Goal: Answer question/provide support: Share knowledge or assist other users

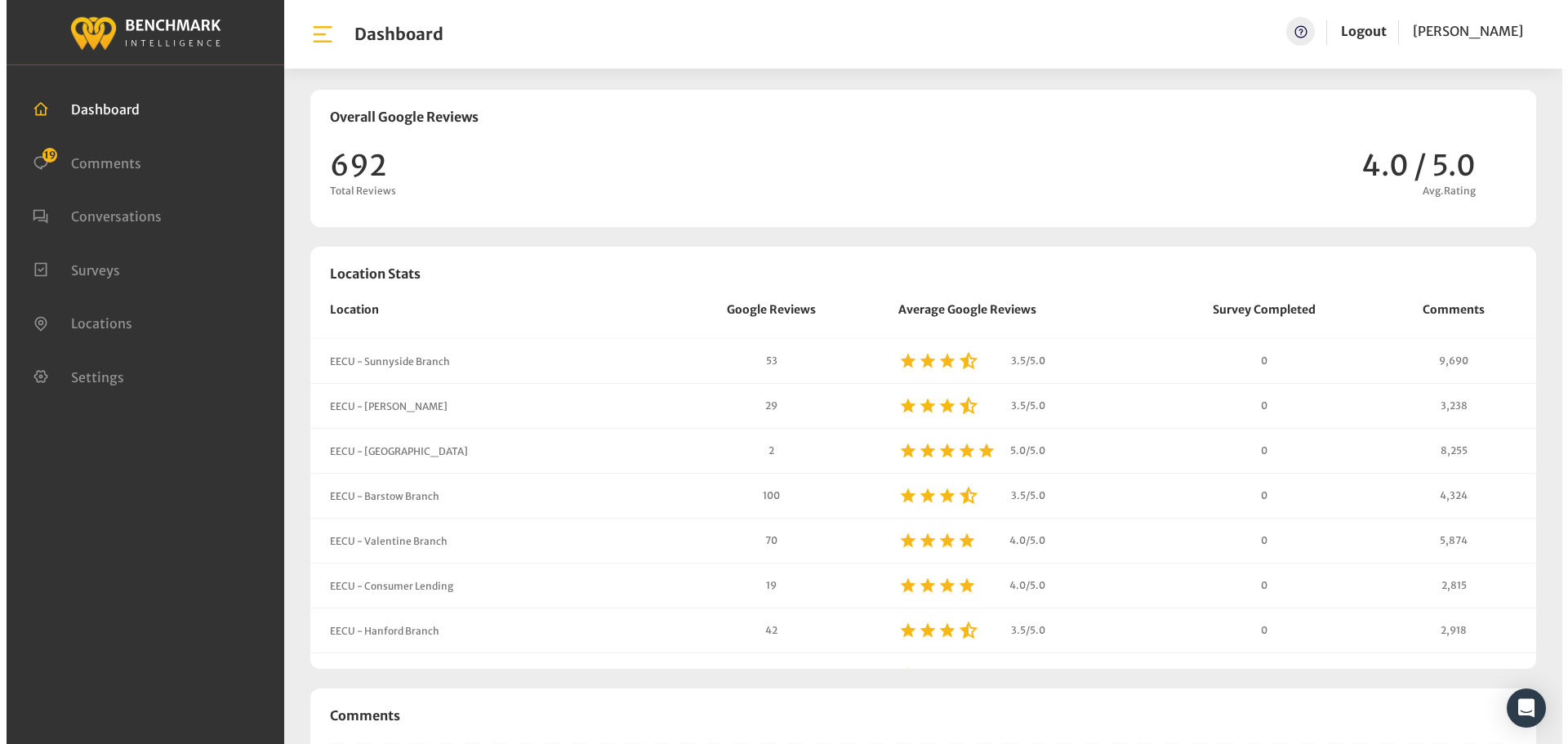
scroll to position [1400, 1556]
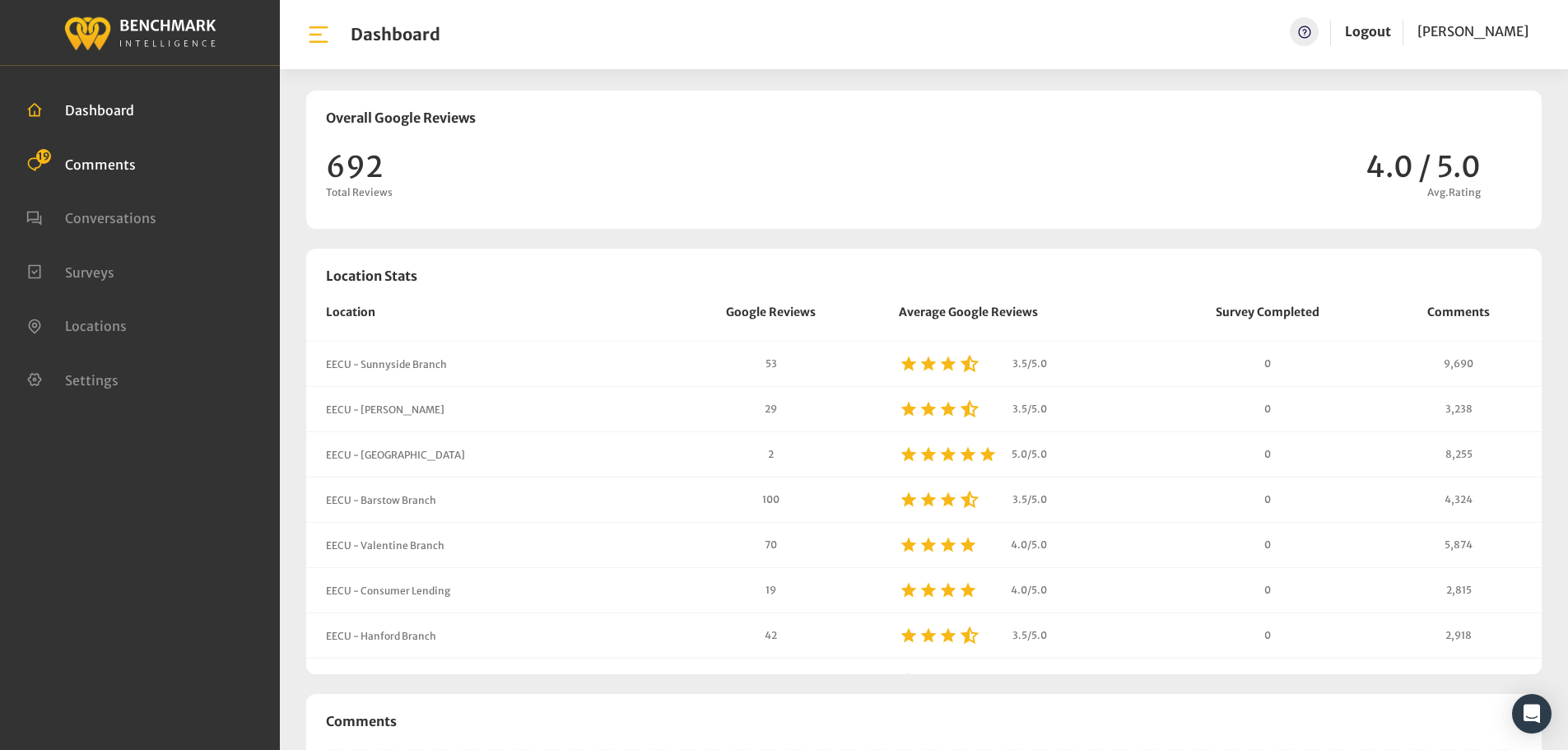
click at [99, 164] on span "Comments" at bounding box center [100, 163] width 71 height 17
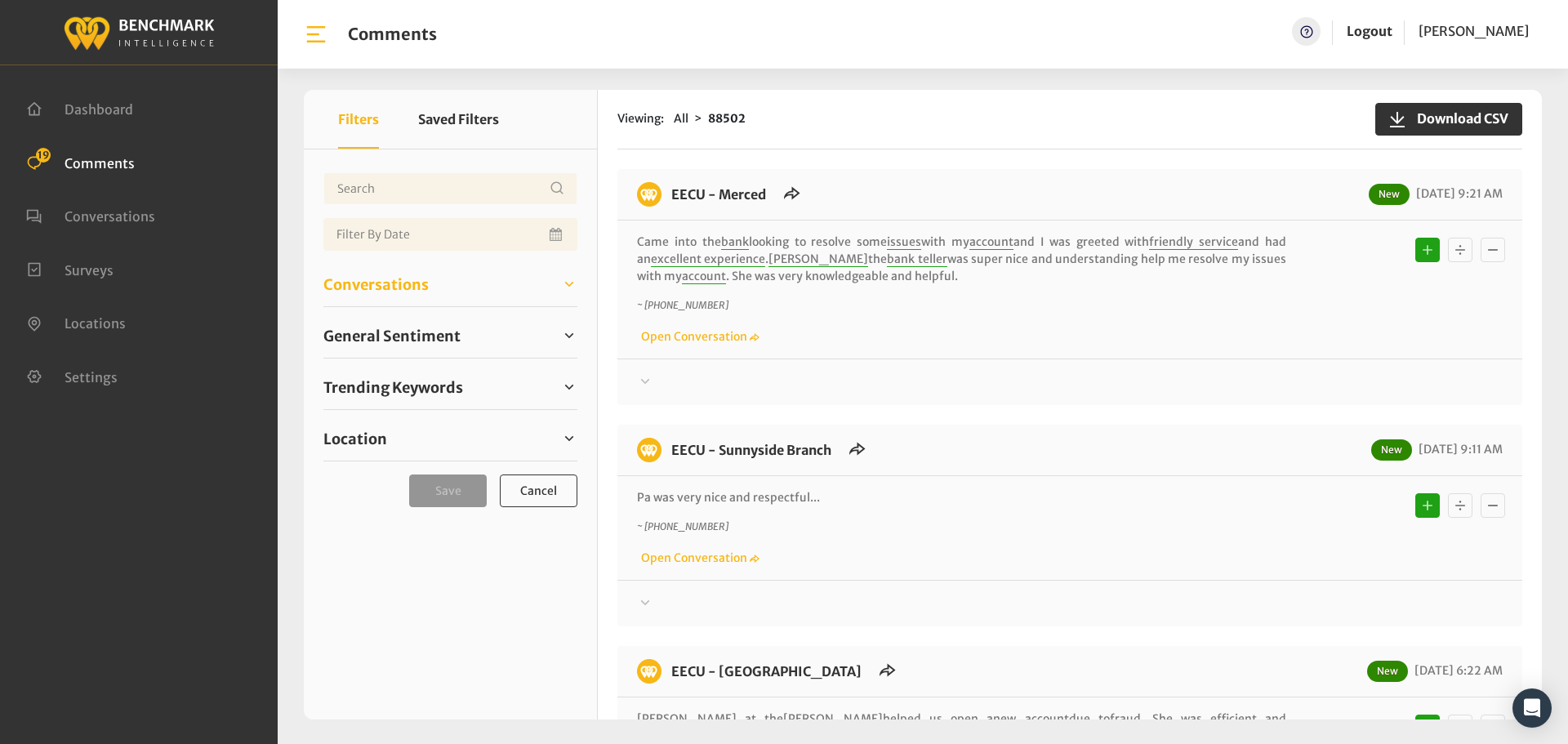
click at [385, 287] on span "Conversations" at bounding box center [375, 284] width 105 height 22
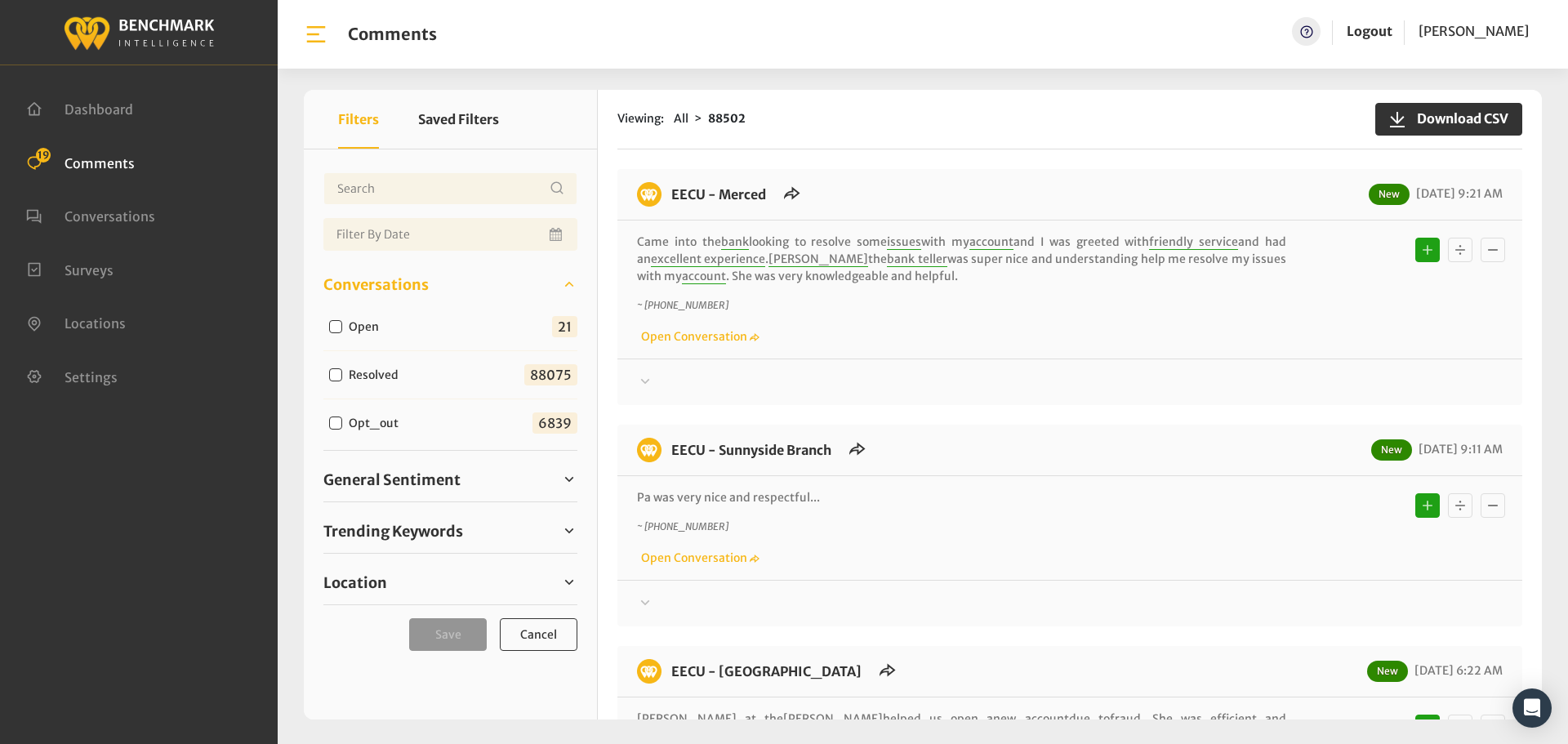
click at [377, 322] on label "Open" at bounding box center [368, 328] width 49 height 17
click at [342, 322] on input "Open" at bounding box center [335, 327] width 13 height 13
checkbox input "true"
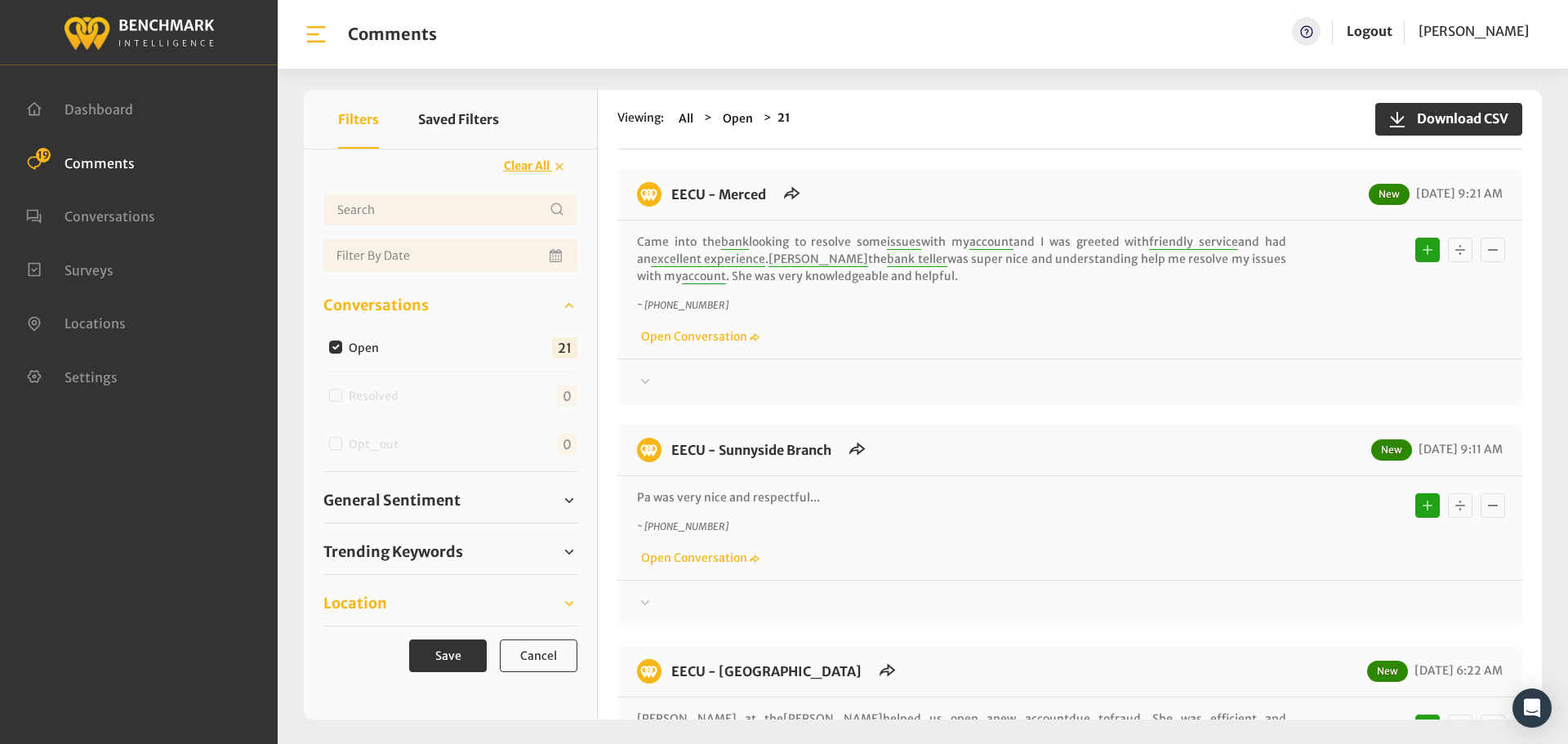
click at [365, 612] on span "Location" at bounding box center [355, 603] width 64 height 22
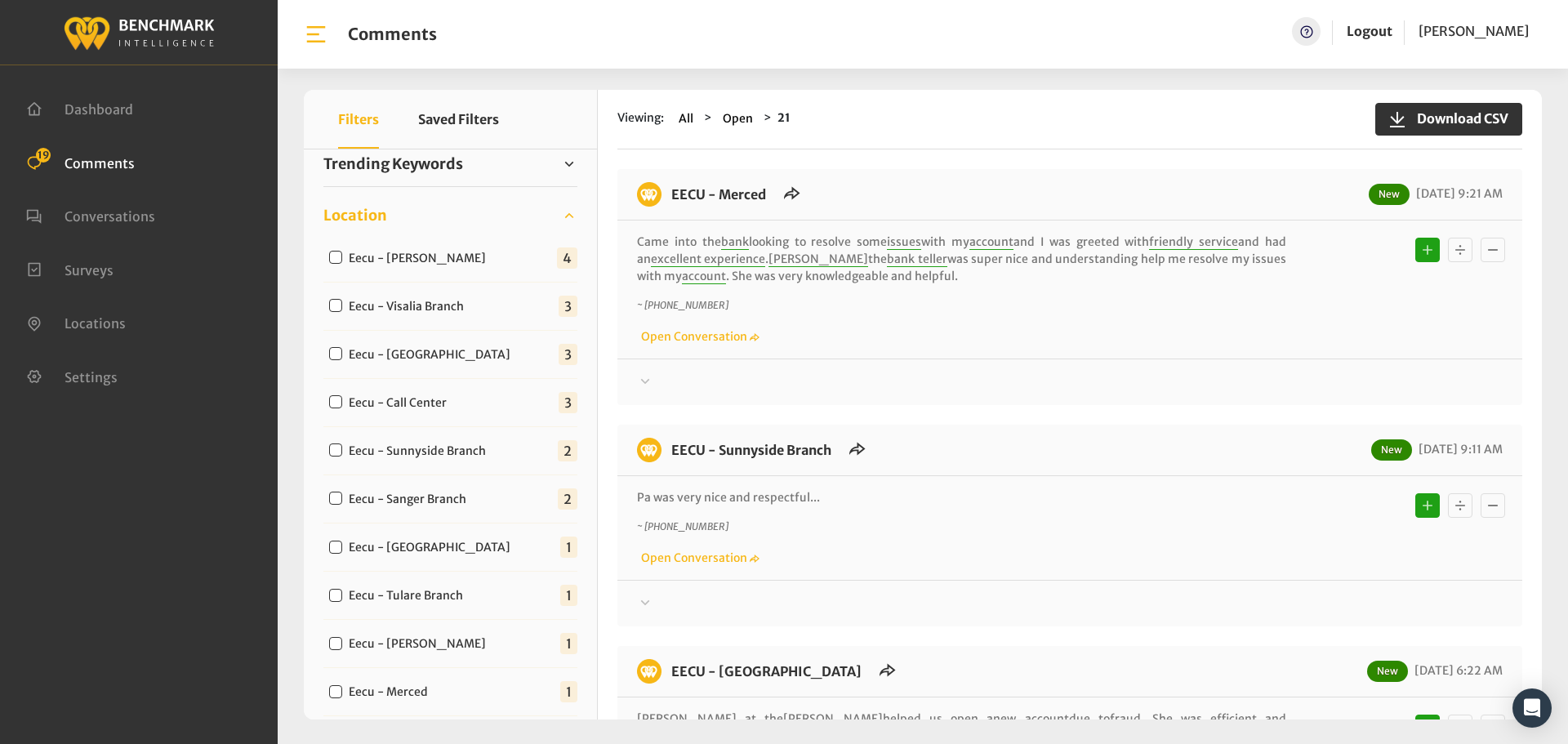
scroll to position [490, 0]
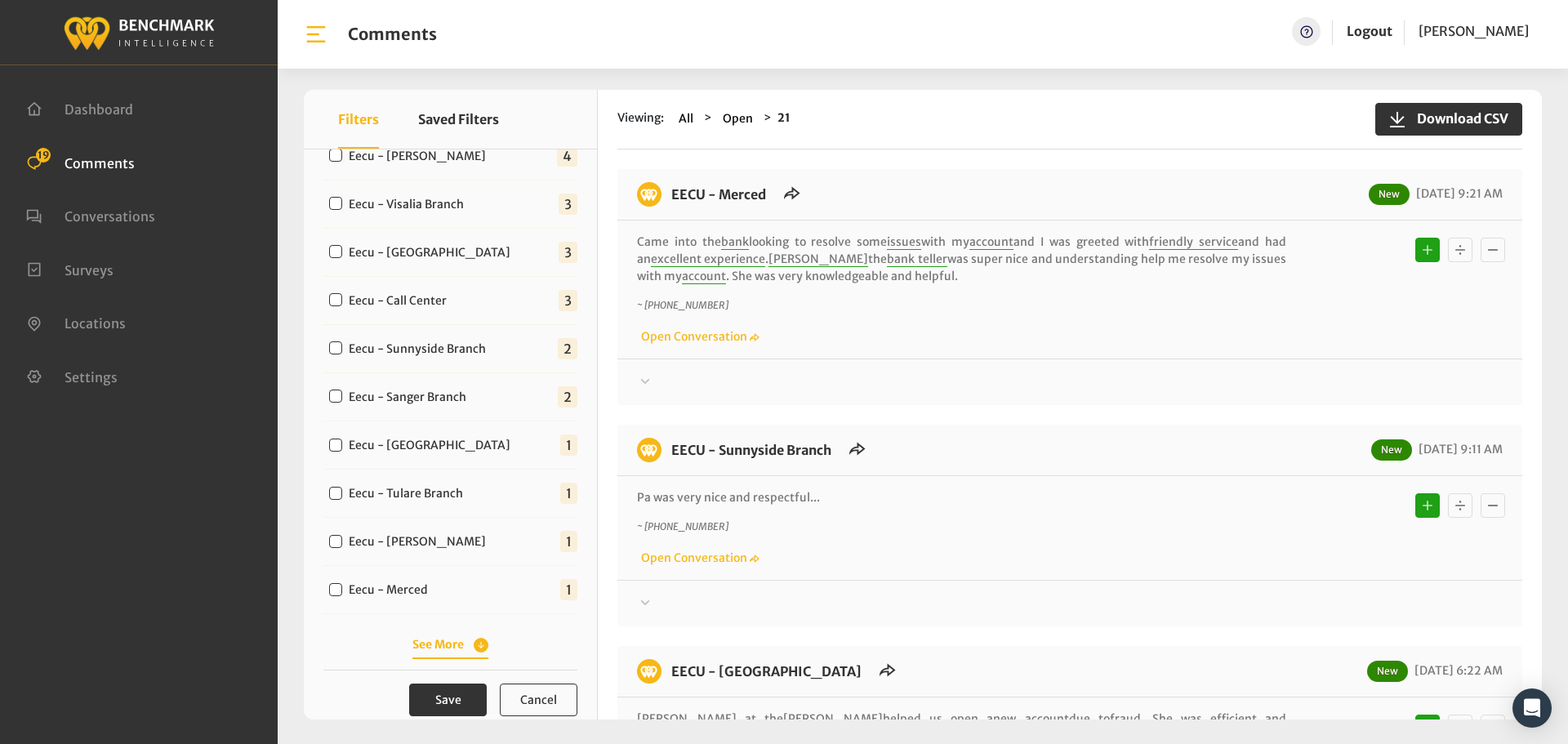
click at [436, 636] on div "See More" at bounding box center [450, 644] width 254 height 20
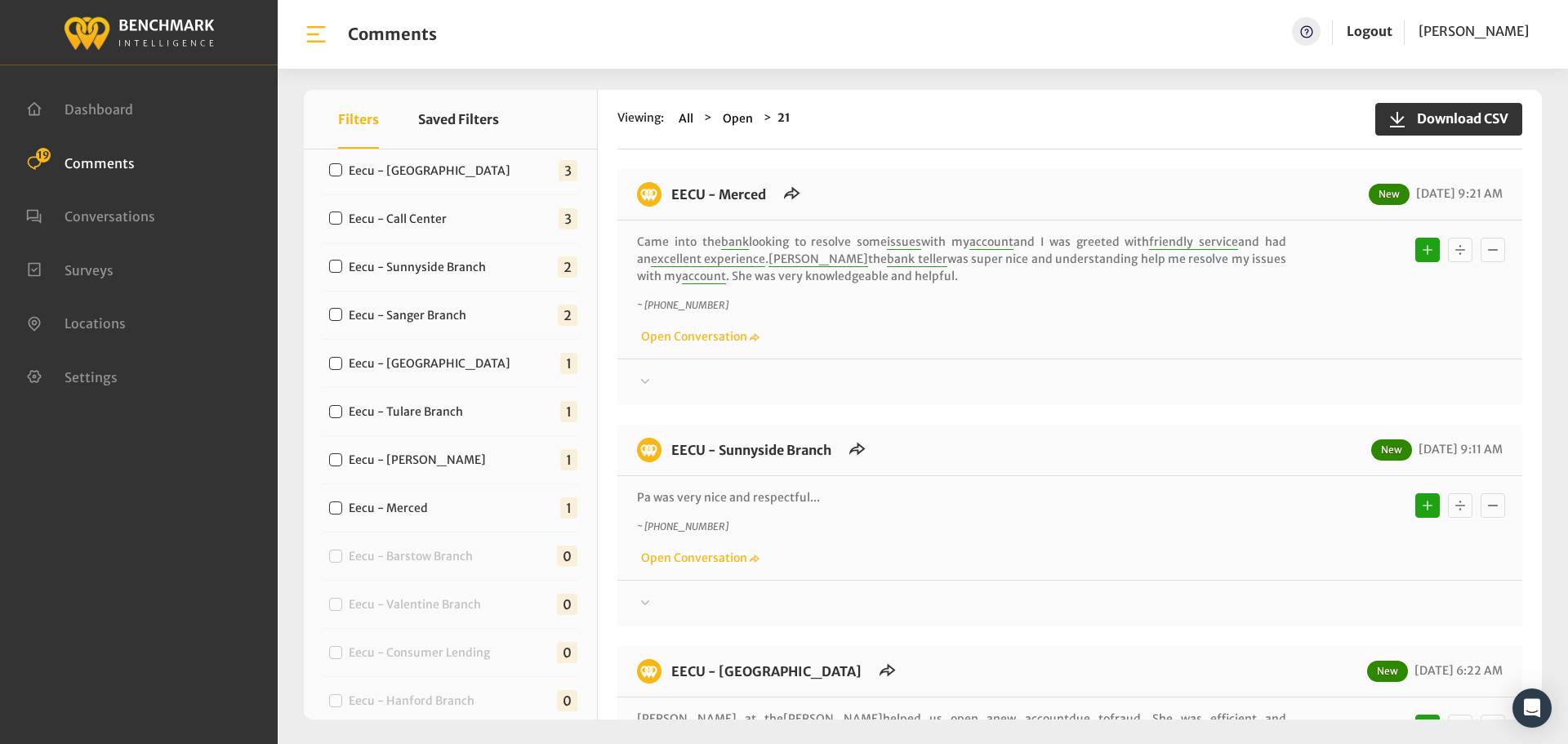
click at [431, 504] on label "Eecu - Merced" at bounding box center [392, 509] width 98 height 17
click at [342, 504] on input "Eecu - Merced" at bounding box center [335, 508] width 13 height 13
checkbox input "true"
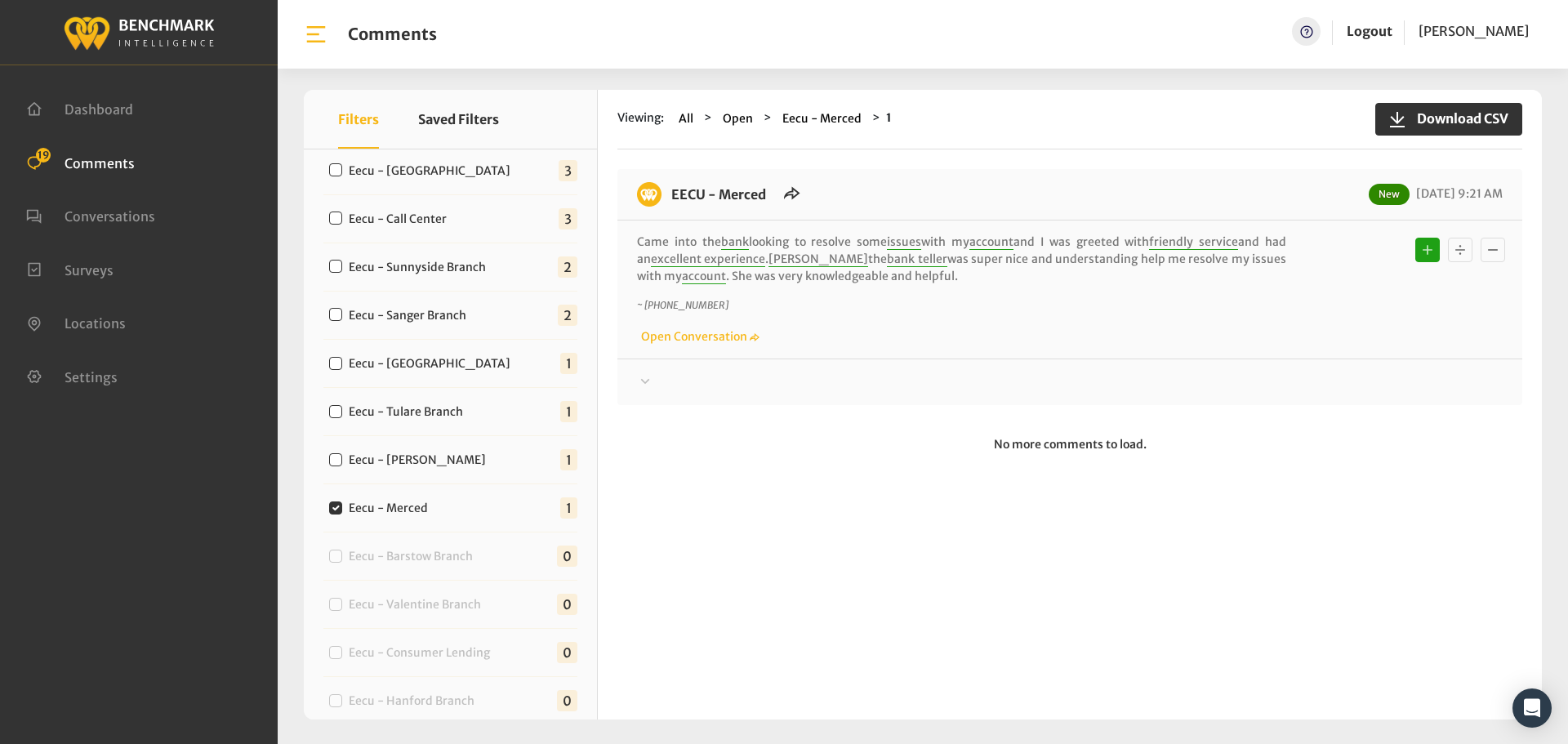
click at [793, 373] on div at bounding box center [1070, 382] width 866 height 20
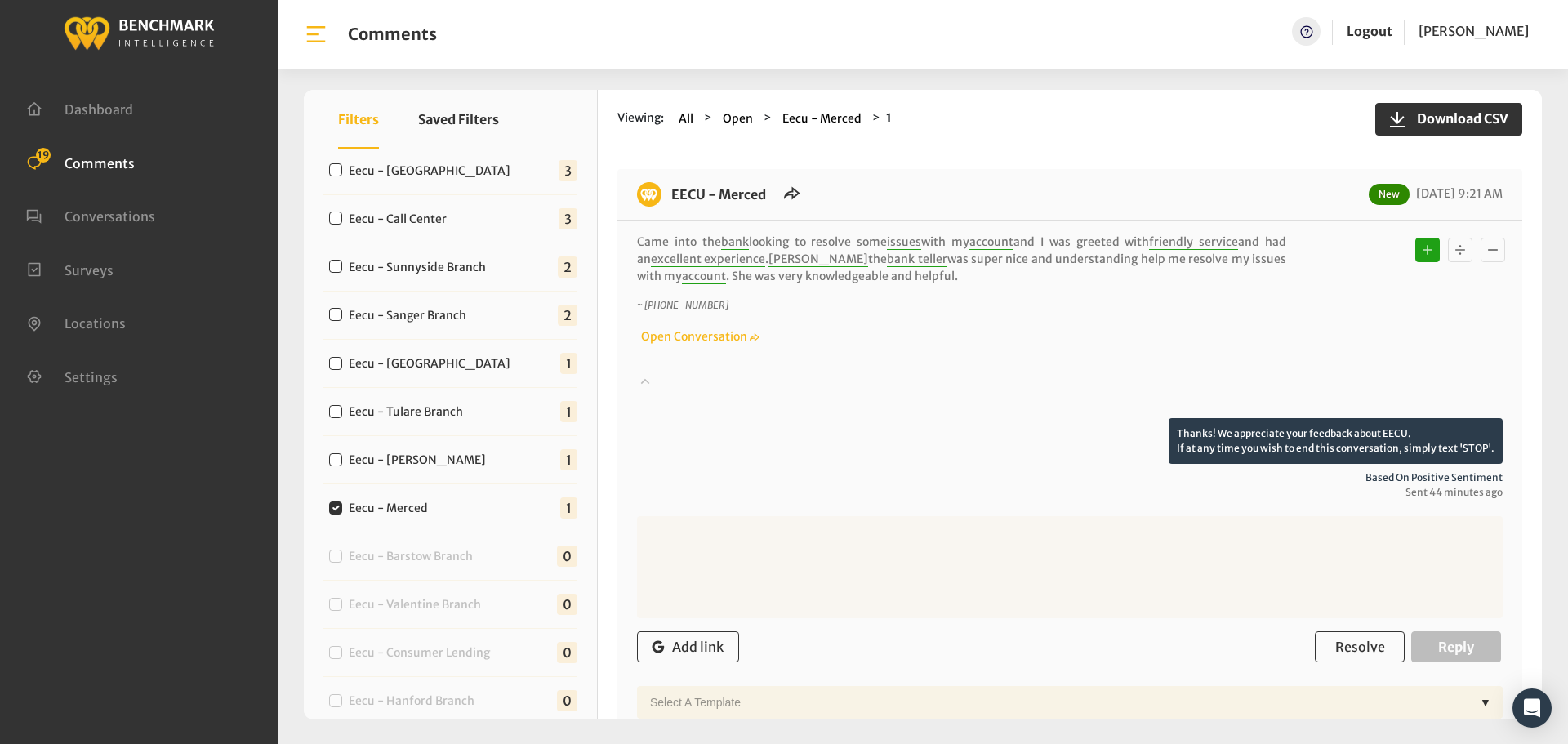
click at [813, 375] on div at bounding box center [1070, 396] width 866 height 46
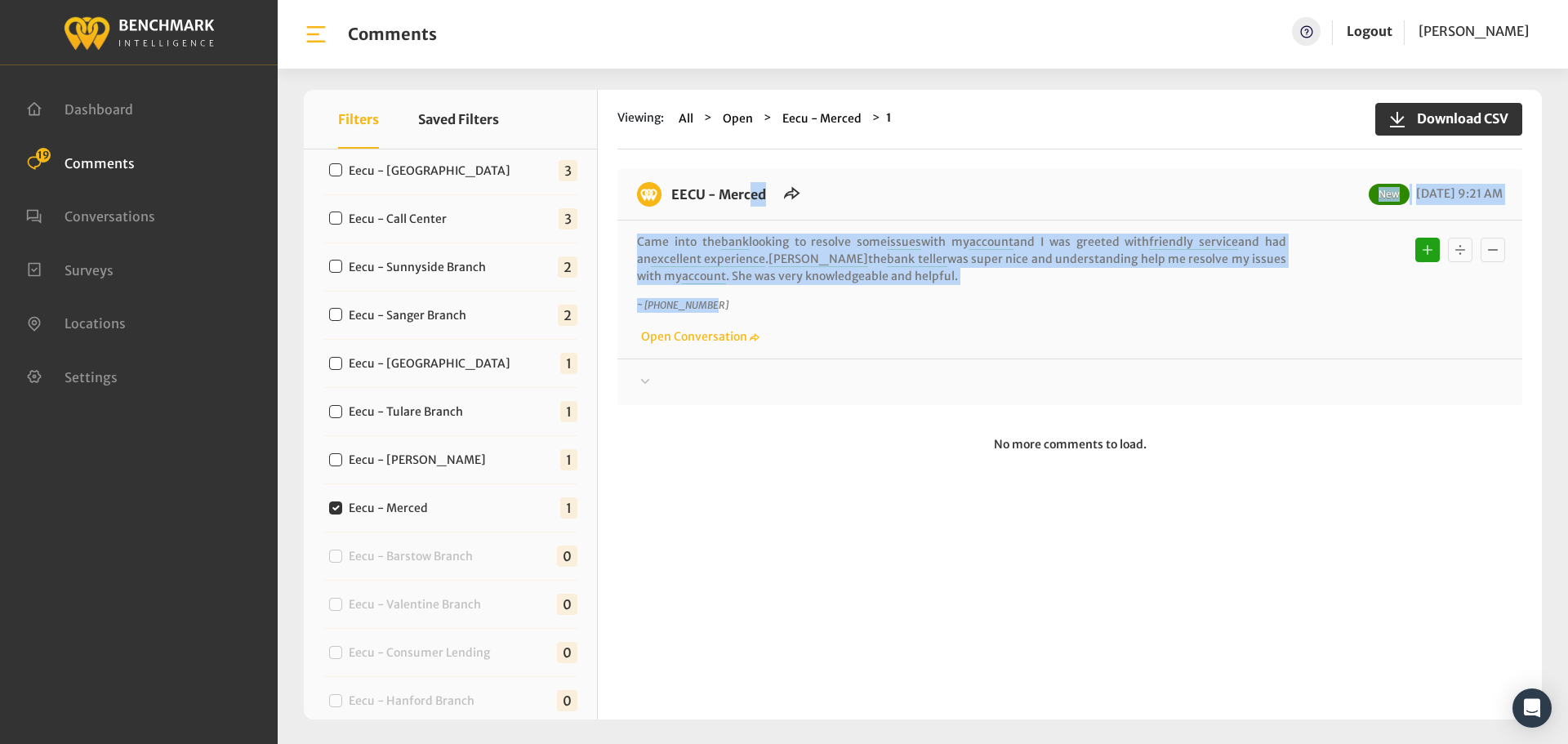
drag, startPoint x: 913, startPoint y: 285, endPoint x: 672, endPoint y: 190, distance: 259.0
click at [672, 190] on div "EECU - Merced New [DATE] 9:21 AM Came into the bank looking to resolve some iss…" at bounding box center [1070, 287] width 905 height 236
click at [903, 265] on p "Came into the bank looking to resolve some issues with my account and I was gre…" at bounding box center [962, 259] width 650 height 51
drag, startPoint x: 912, startPoint y: 274, endPoint x: 663, endPoint y: 193, distance: 261.8
click at [663, 193] on div "EECU - Merced New [DATE] 9:21 AM Came into the bank looking to resolve some iss…" at bounding box center [1070, 287] width 905 height 236
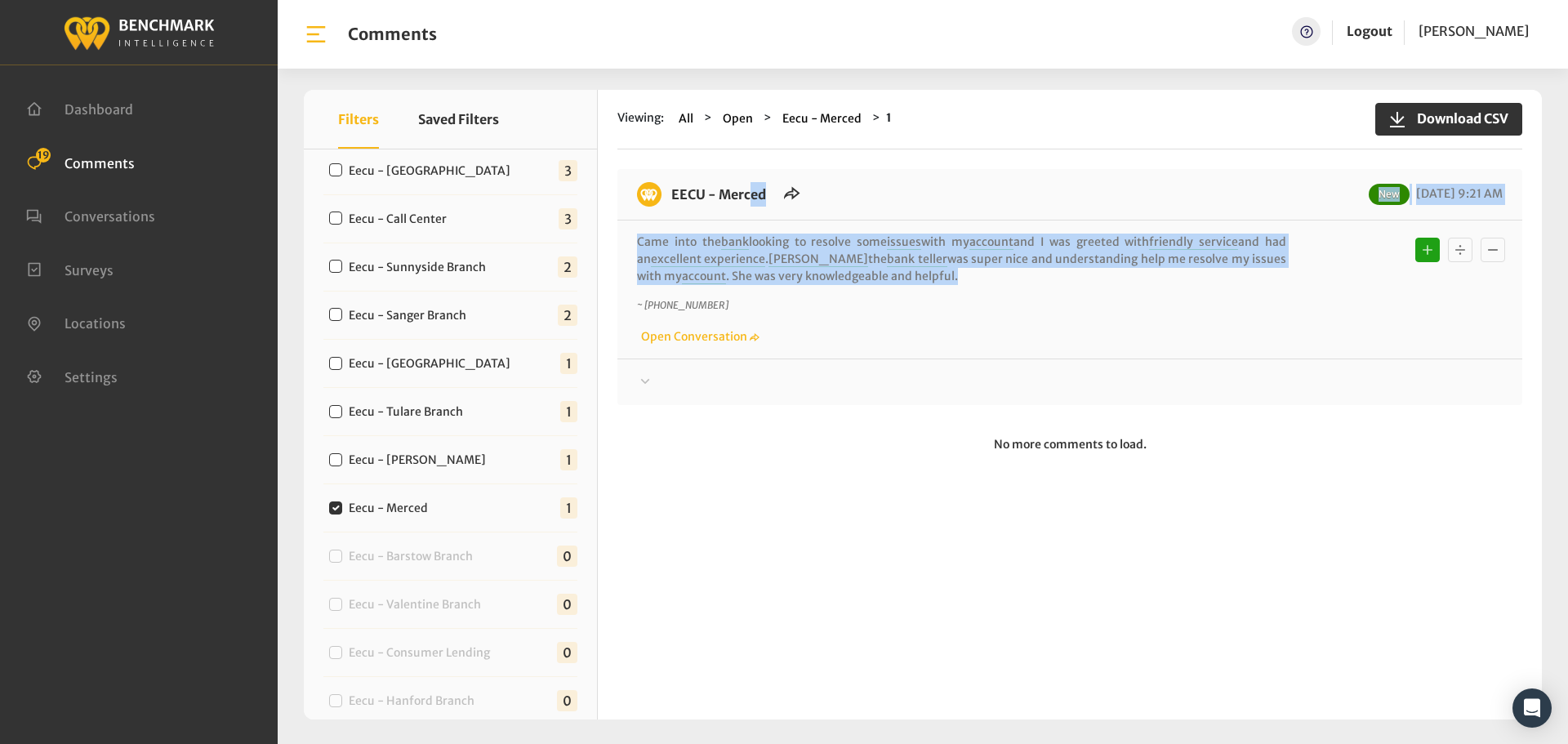
copy div "EECU - Merced New [DATE] 9:21 AM Came into the bank looking to resolve some iss…"
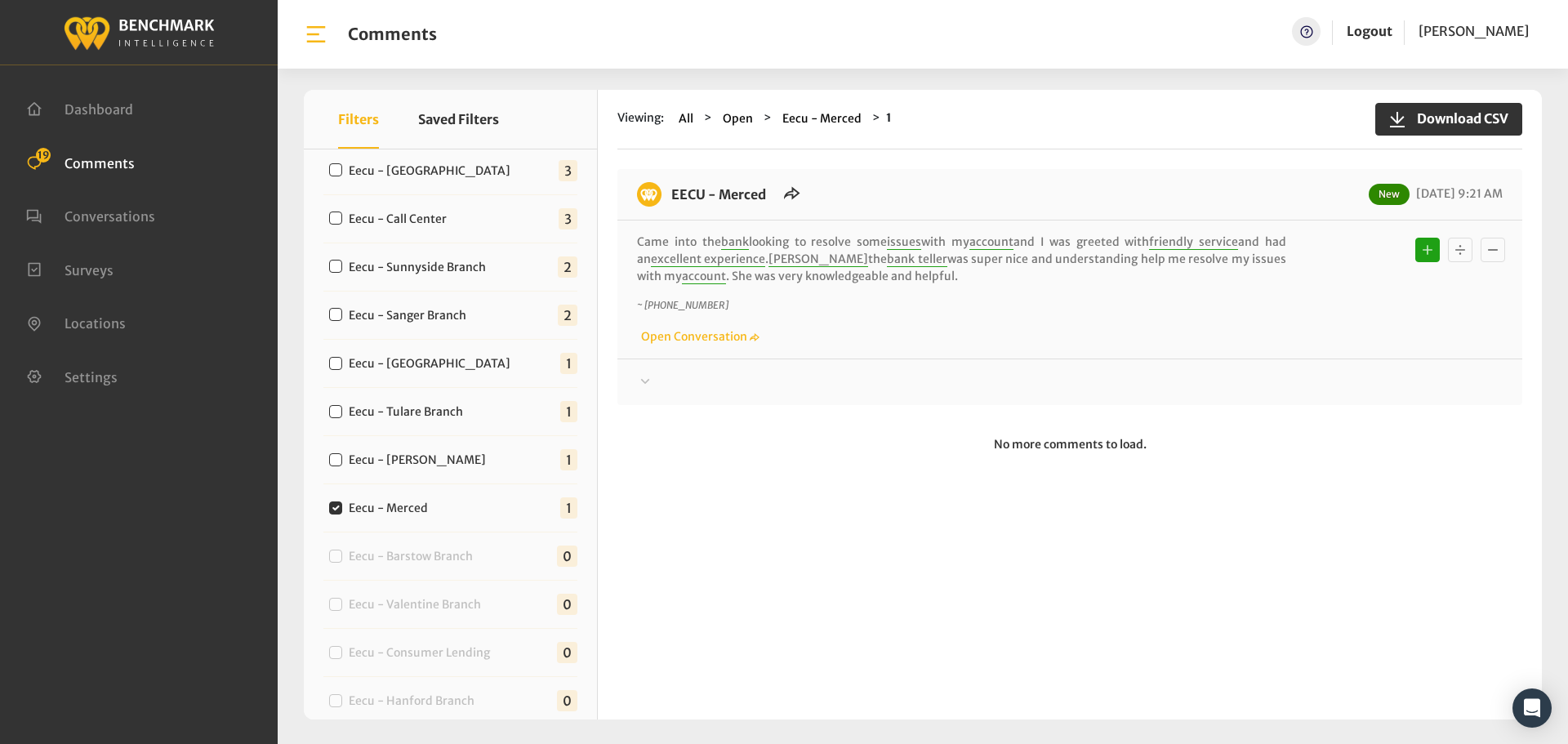
click at [1248, 382] on div at bounding box center [1070, 382] width 866 height 20
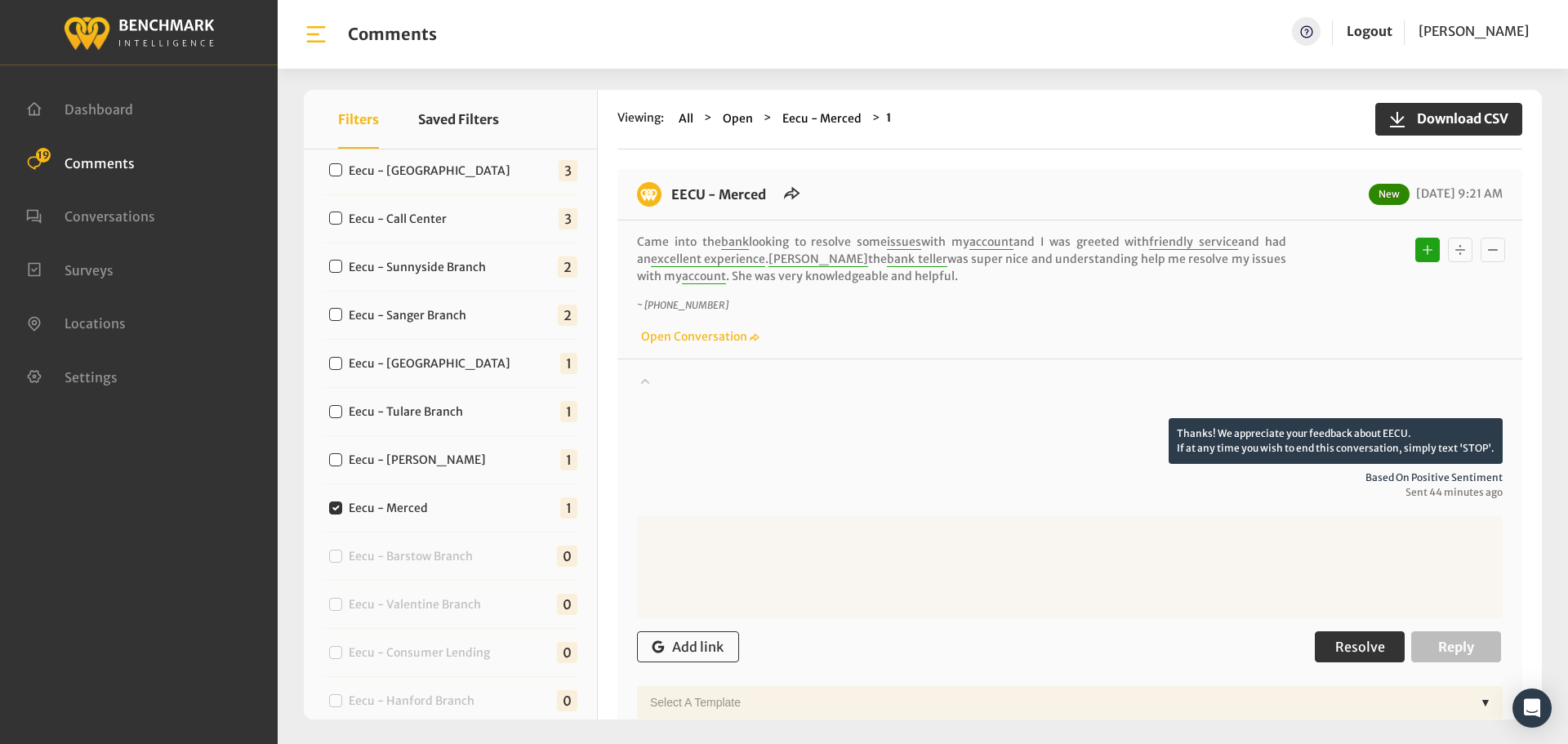
click at [1338, 638] on button "Resolve" at bounding box center [1360, 647] width 90 height 31
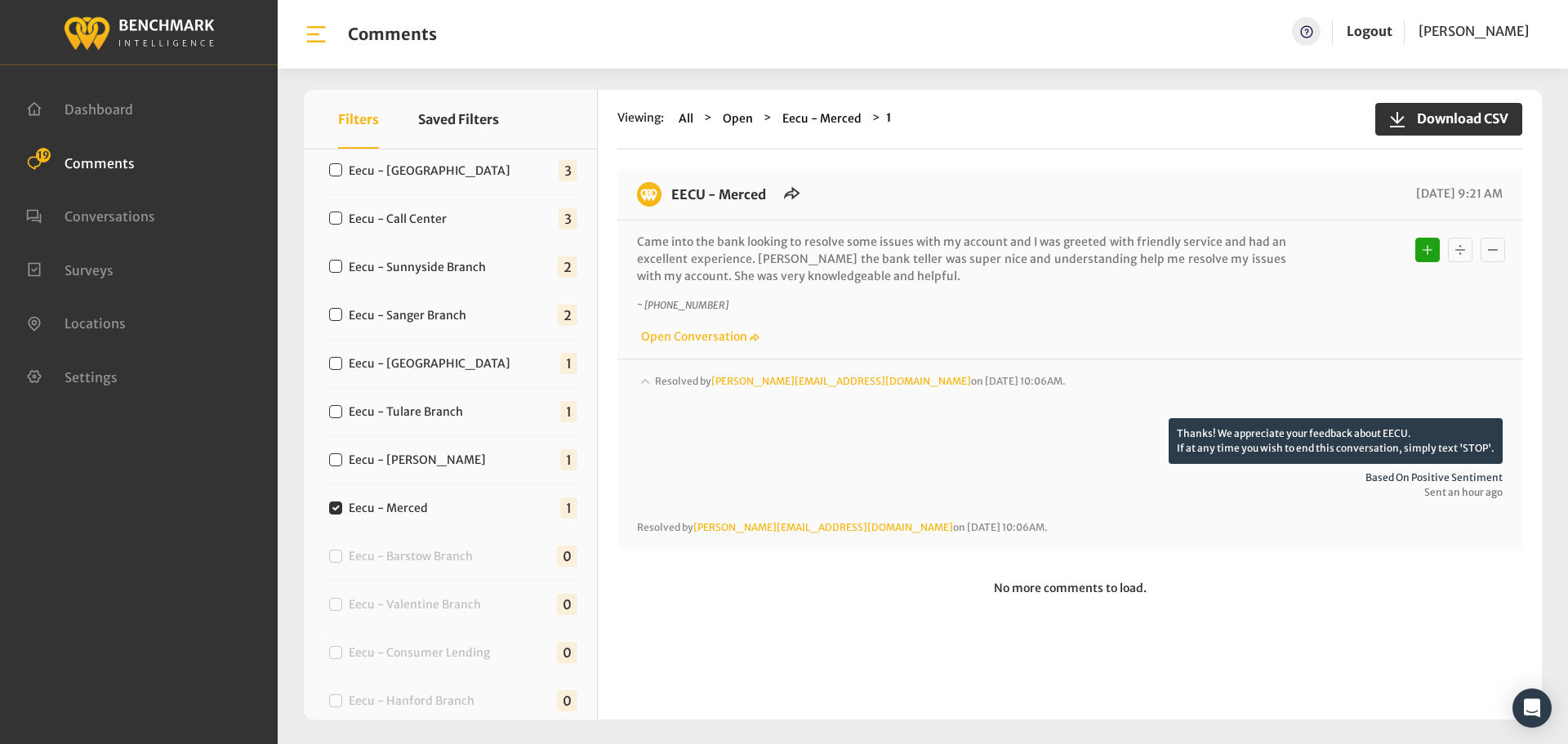
click at [472, 461] on label "Eecu - [PERSON_NAME]" at bounding box center [421, 461] width 156 height 17
click at [342, 461] on input "Eecu - [PERSON_NAME]" at bounding box center [335, 459] width 13 height 13
checkbox input "true"
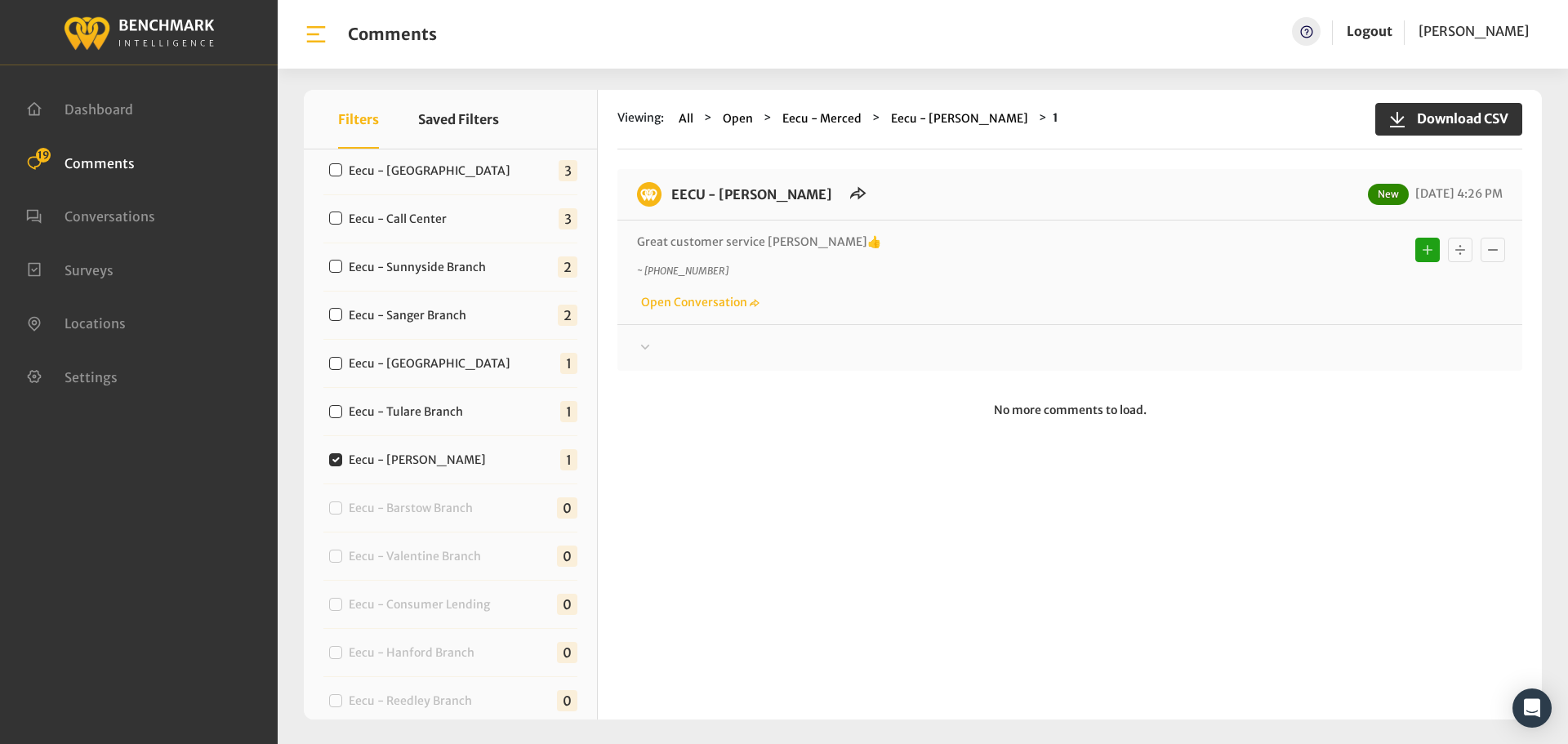
click at [764, 333] on div "Thanks! We appreciate your feedback about EECU. If at any time you wish to end …" at bounding box center [1070, 341] width 905 height 33
click at [798, 351] on div at bounding box center [1070, 348] width 866 height 20
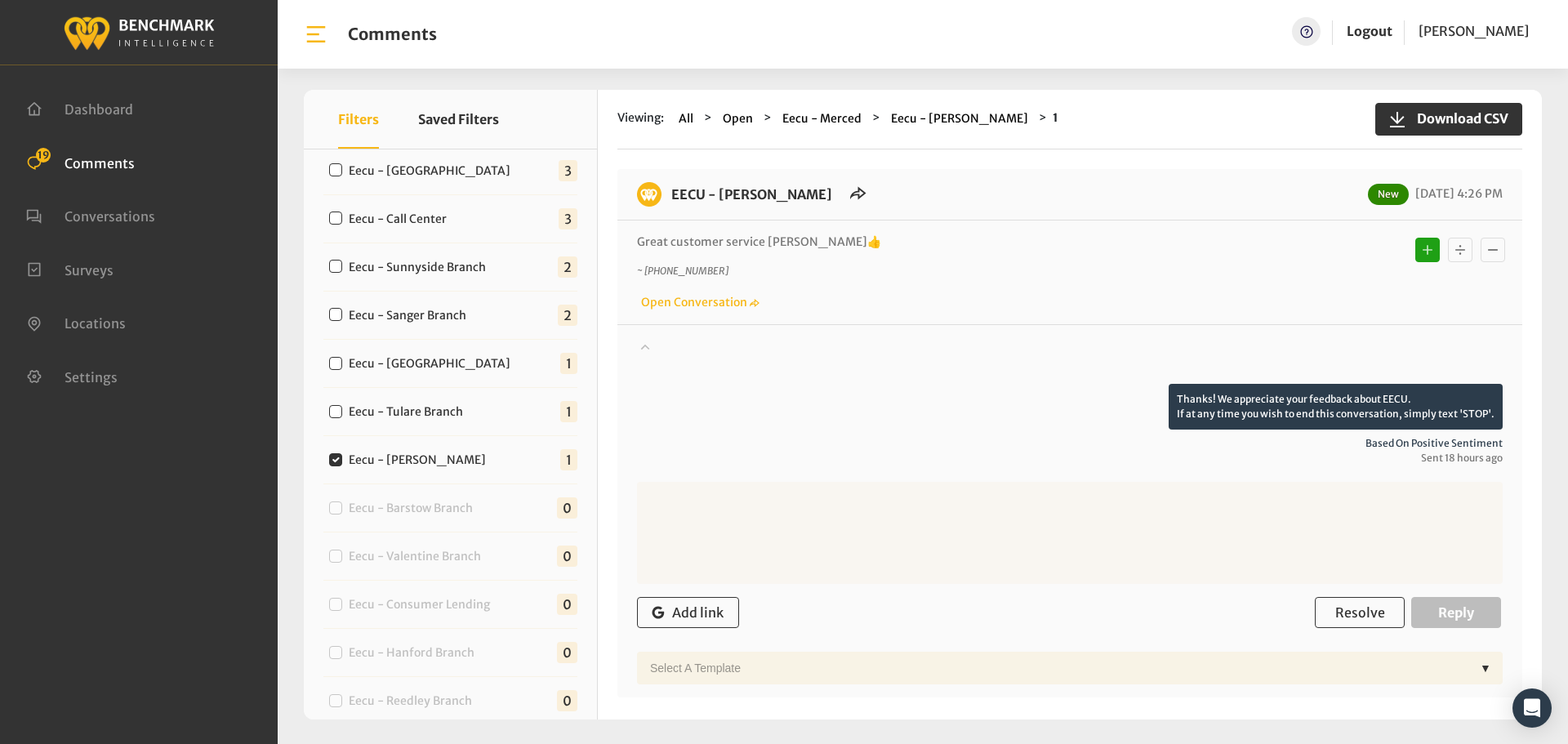
click at [840, 358] on div at bounding box center [1070, 361] width 866 height 46
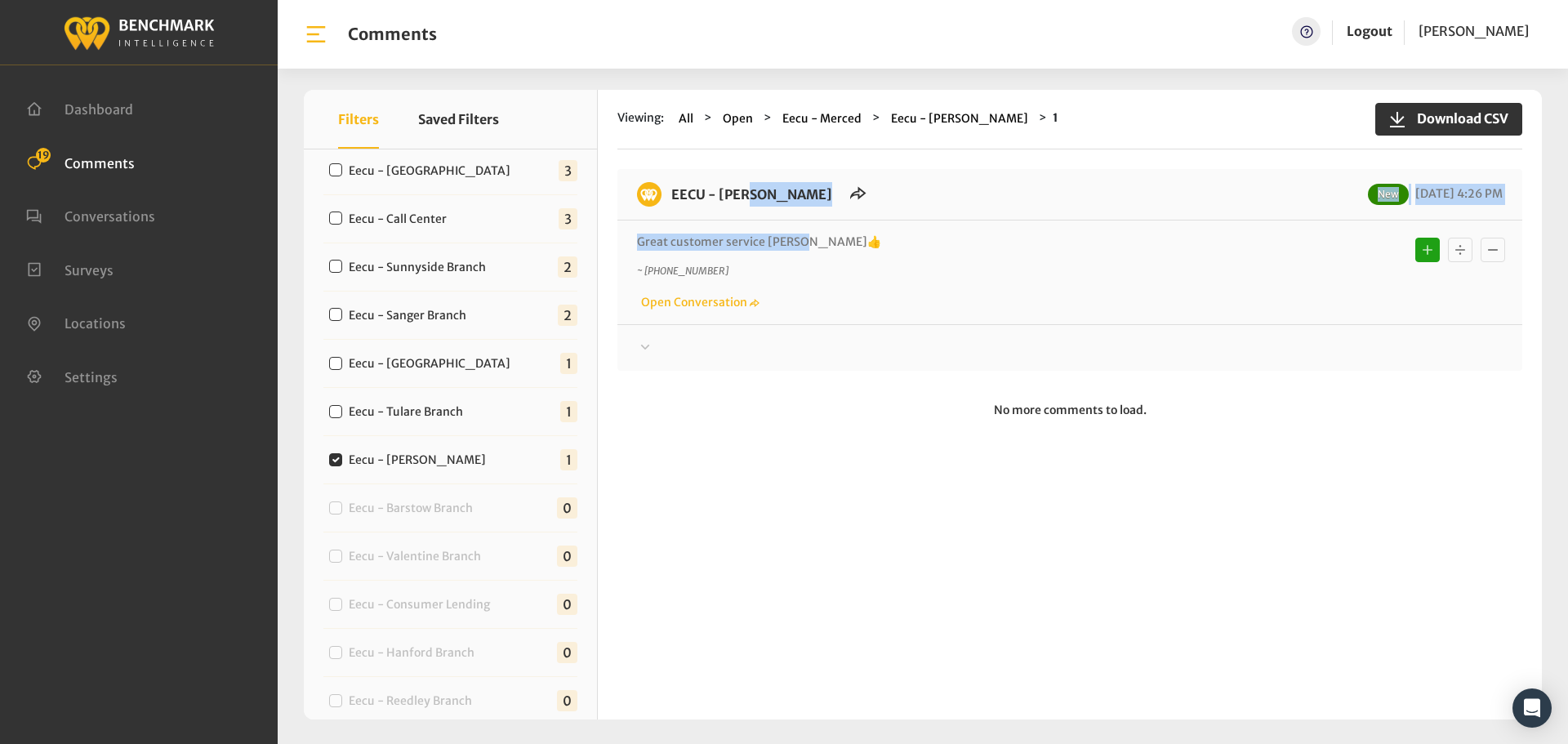
drag, startPoint x: 808, startPoint y: 238, endPoint x: 672, endPoint y: 195, distance: 142.6
click at [672, 195] on div "EECU - [PERSON_NAME] New [DATE] 4:26 PM Great customer service Aldo👍 ~ [PHONE_N…" at bounding box center [1070, 270] width 905 height 202
copy div "EECU - [PERSON_NAME] New [DATE] 4:26 PM Great customer service [PERSON_NAME]👍"
click at [1218, 347] on div at bounding box center [1070, 348] width 866 height 20
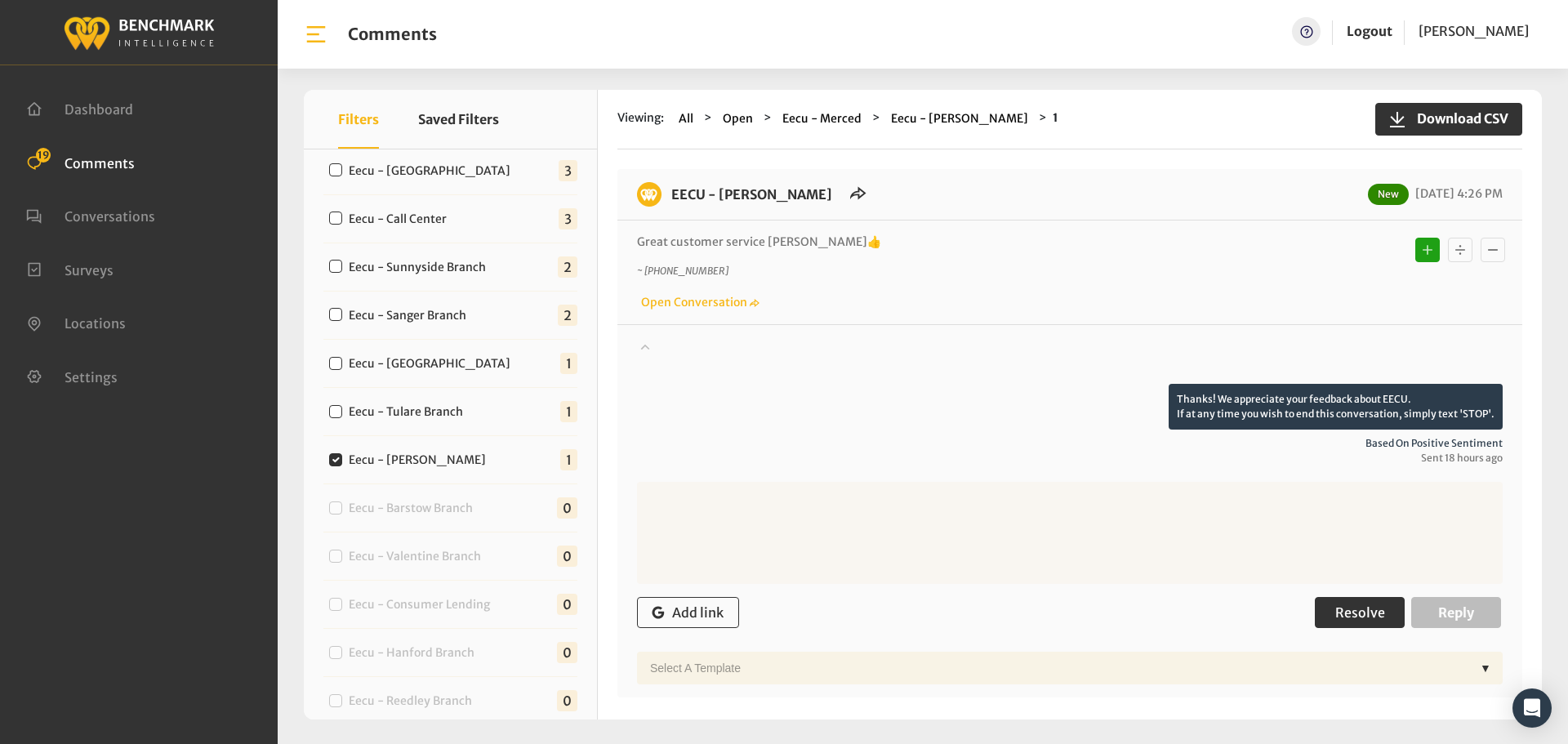
click at [1325, 619] on button "Resolve" at bounding box center [1360, 613] width 90 height 31
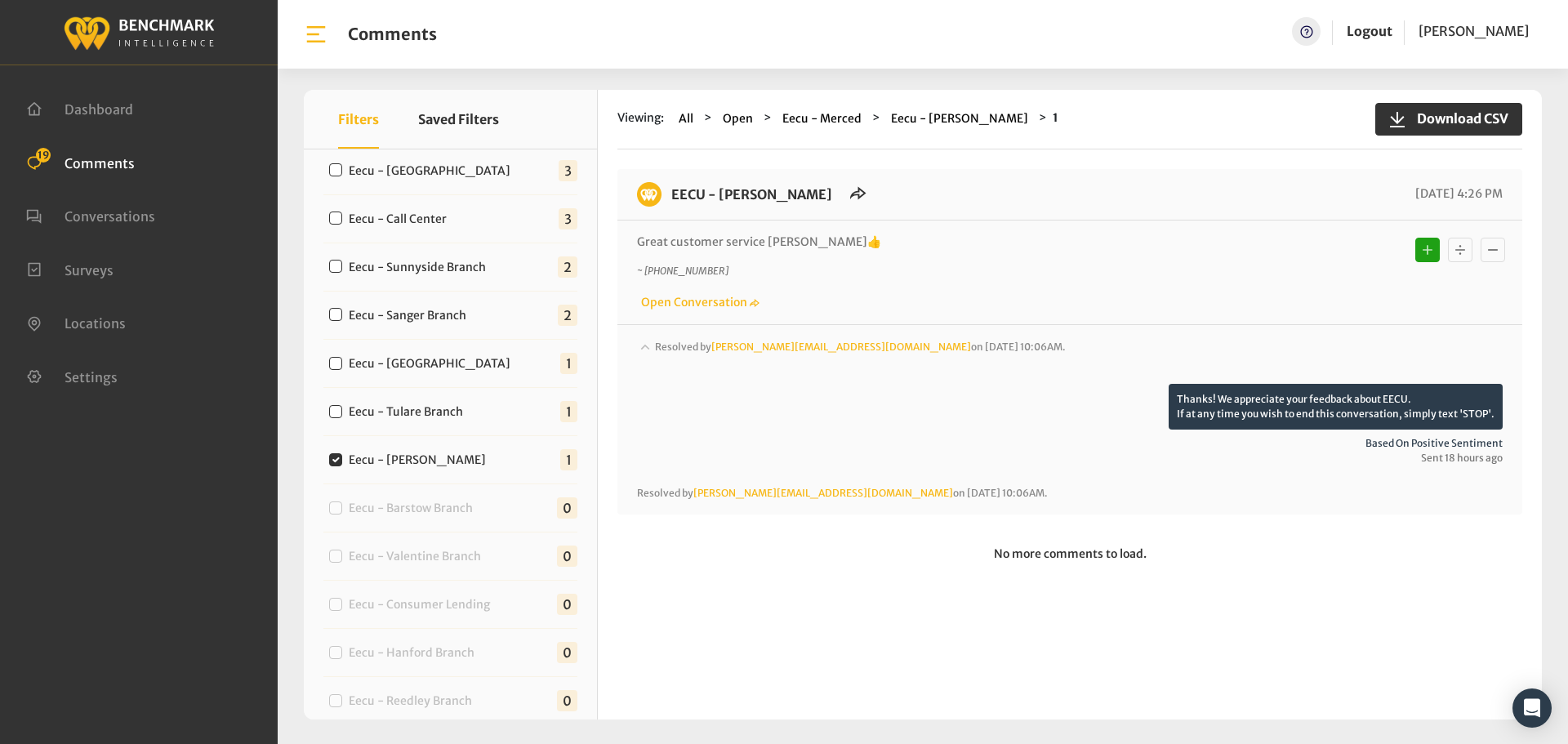
click at [419, 405] on label "Eecu - Tulare Branch" at bounding box center [409, 412] width 133 height 17
click at [342, 405] on input "Eecu - Tulare Branch" at bounding box center [335, 411] width 13 height 13
checkbox input "true"
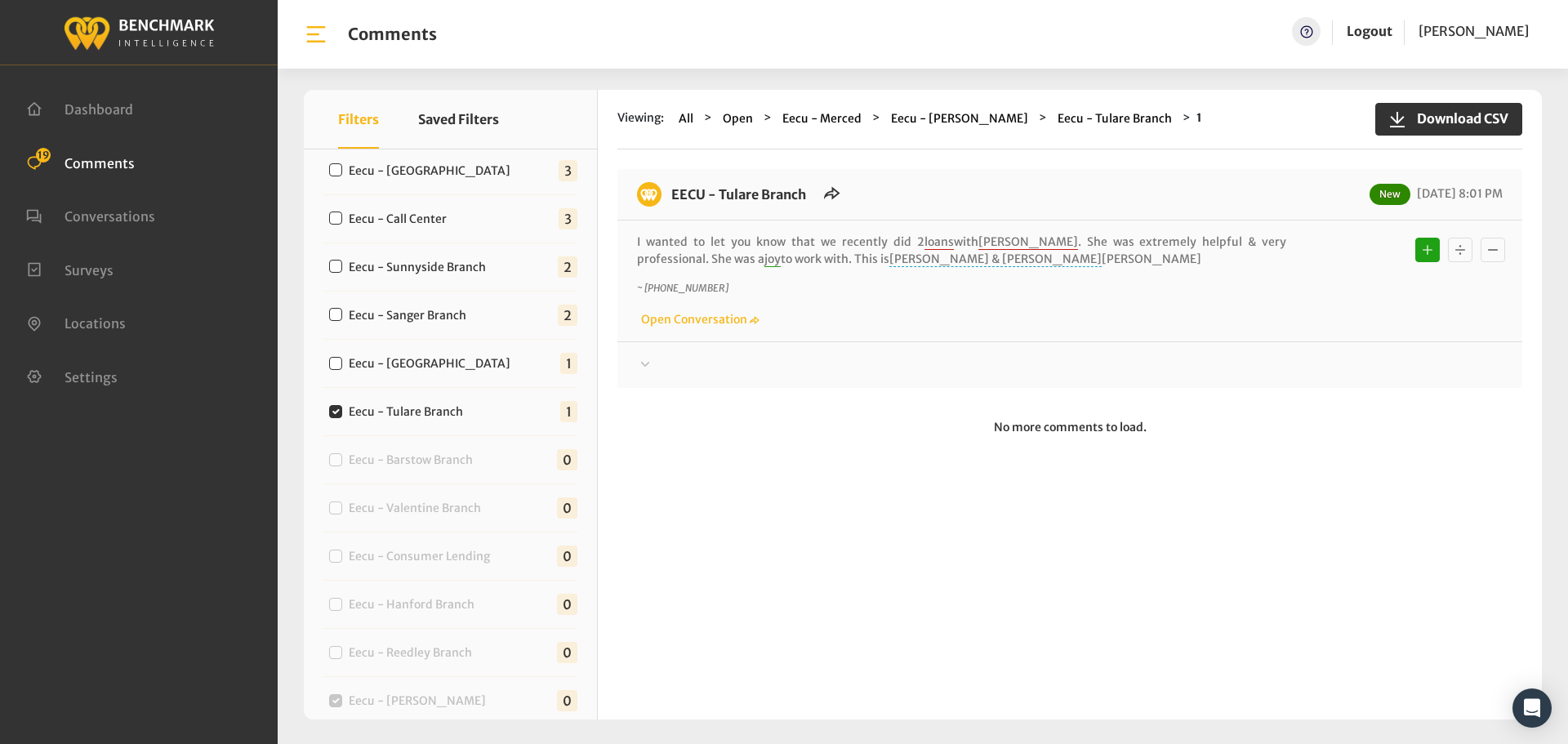
click at [787, 360] on div at bounding box center [1070, 365] width 866 height 20
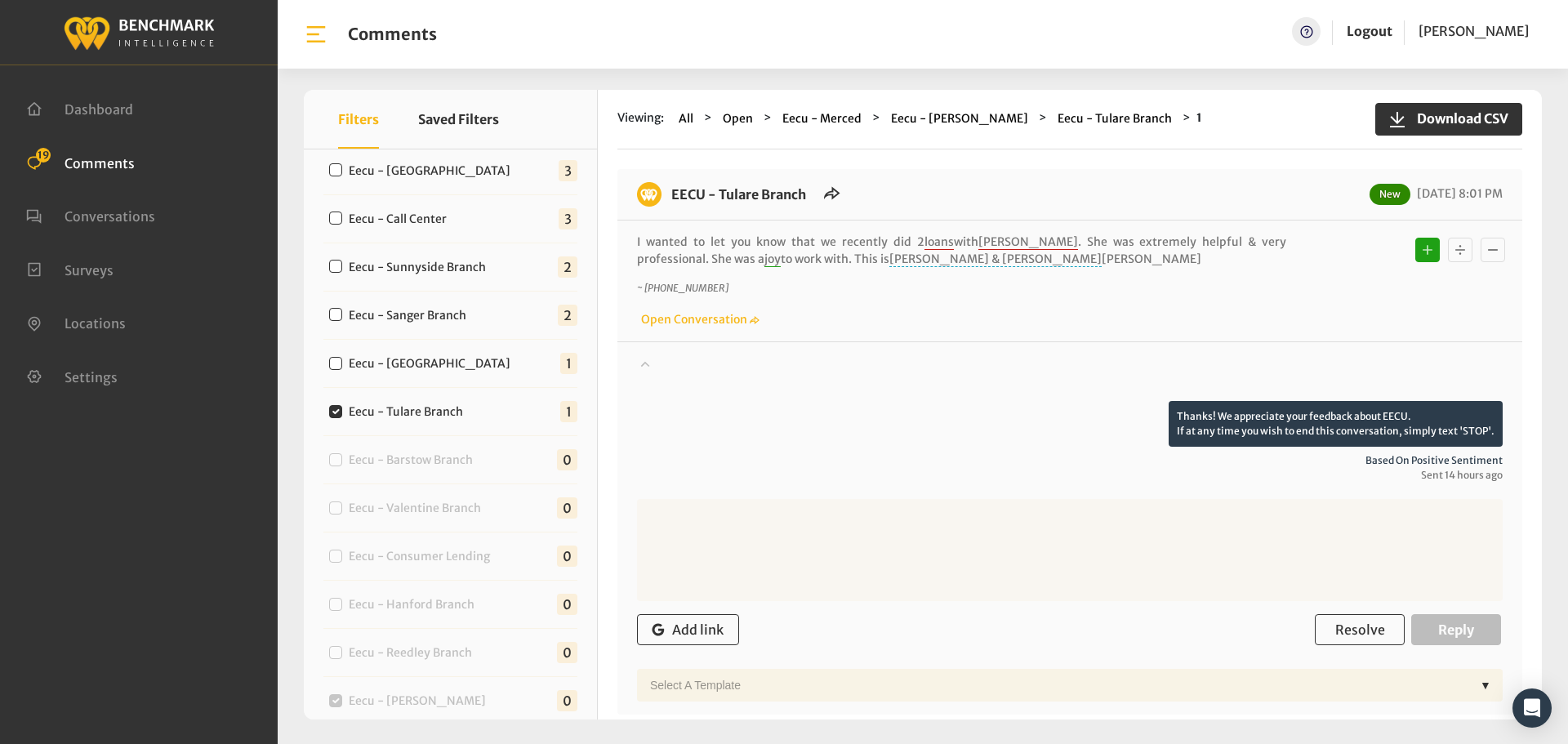
click at [844, 363] on div at bounding box center [1070, 378] width 866 height 46
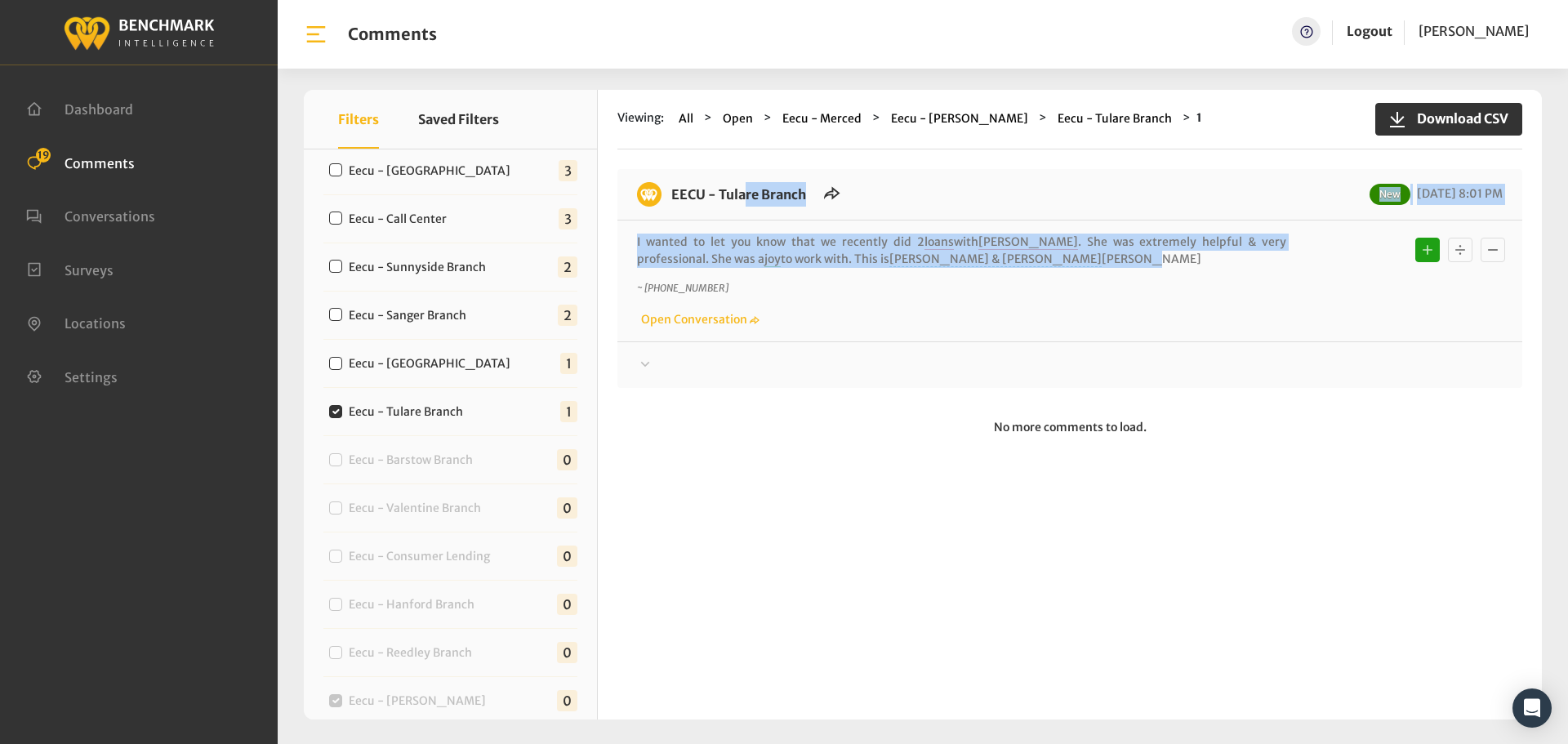
drag, startPoint x: 893, startPoint y: 255, endPoint x: 669, endPoint y: 201, distance: 230.4
click at [669, 201] on div "EECU - Tulare Branch New [DATE] 8:01 PM I wanted to let you know that we recent…" at bounding box center [1070, 278] width 905 height 219
copy div "EECU - Tulare Branch New [DATE] 8:01 PM I wanted to let you know that we recent…"
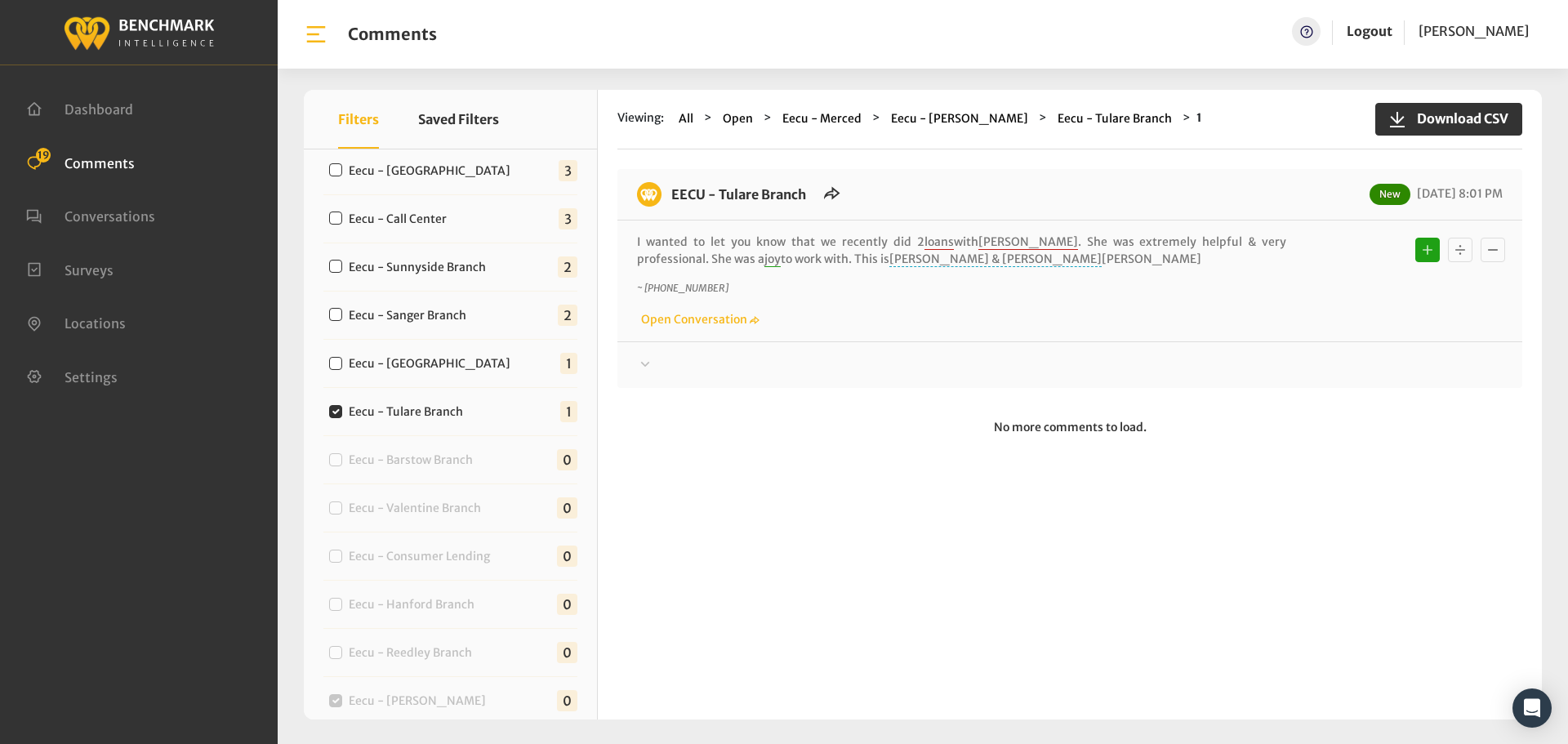
click at [1165, 354] on div "Thanks! We appreciate your feedback about EECU. If at any time you wish to end …" at bounding box center [1070, 358] width 905 height 33
click at [1170, 369] on div at bounding box center [1070, 365] width 866 height 20
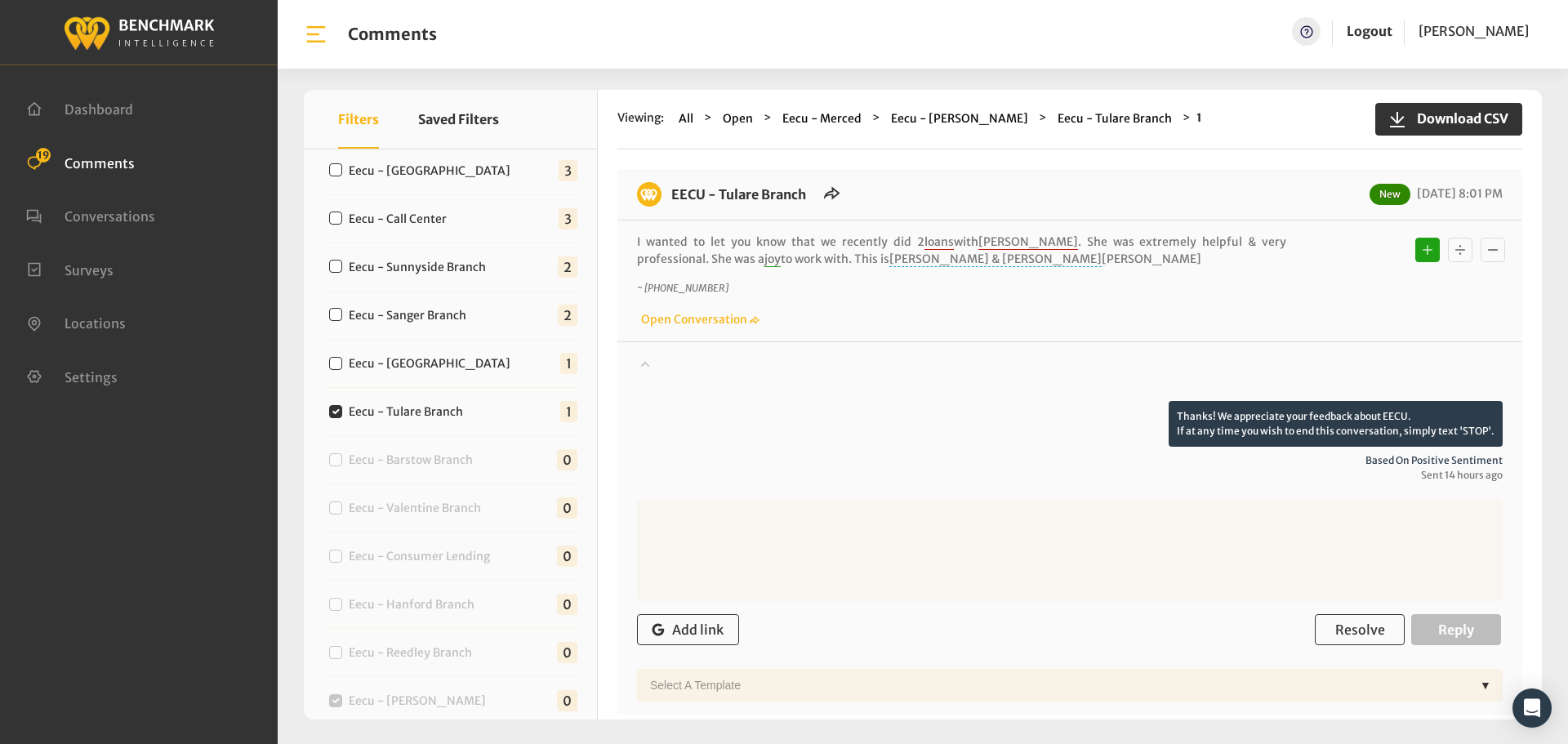
click at [1365, 612] on div "Add link Resolve Reply" at bounding box center [1070, 630] width 866 height 48
click at [1363, 626] on span "Resolve" at bounding box center [1360, 630] width 50 height 17
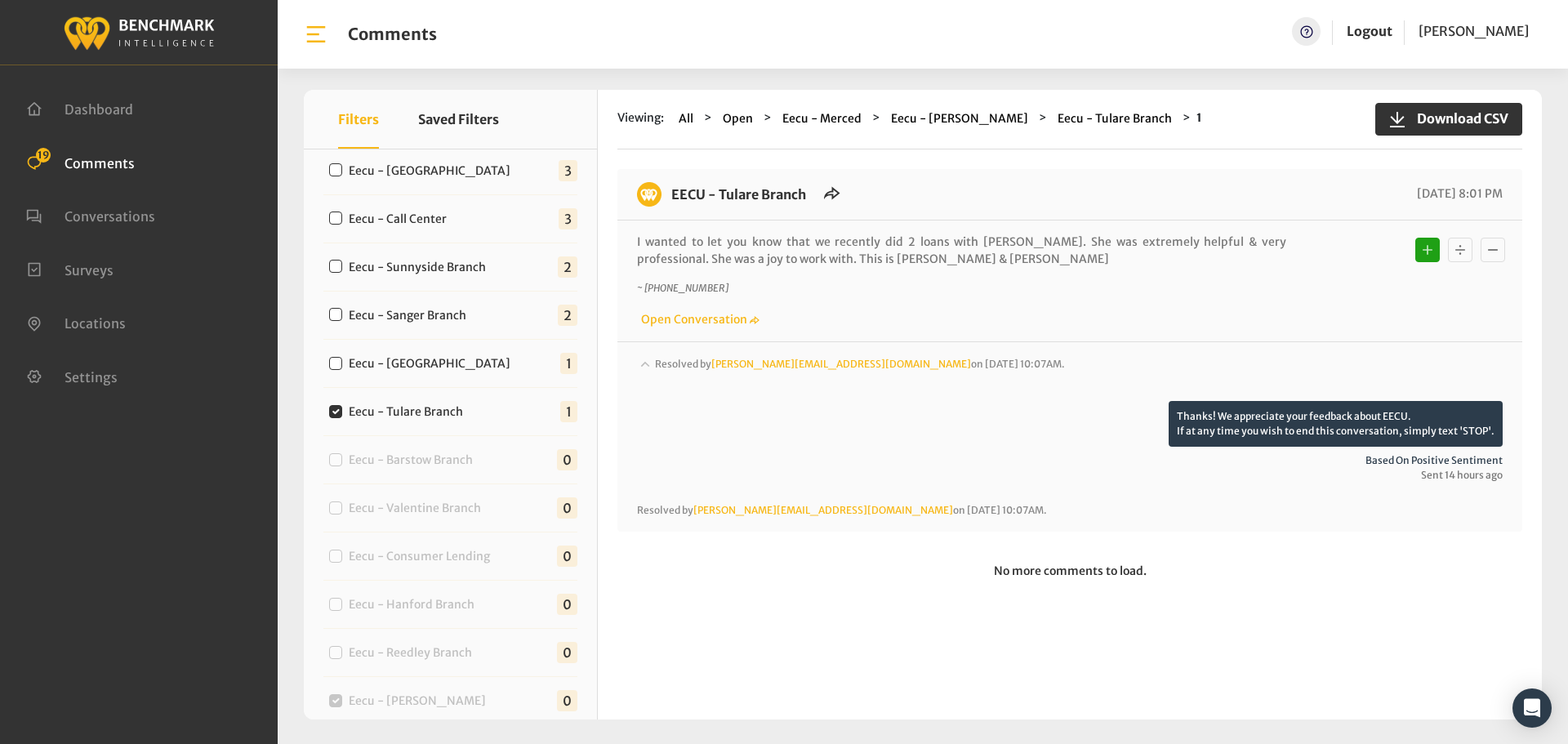
click at [369, 364] on label "Eecu - [GEOGRAPHIC_DATA]" at bounding box center [433, 364] width 180 height 17
click at [342, 364] on input "Eecu - [GEOGRAPHIC_DATA]" at bounding box center [335, 363] width 13 height 13
checkbox input "true"
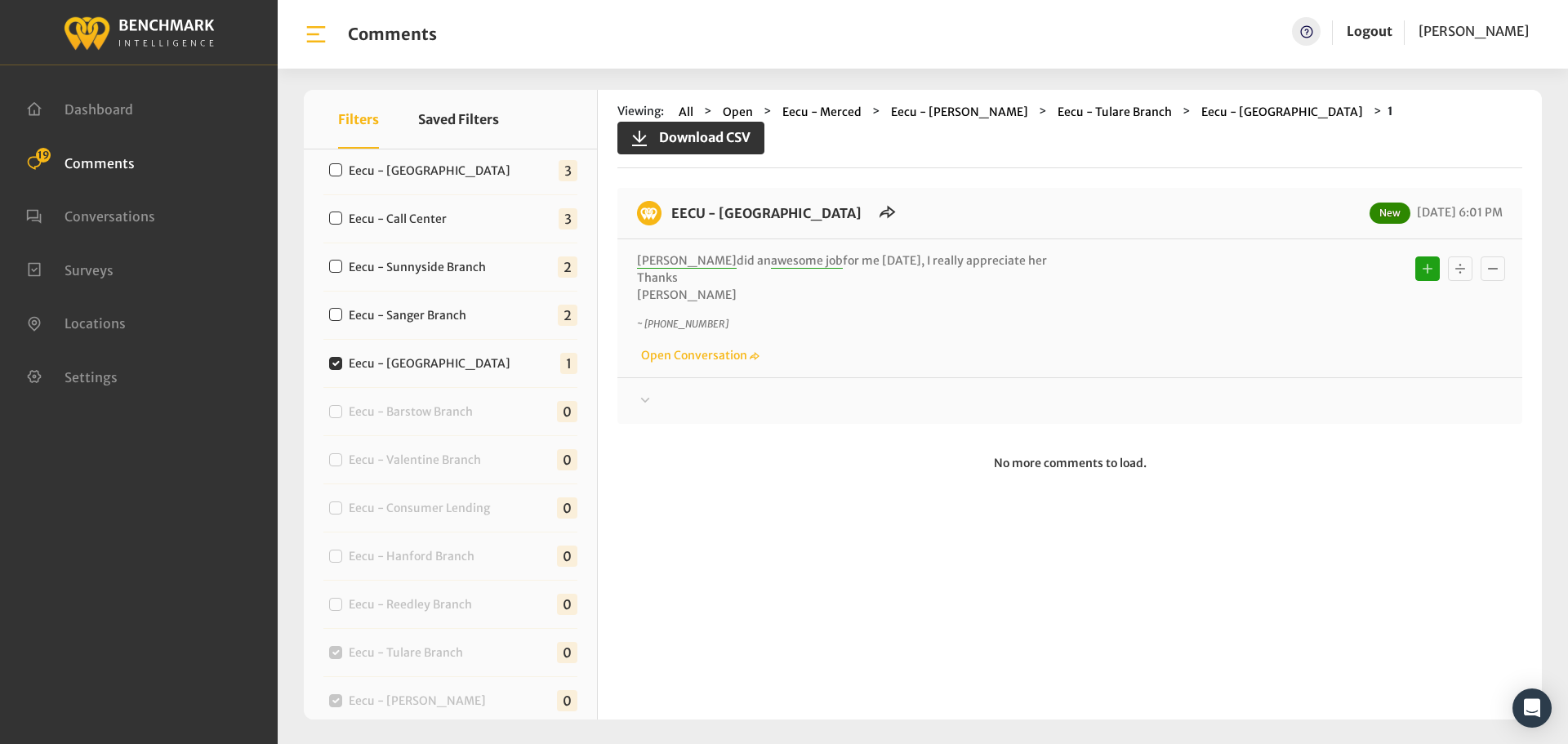
click at [857, 391] on div at bounding box center [1070, 401] width 866 height 20
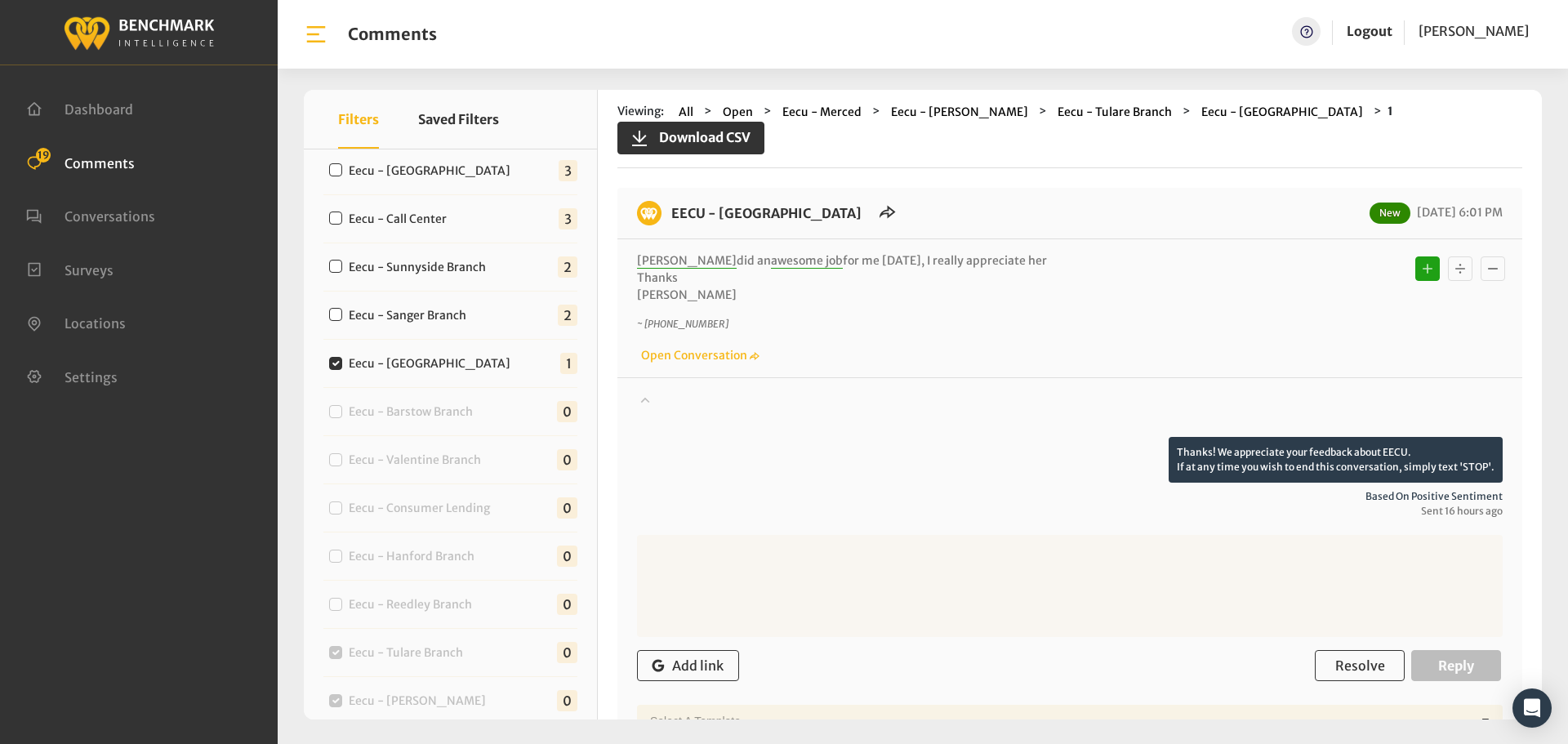
click at [869, 391] on div at bounding box center [1070, 414] width 866 height 46
click at [871, 391] on div at bounding box center [1070, 414] width 866 height 46
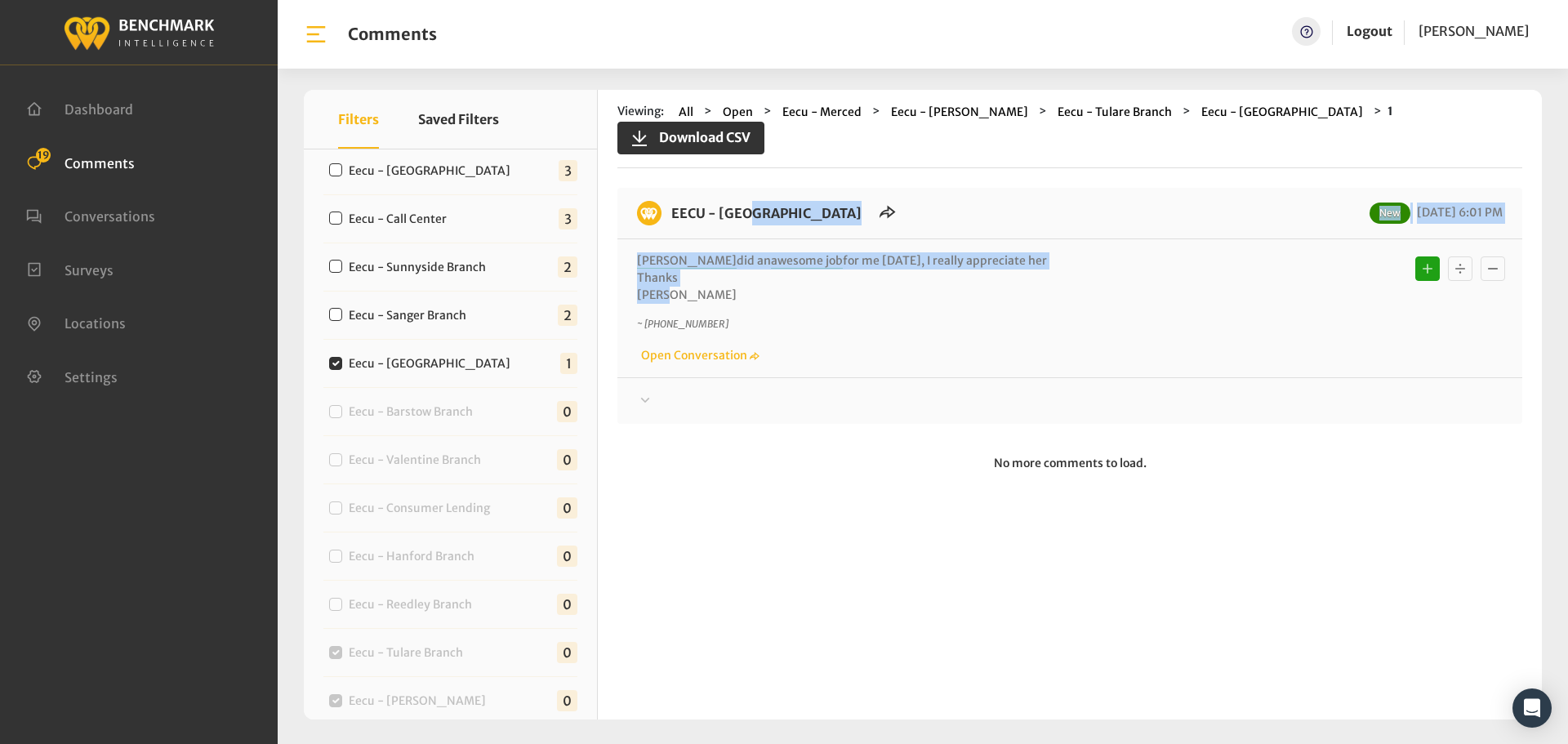
drag, startPoint x: 681, startPoint y: 271, endPoint x: 672, endPoint y: 204, distance: 67.6
click at [672, 204] on div "EECU - [GEOGRAPHIC_DATA] New [DATE] 6:01 PM [PERSON_NAME] did an awesome job fo…" at bounding box center [1070, 306] width 905 height 236
copy div "EECU - [GEOGRAPHIC_DATA] New [DATE] 6:01 PM [PERSON_NAME] did an awesome job fo…"
click at [1249, 391] on div at bounding box center [1070, 401] width 866 height 20
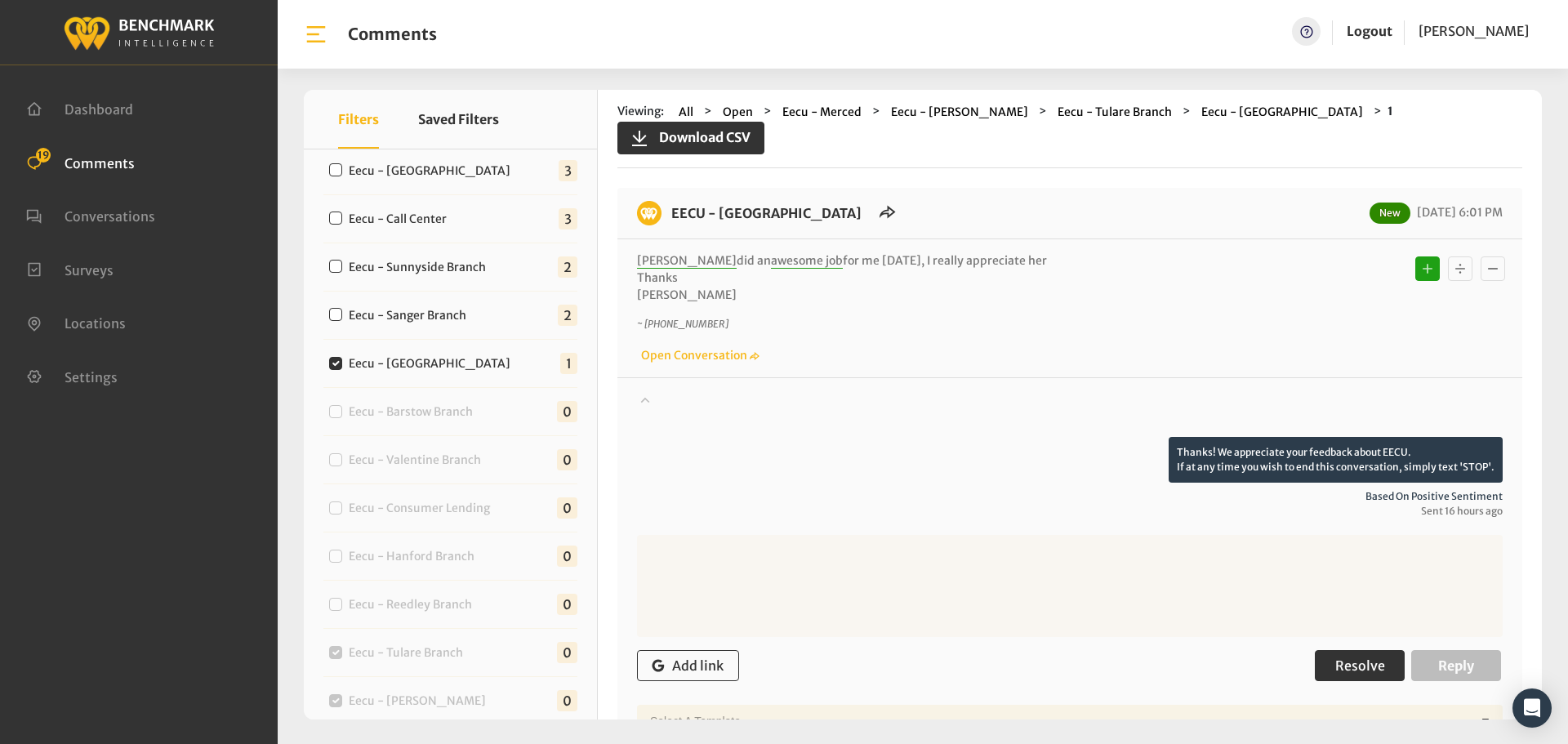
click at [1337, 658] on span "Resolve" at bounding box center [1360, 666] width 50 height 17
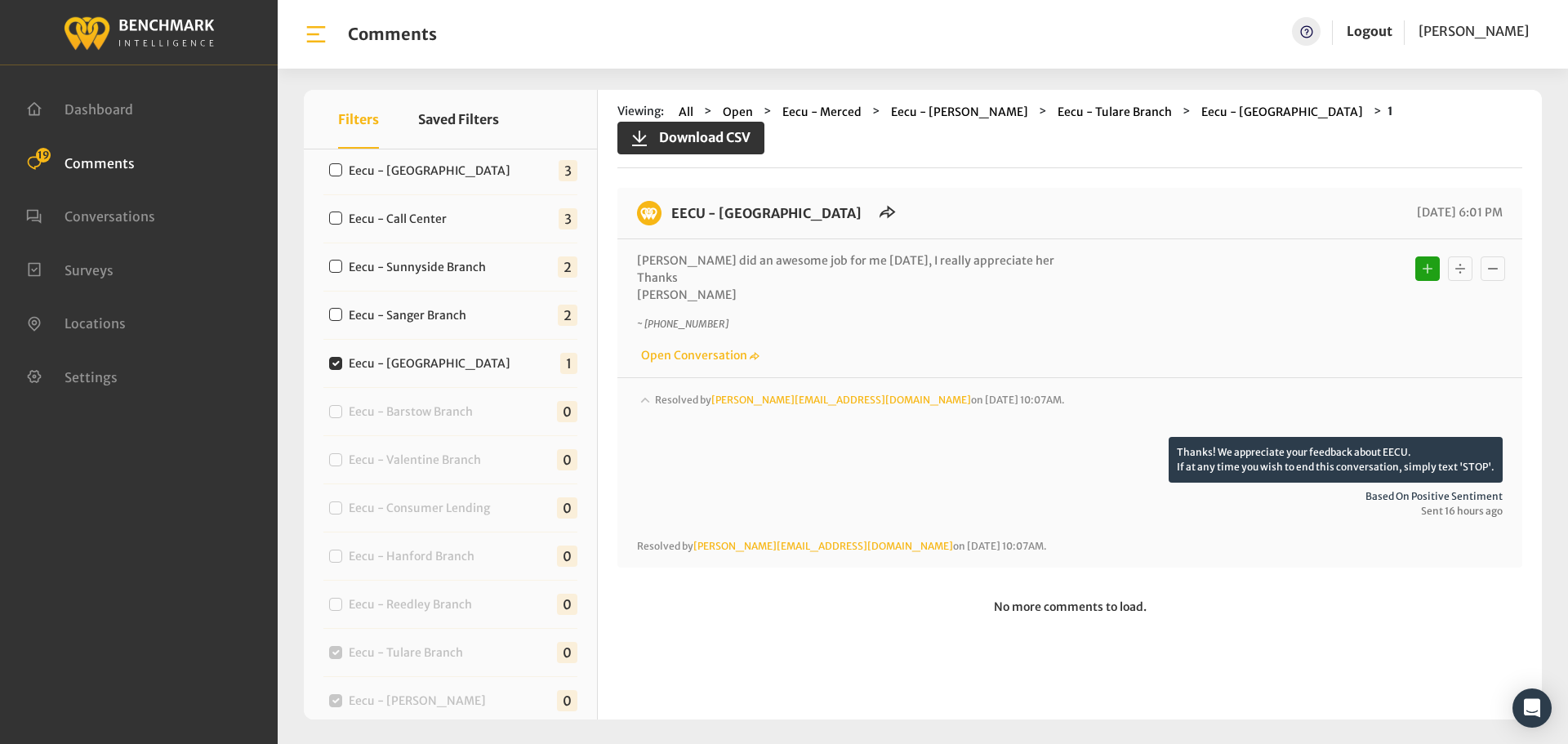
click at [382, 320] on label "Eecu - Sanger Branch" at bounding box center [411, 316] width 137 height 17
click at [342, 320] on input "Eecu - Sanger Branch" at bounding box center [335, 315] width 13 height 13
checkbox input "true"
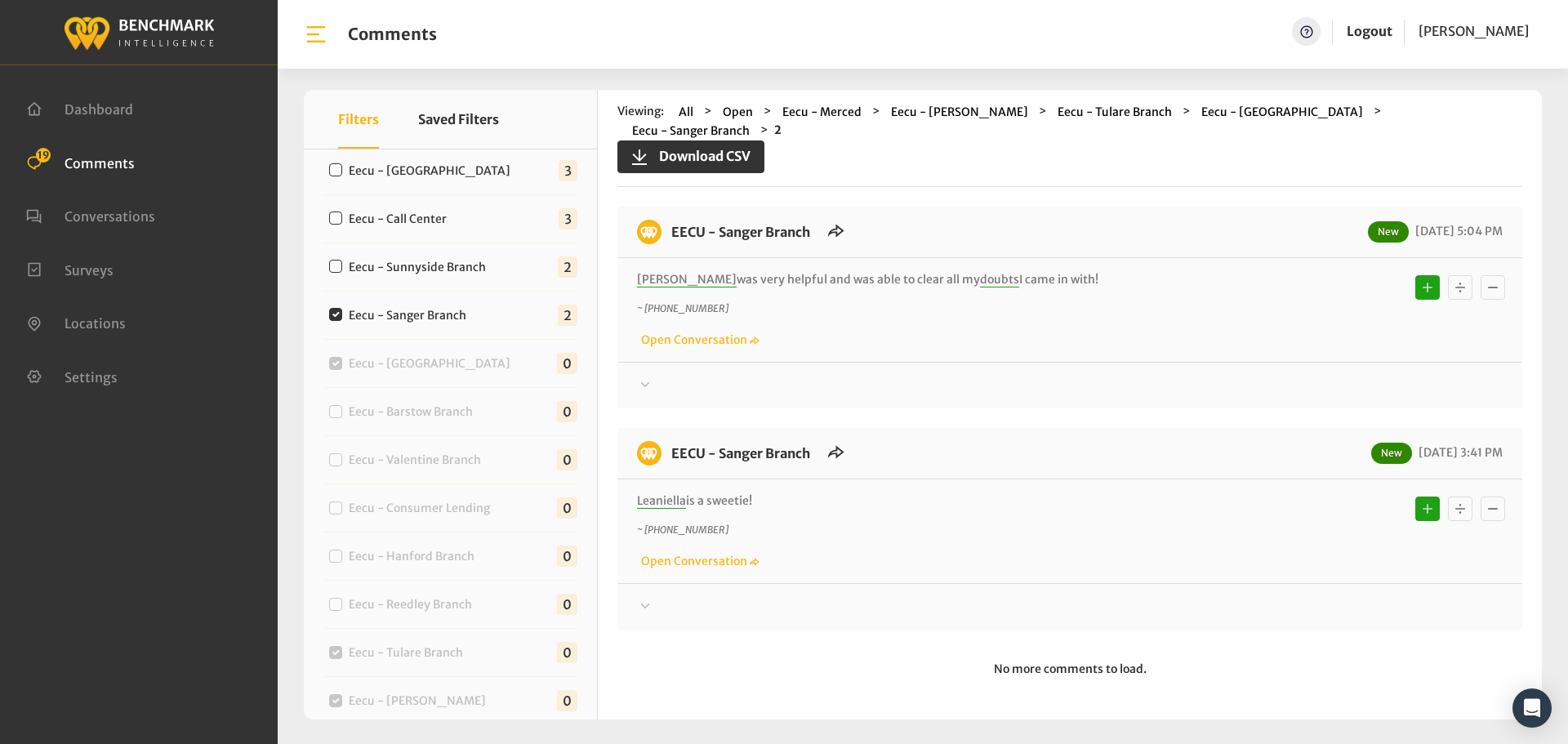
drag, startPoint x: 774, startPoint y: 477, endPoint x: 672, endPoint y: 216, distance: 280.2
click at [672, 216] on div "EECU - Sanger Branch New [DATE] 5:04 PM [PERSON_NAME] was very helpful and was …" at bounding box center [1070, 418] width 905 height 423
copy div "EECU - Sanger Branch New [DATE] 5:04 PM [PERSON_NAME] was very helpful and was …"
click at [1219, 375] on div at bounding box center [1070, 385] width 866 height 20
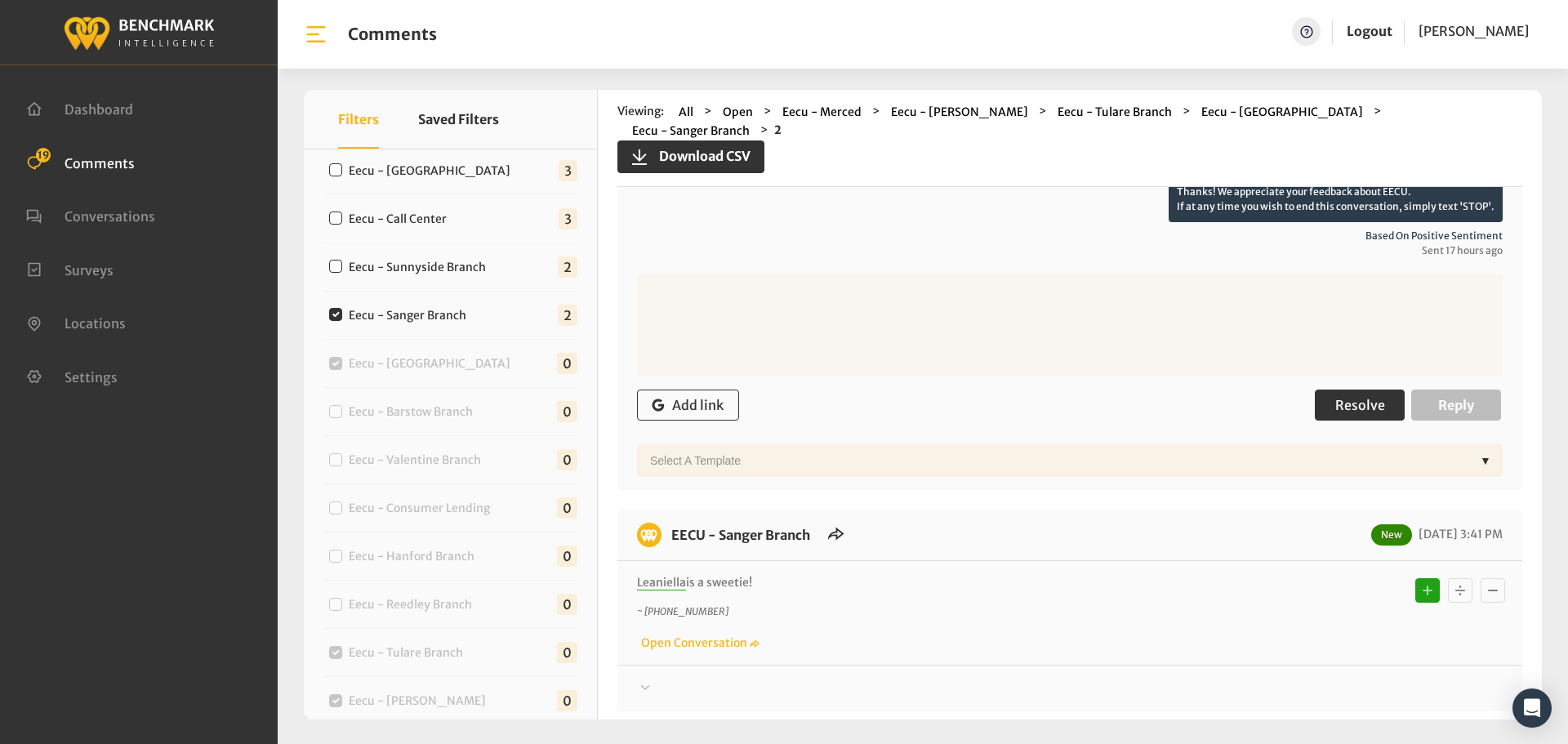
click at [1370, 389] on button "Resolve" at bounding box center [1360, 405] width 90 height 31
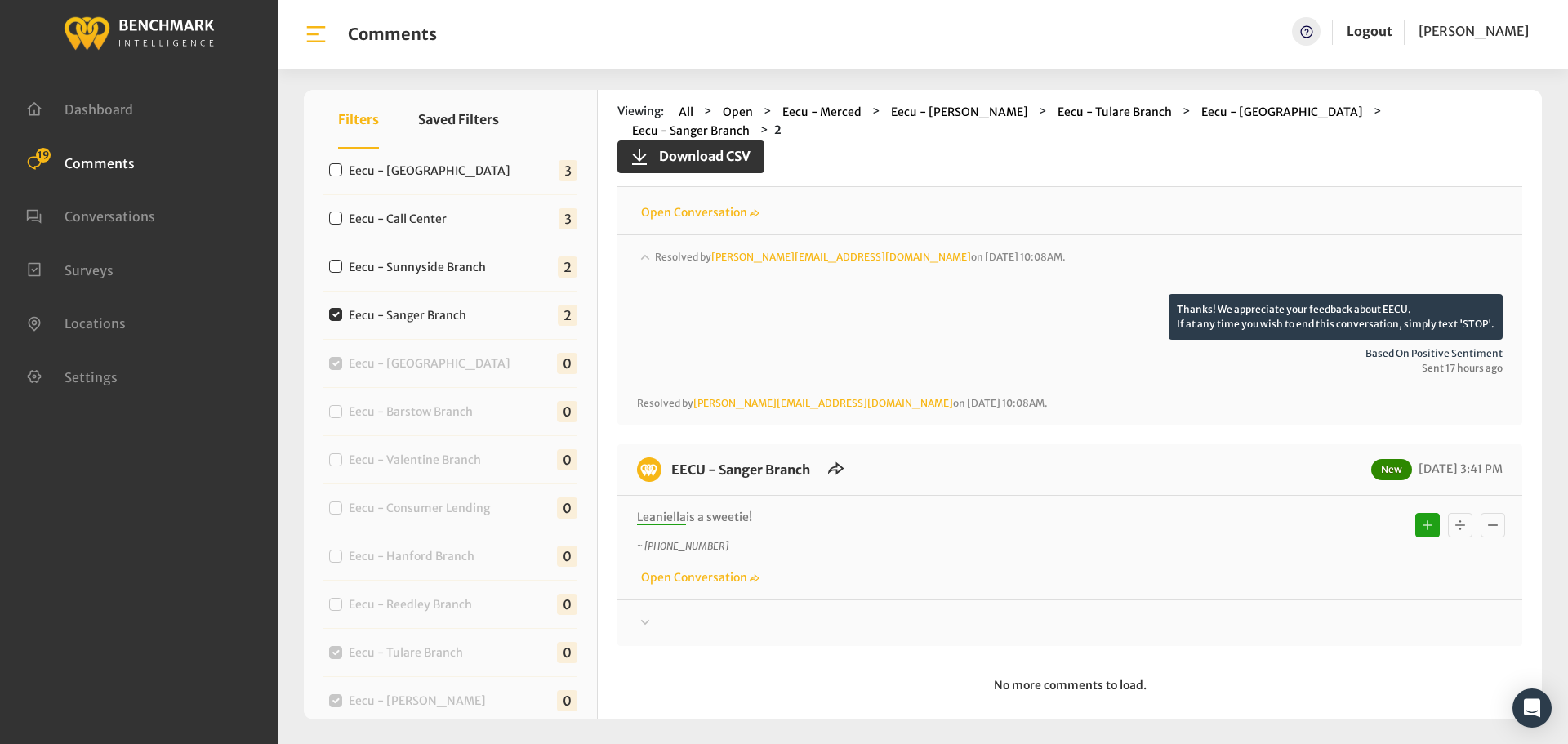
click at [1282, 613] on div at bounding box center [1070, 623] width 866 height 20
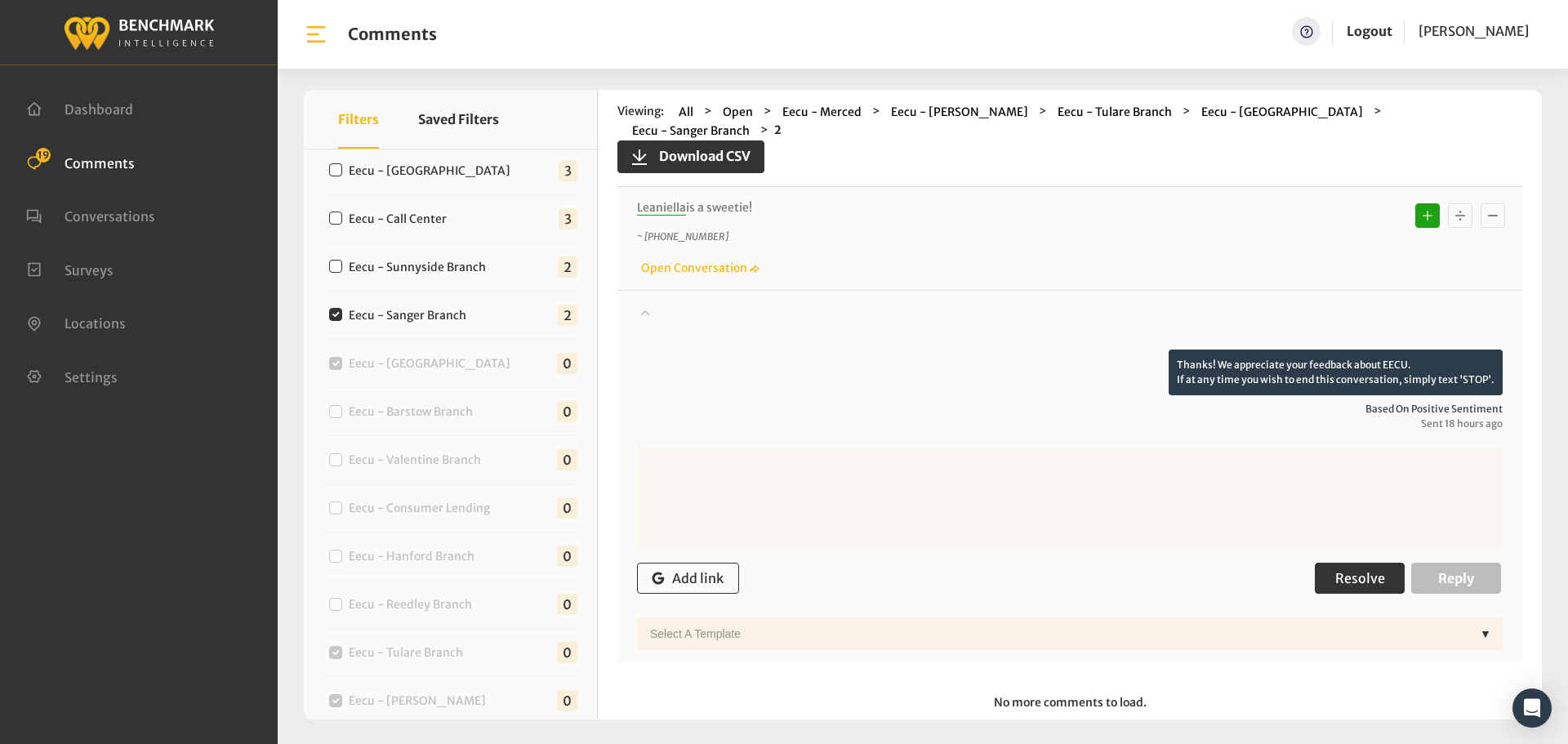
click at [1340, 571] on span "Resolve" at bounding box center [1360, 578] width 50 height 17
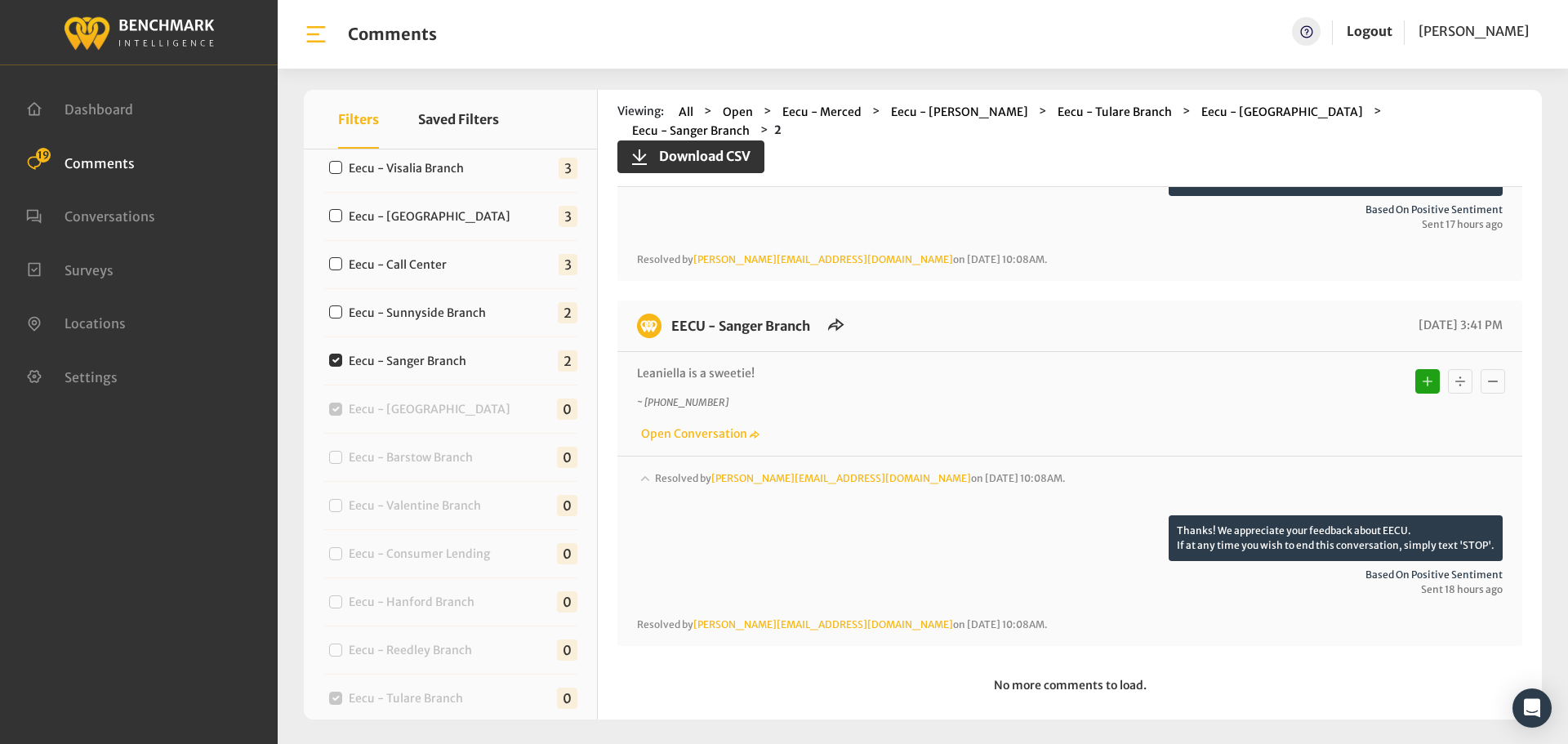
scroll to position [409, 0]
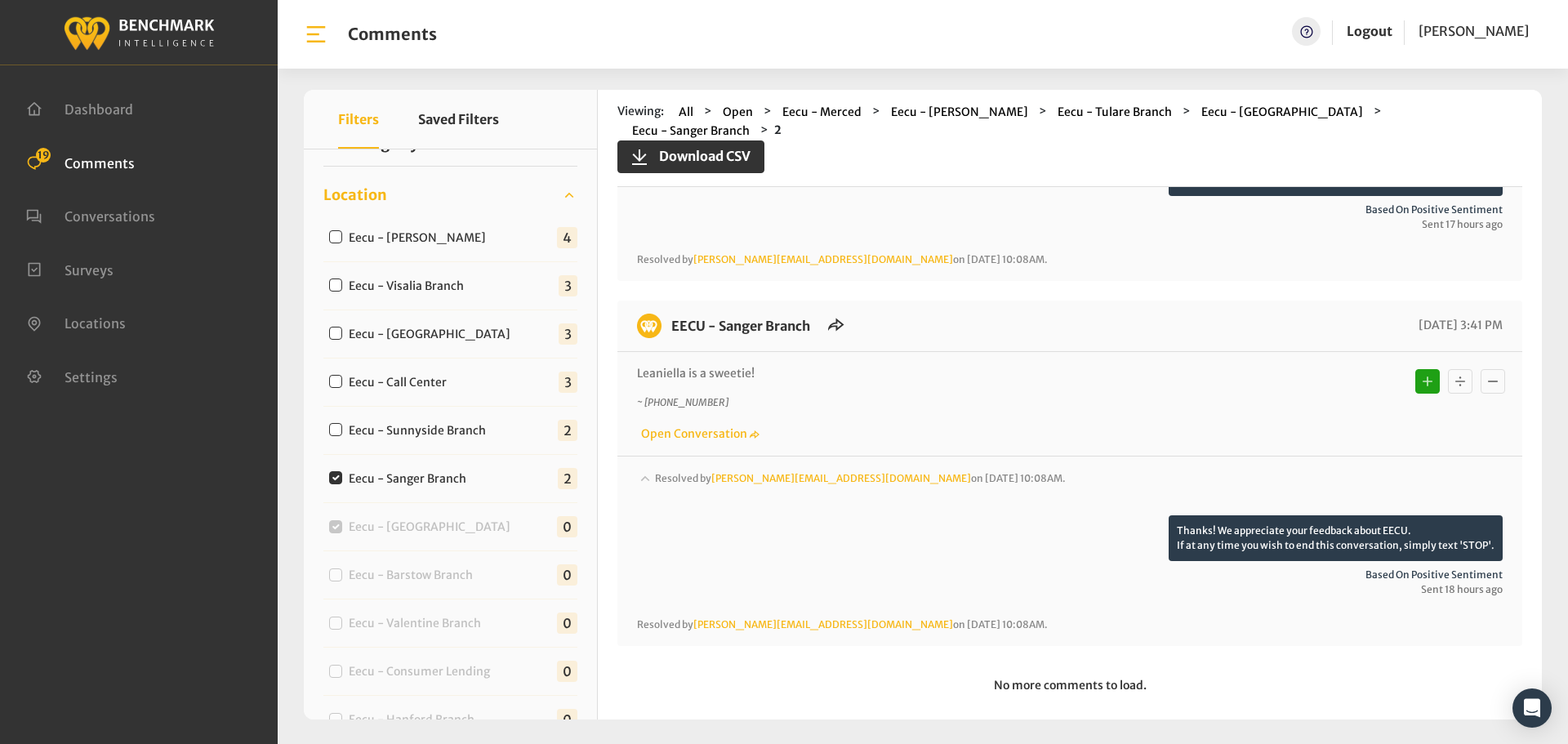
click at [459, 431] on label "Eecu - Sunnyside Branch" at bounding box center [421, 431] width 156 height 17
click at [342, 431] on input "Eecu - Sunnyside Branch" at bounding box center [335, 429] width 13 height 13
checkbox input "true"
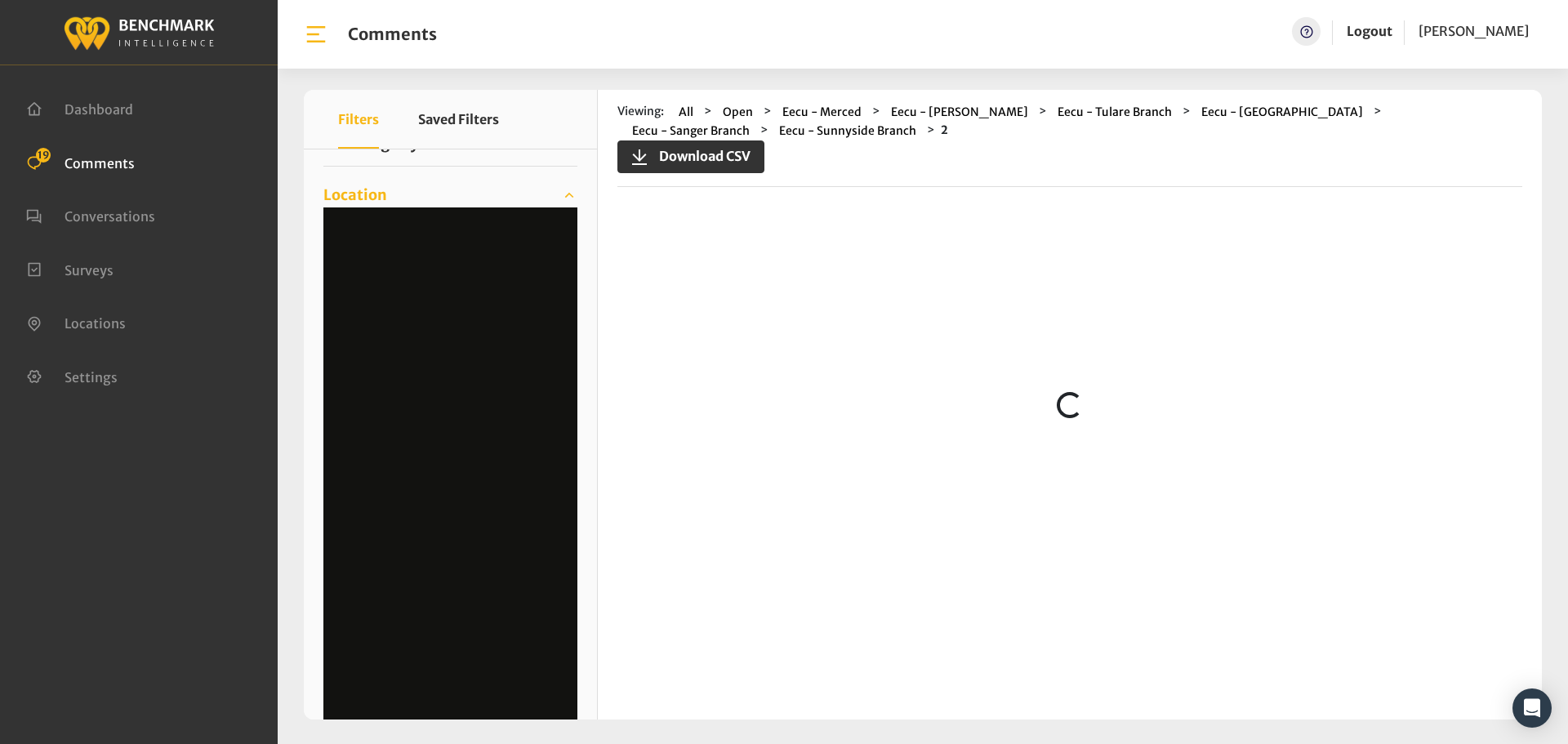
scroll to position [0, 0]
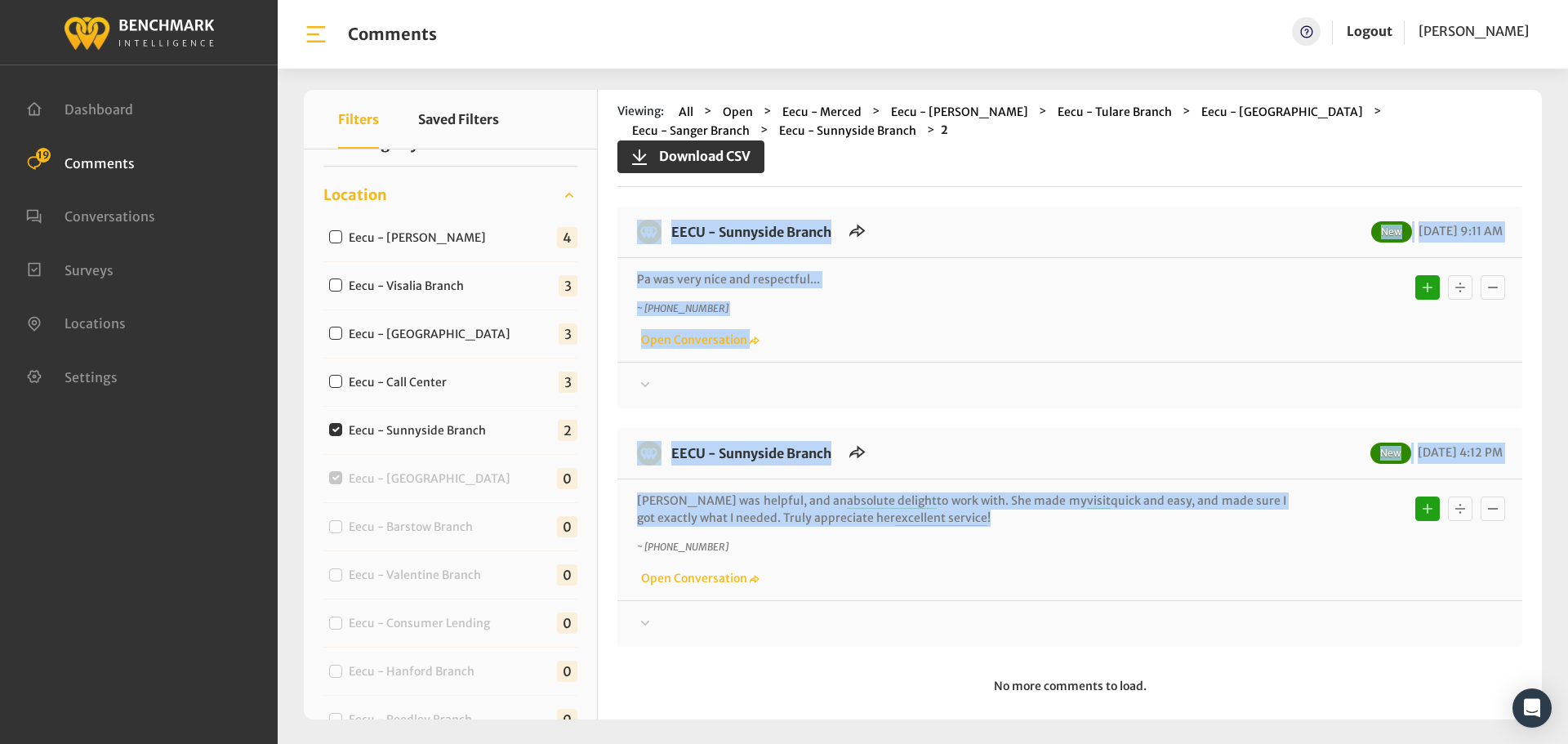
drag, startPoint x: 927, startPoint y: 512, endPoint x: 650, endPoint y: 235, distance: 391.7
click at [650, 235] on div "EECU - Sunnyside Branch New [DATE] 9:11 AM Pa was very nice and respectful... ~…" at bounding box center [1070, 426] width 905 height 440
click at [944, 479] on div "[PERSON_NAME] was helpful, and an absolute delight to work with. She made my vi…" at bounding box center [1070, 539] width 905 height 121
drag, startPoint x: 870, startPoint y: 443, endPoint x: 667, endPoint y: 247, distance: 282.2
click at [667, 247] on div "EECU - Sunnyside Branch New [DATE] 9:11 AM Pa was very nice and respectful... ~…" at bounding box center [1070, 426] width 905 height 440
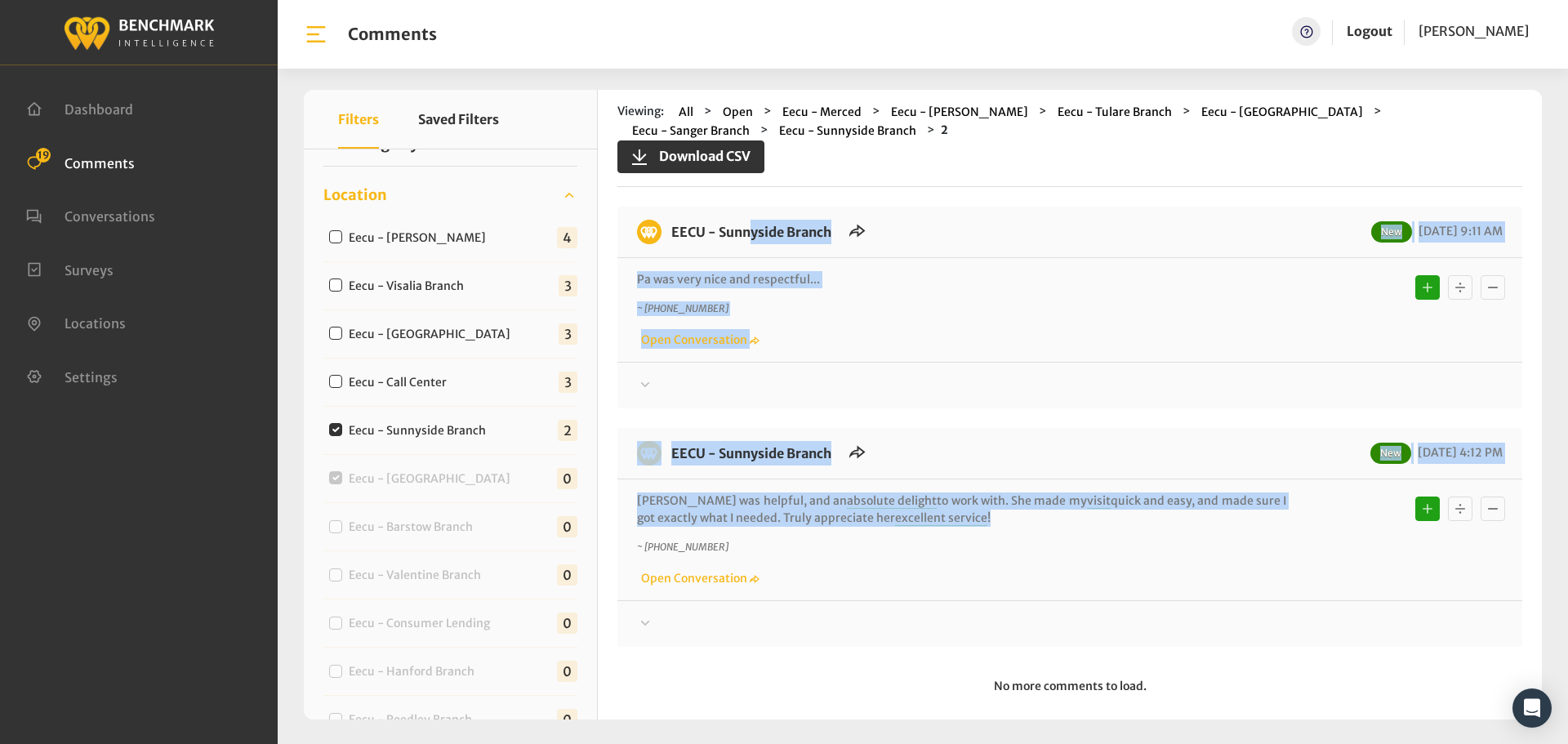
click at [1304, 387] on div at bounding box center [1070, 385] width 866 height 20
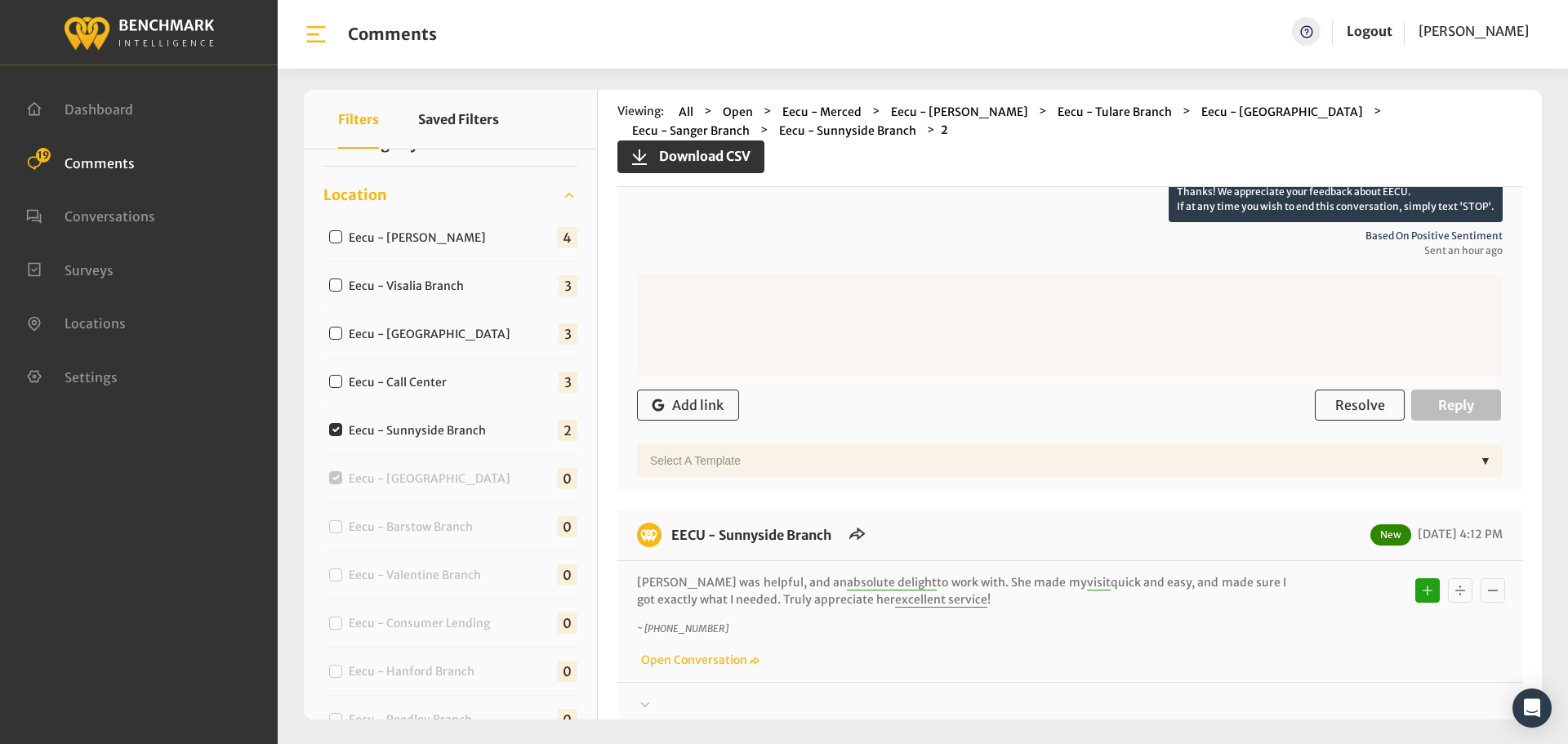
click at [1344, 427] on div "Add link Resolve Reply" at bounding box center [1070, 405] width 866 height 48
click at [1341, 408] on span "Resolve" at bounding box center [1360, 405] width 50 height 17
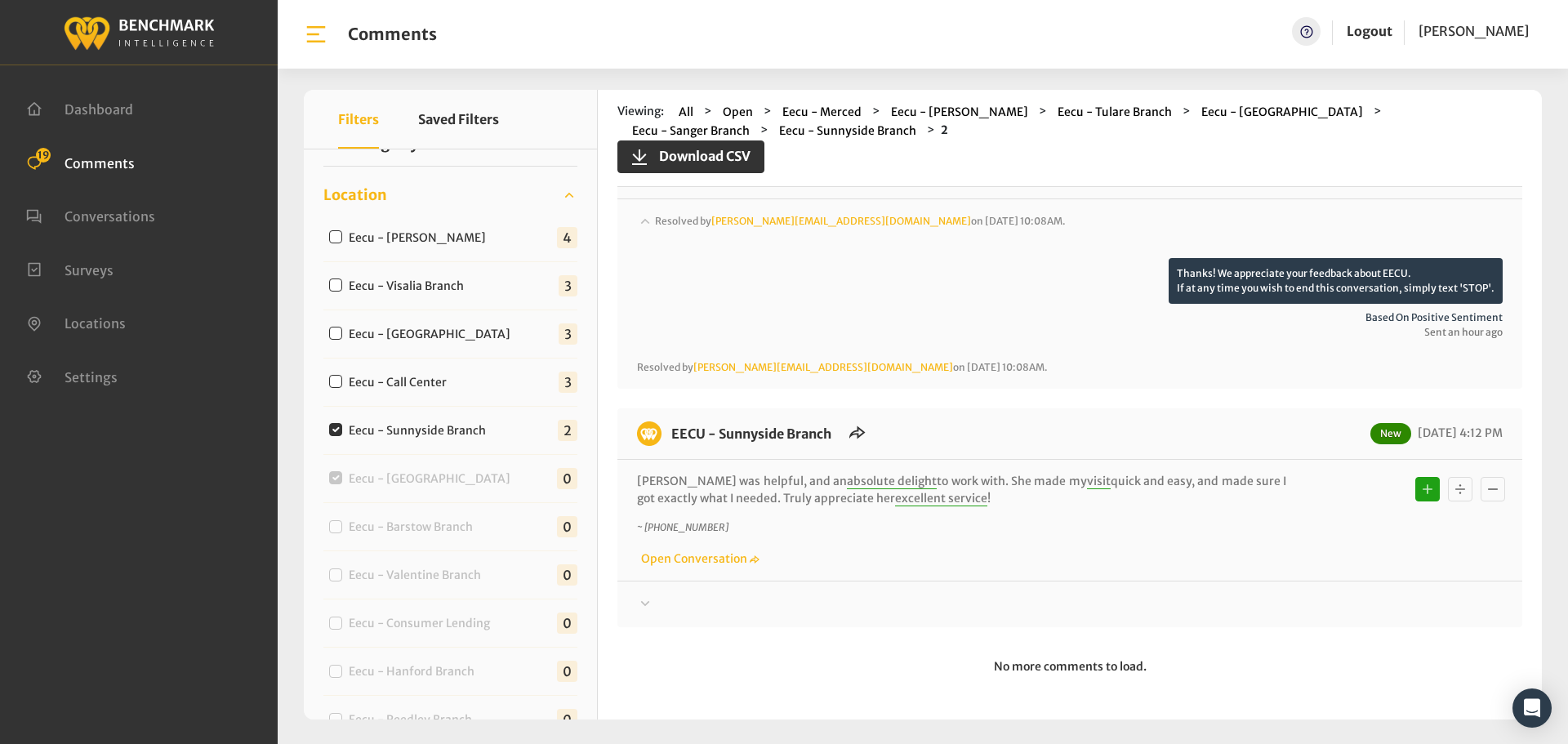
click at [1308, 606] on div at bounding box center [1070, 605] width 866 height 20
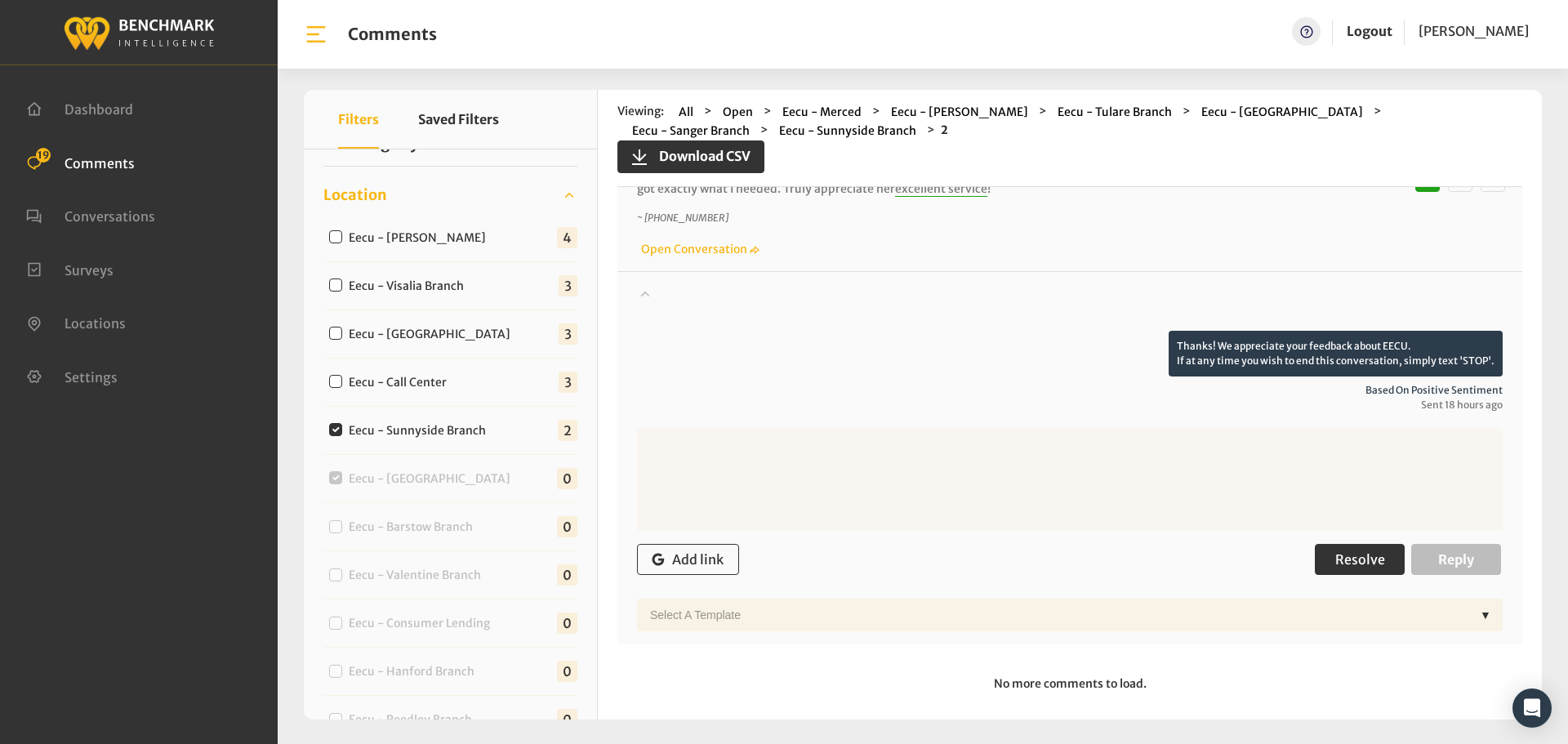
click at [1339, 557] on span "Resolve" at bounding box center [1360, 559] width 50 height 17
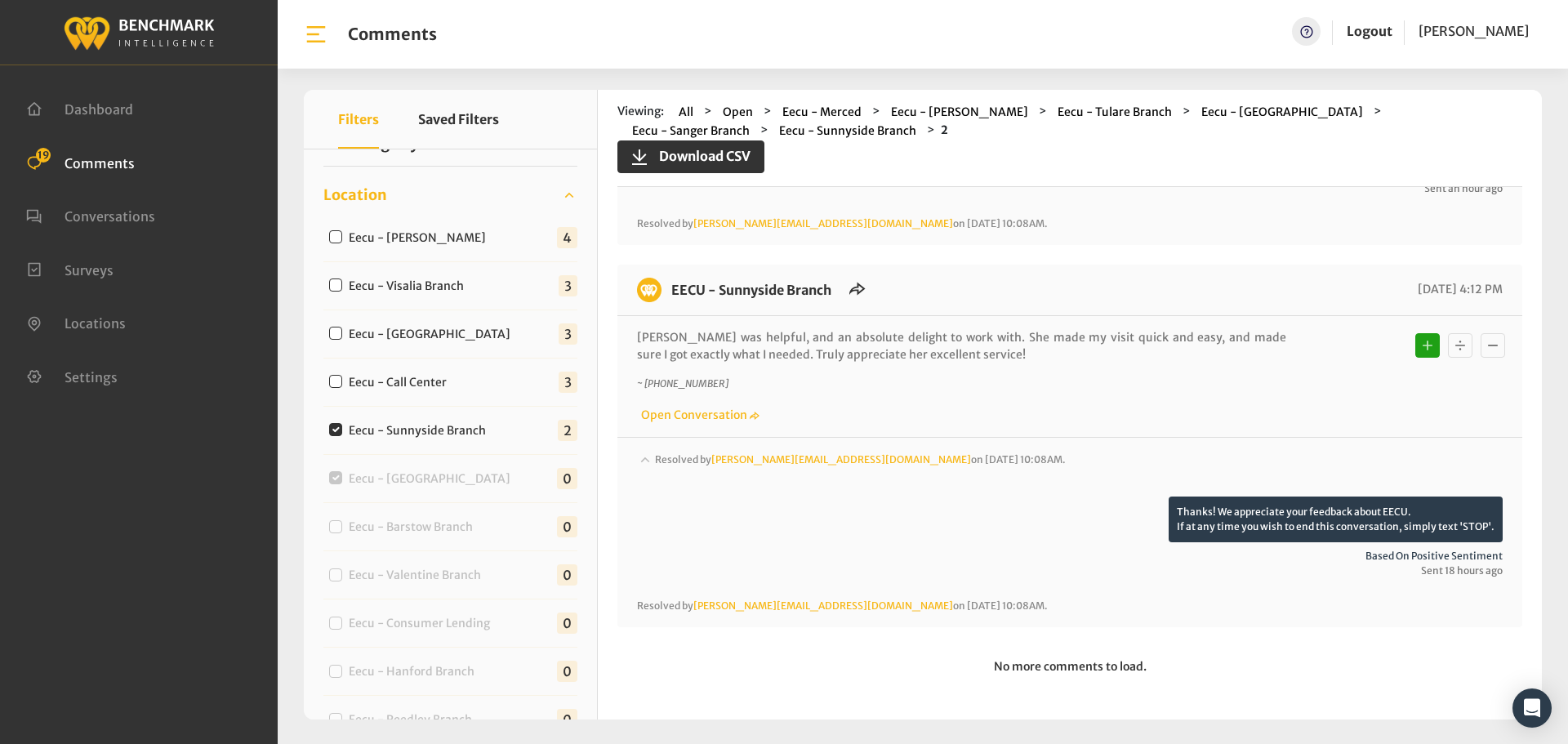
scroll to position [308, 0]
click at [438, 388] on label "Eecu - Call Center" at bounding box center [402, 382] width 117 height 17
click at [342, 388] on input "Eecu - Call Center" at bounding box center [335, 381] width 13 height 13
checkbox input "true"
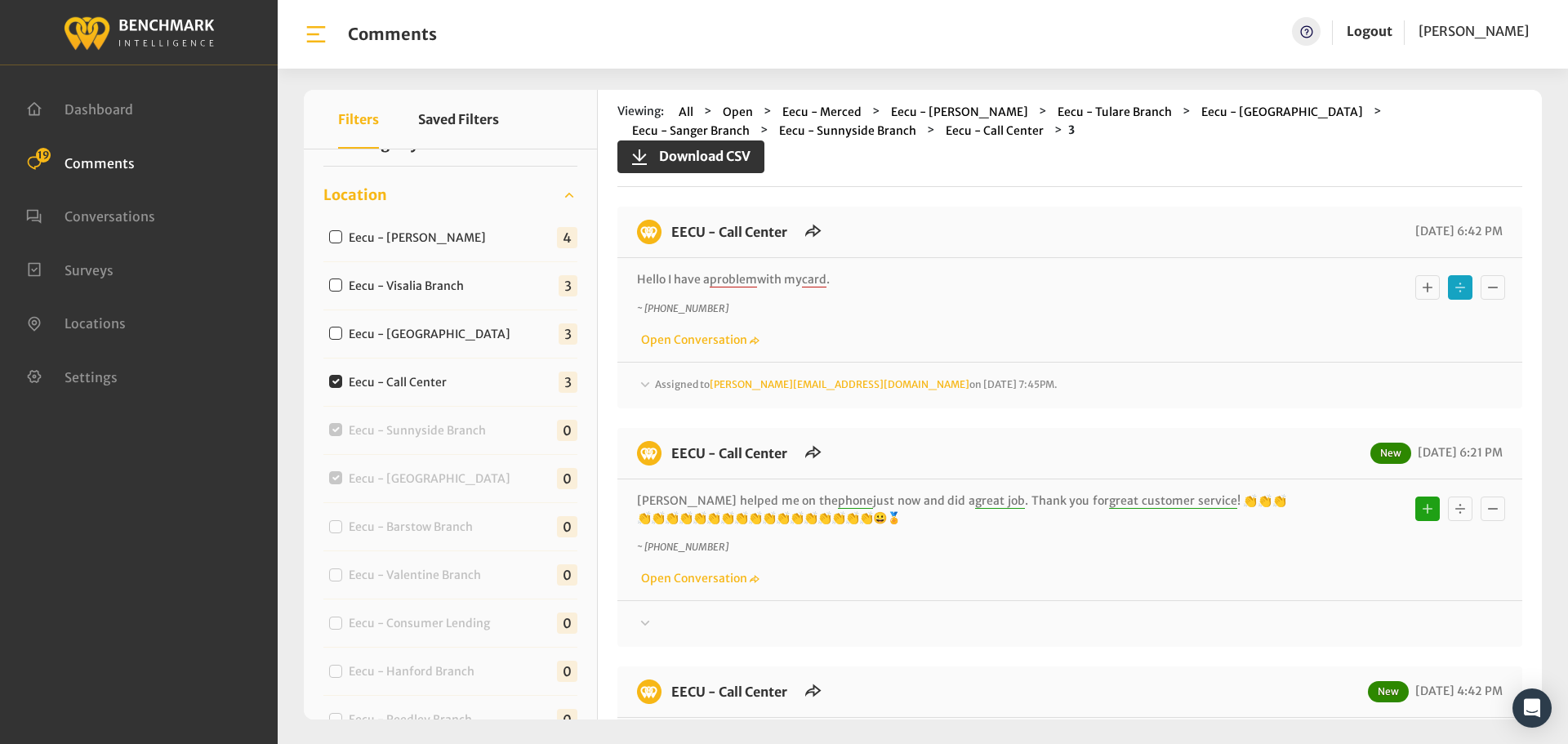
click at [1062, 388] on div "Assigned to [PERSON_NAME][EMAIL_ADDRESS][DOMAIN_NAME] on [DATE] 7:45PM." at bounding box center [1070, 385] width 866 height 20
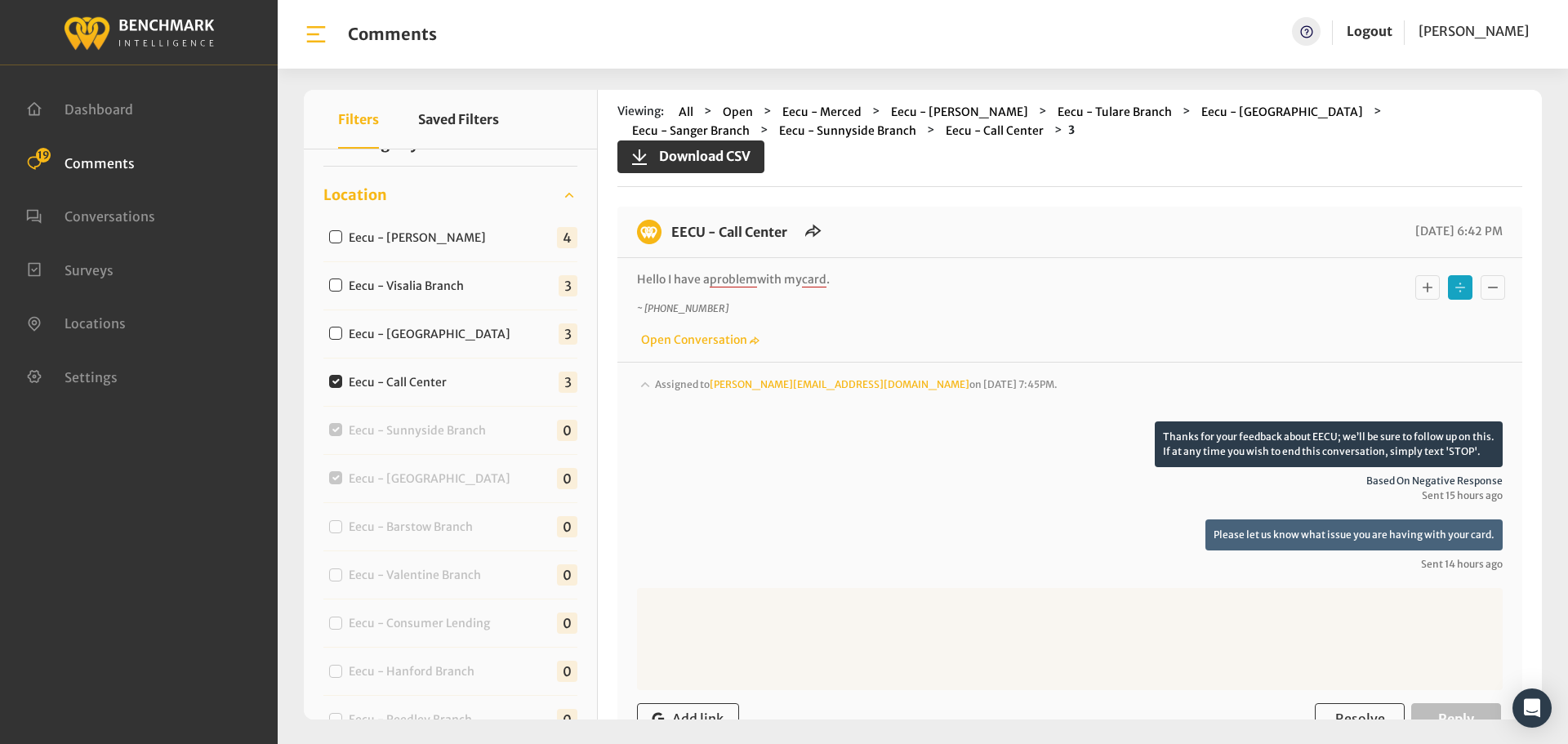
click at [1062, 388] on div "Assigned to [PERSON_NAME][EMAIL_ADDRESS][DOMAIN_NAME] on [DATE] 7:45PM." at bounding box center [1070, 398] width 866 height 46
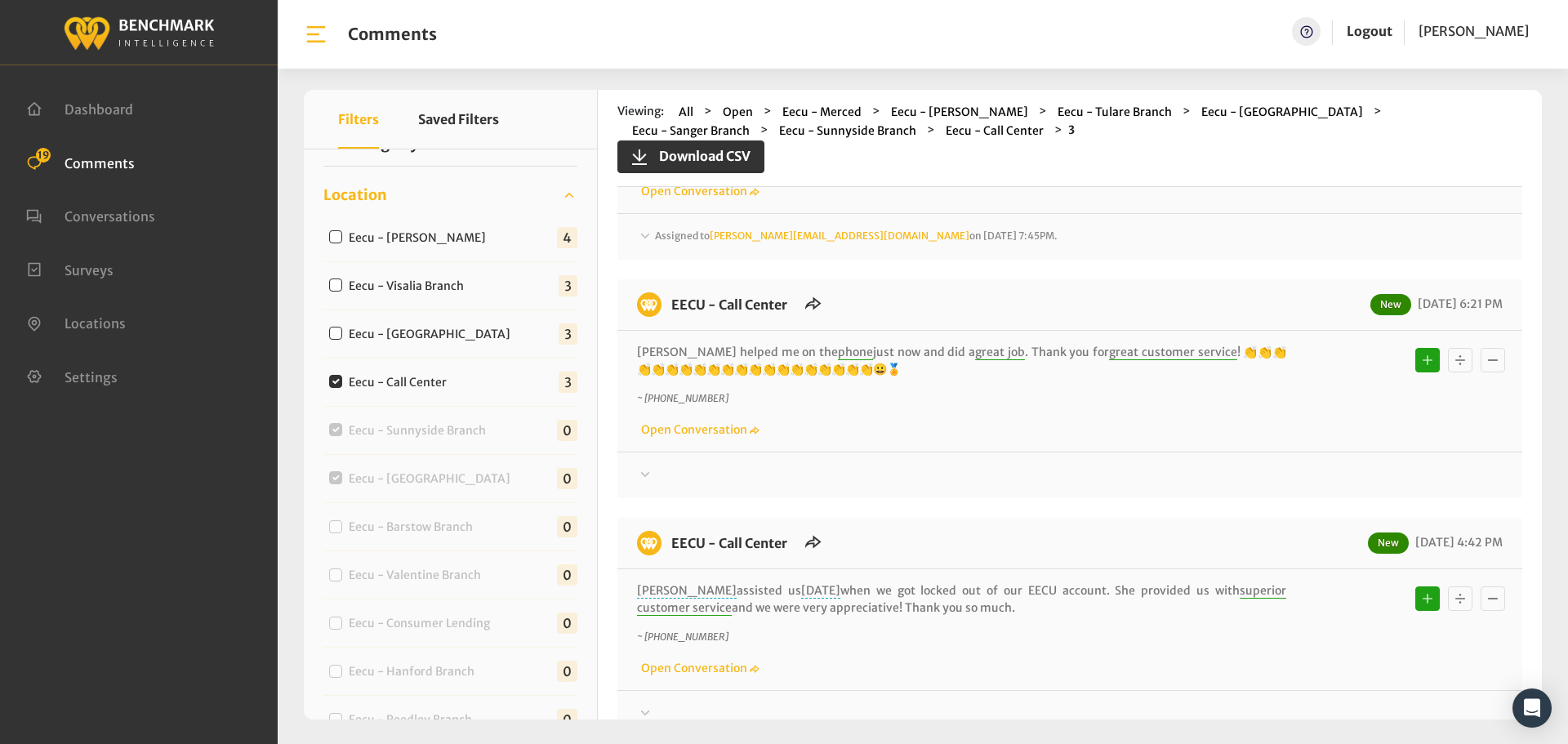
scroll to position [164, 0]
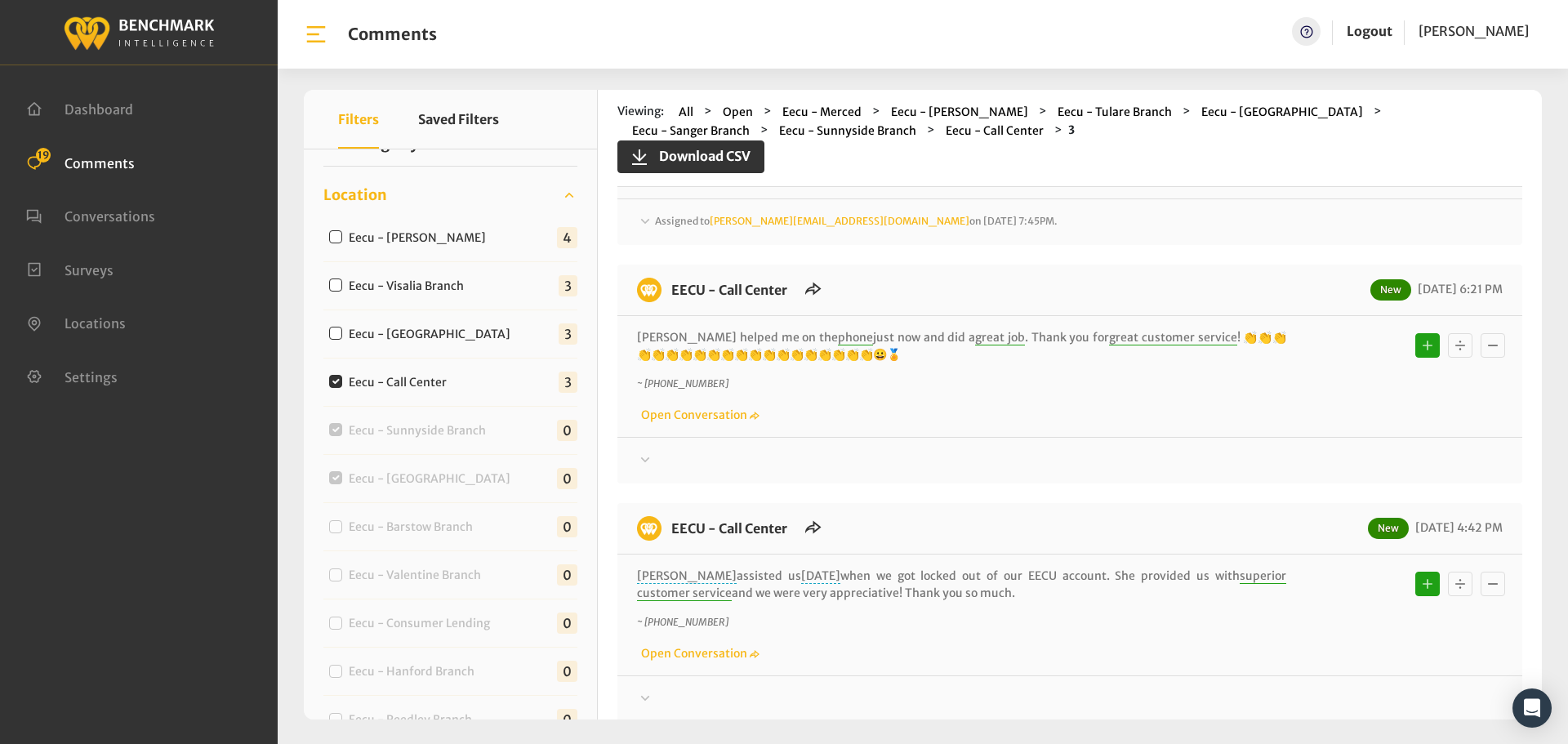
drag, startPoint x: 957, startPoint y: 598, endPoint x: 672, endPoint y: 299, distance: 413.1
click at [672, 299] on div "EECU - Call Center [DATE] 6:42 PM Hello I have a problem with my card . ~ [PHON…" at bounding box center [1070, 382] width 905 height 679
copy div "EECU - Call Center New [DATE] 6:21 PM [PERSON_NAME] helped me on the phone just…"
click at [1245, 463] on div at bounding box center [1070, 461] width 866 height 20
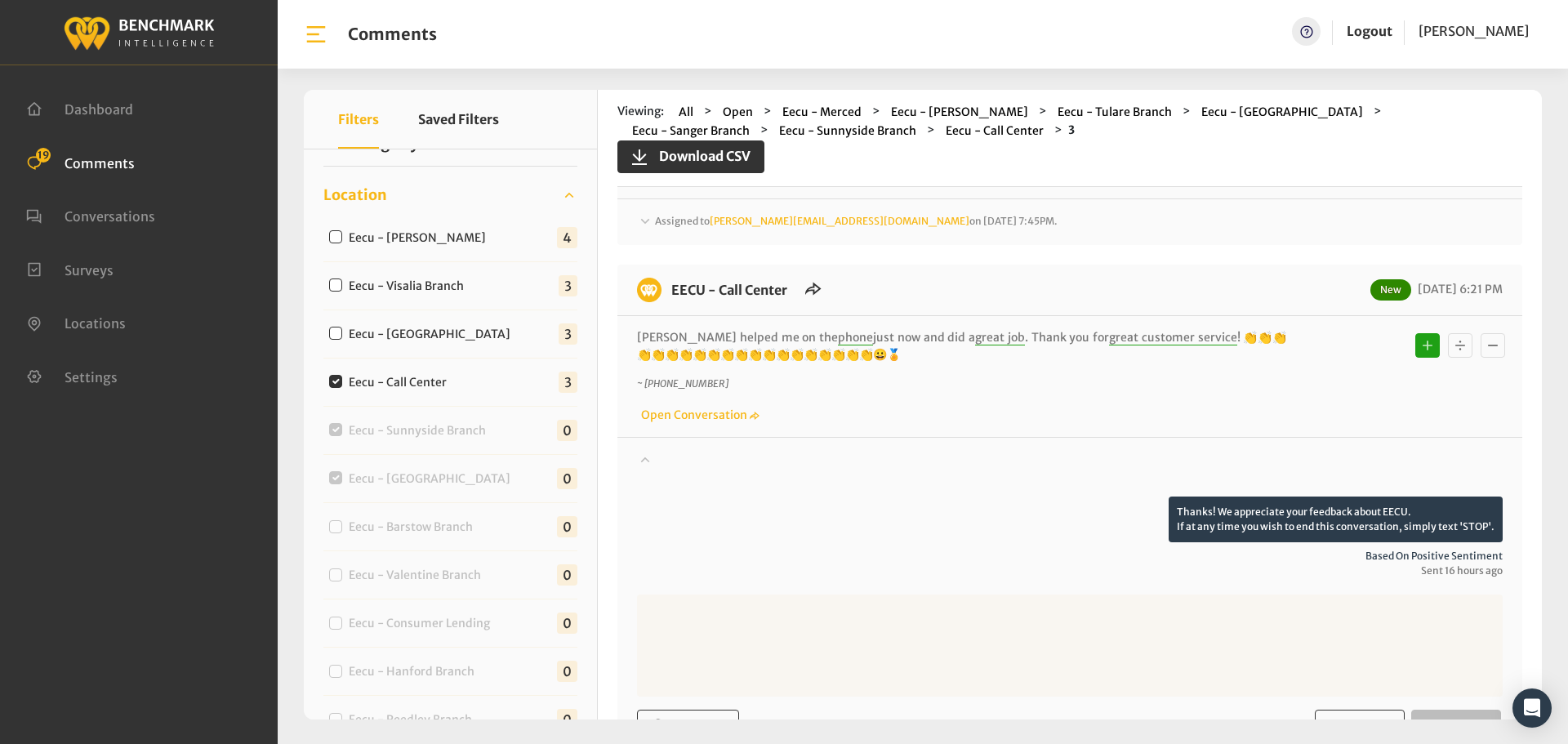
scroll to position [409, 0]
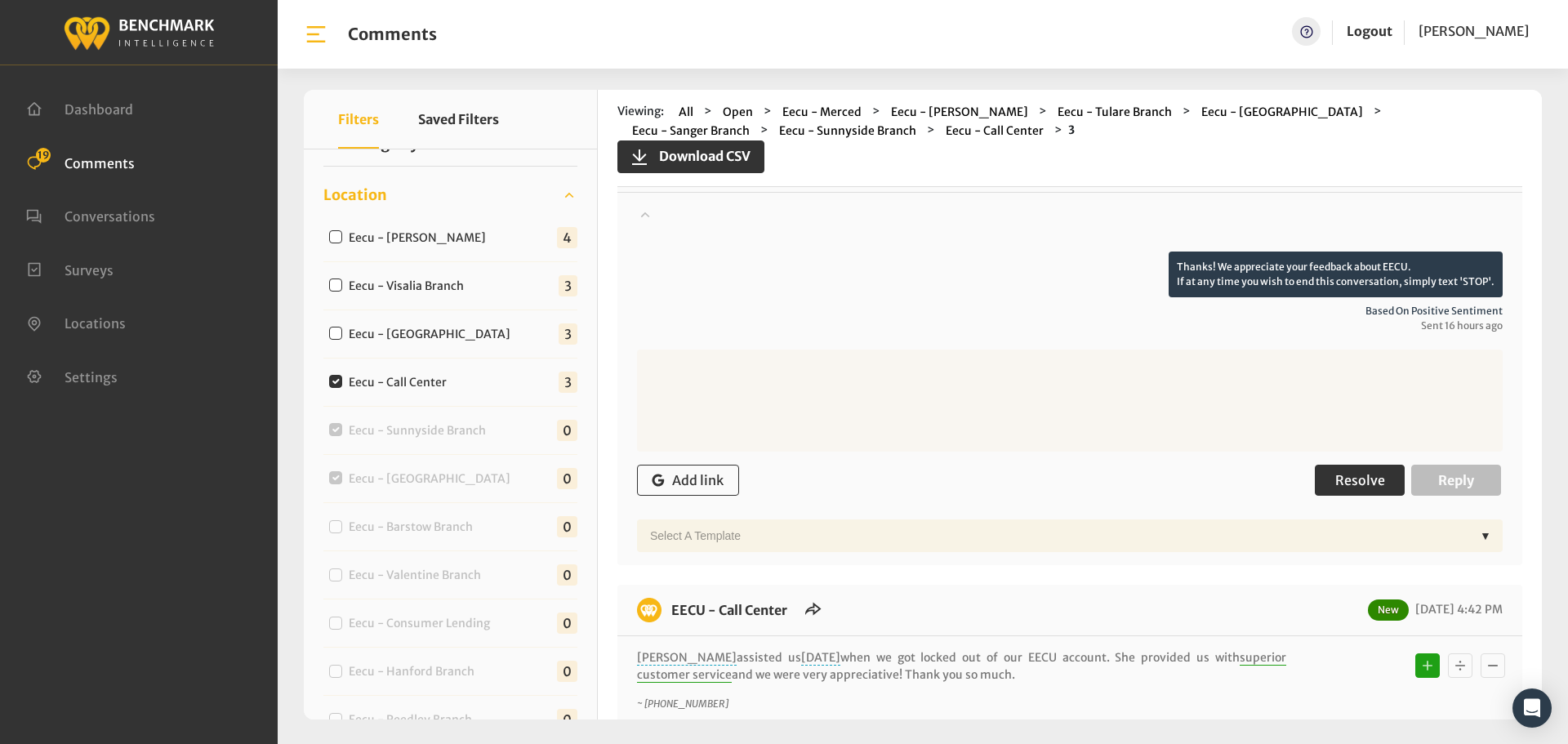
click at [1385, 476] on button "Resolve" at bounding box center [1360, 481] width 90 height 31
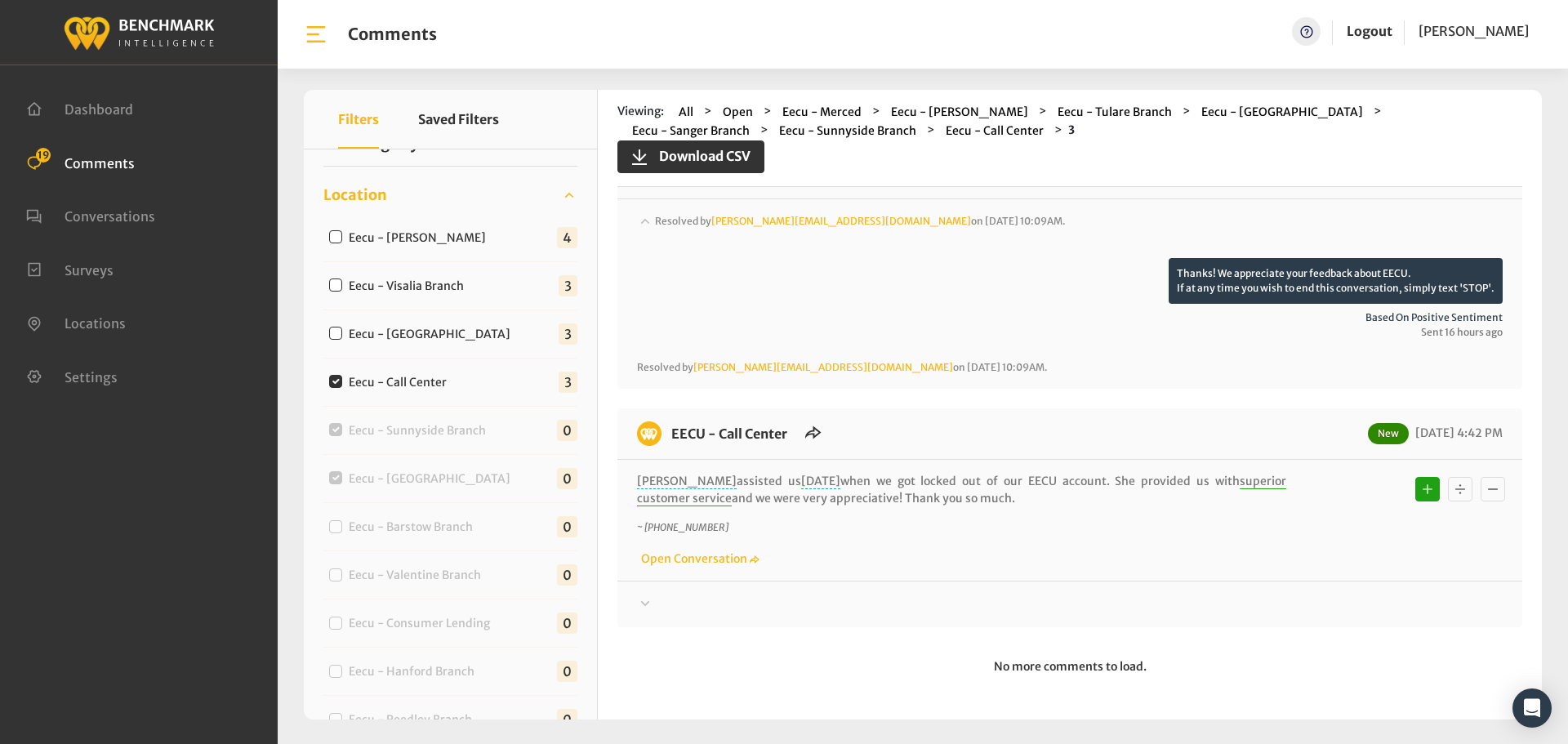
click at [1253, 596] on div at bounding box center [1070, 605] width 866 height 20
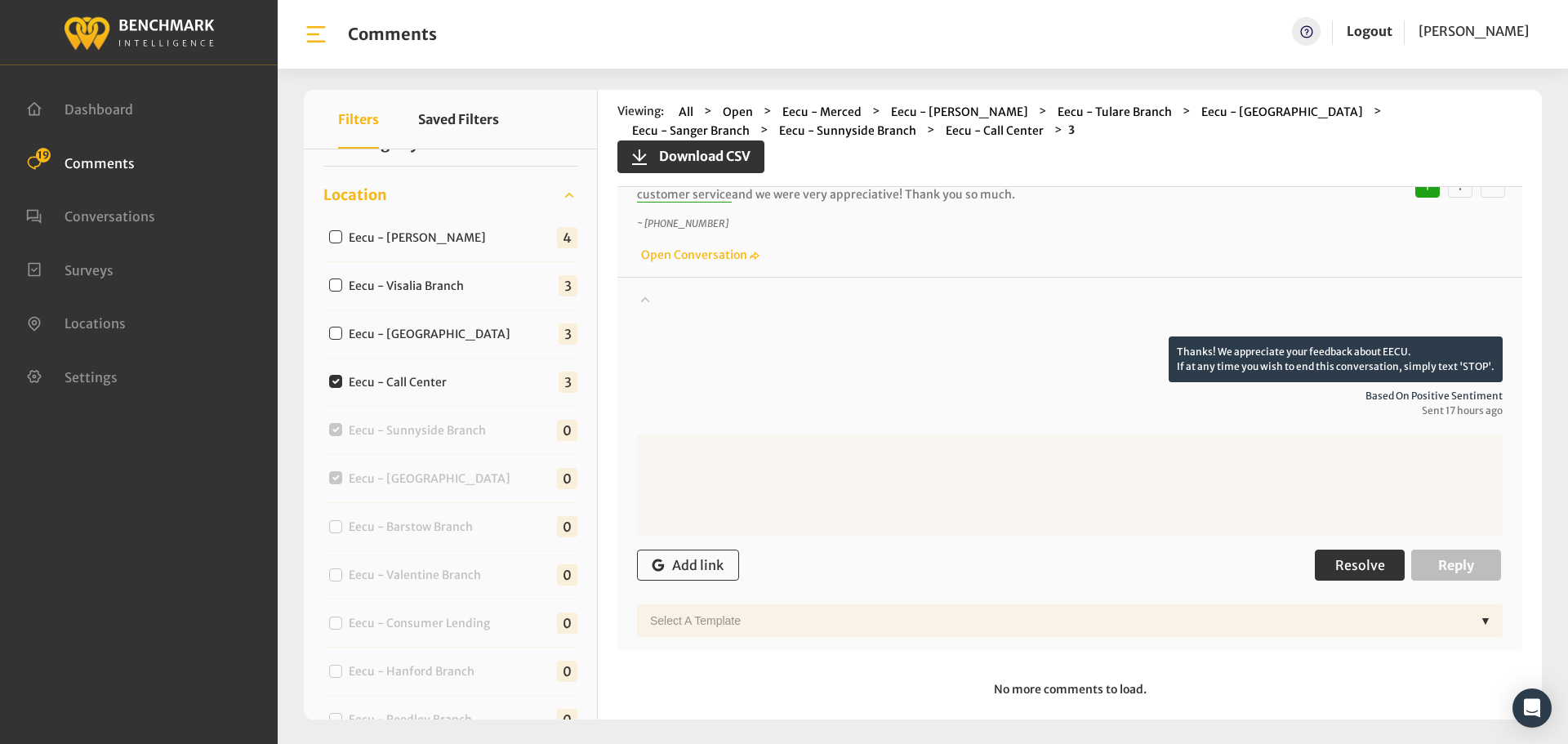
click at [1315, 561] on button "Resolve" at bounding box center [1360, 565] width 90 height 31
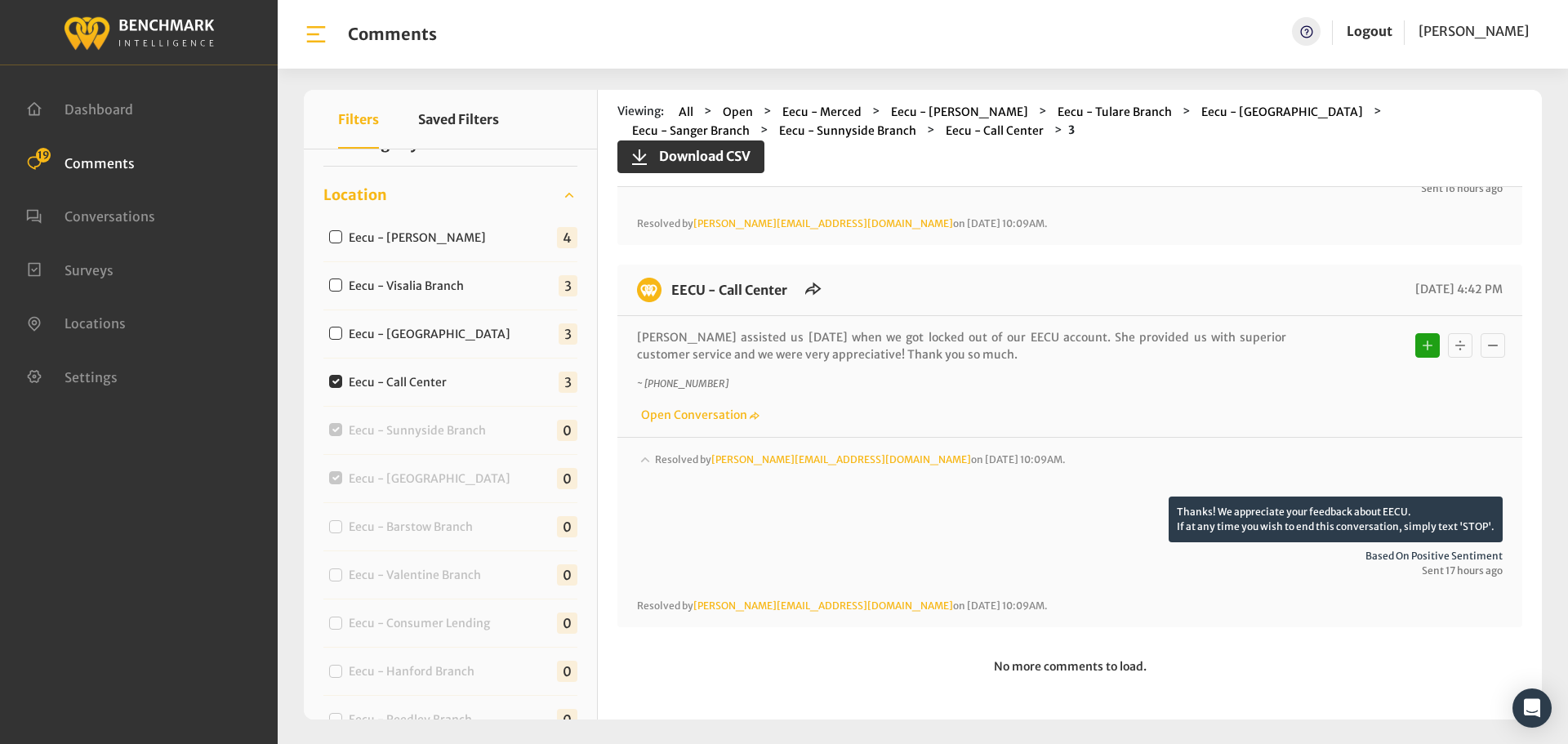
click at [409, 333] on label "Eecu - [GEOGRAPHIC_DATA]" at bounding box center [433, 335] width 180 height 17
click at [342, 333] on input "Eecu - [GEOGRAPHIC_DATA]" at bounding box center [335, 333] width 13 height 13
checkbox input "true"
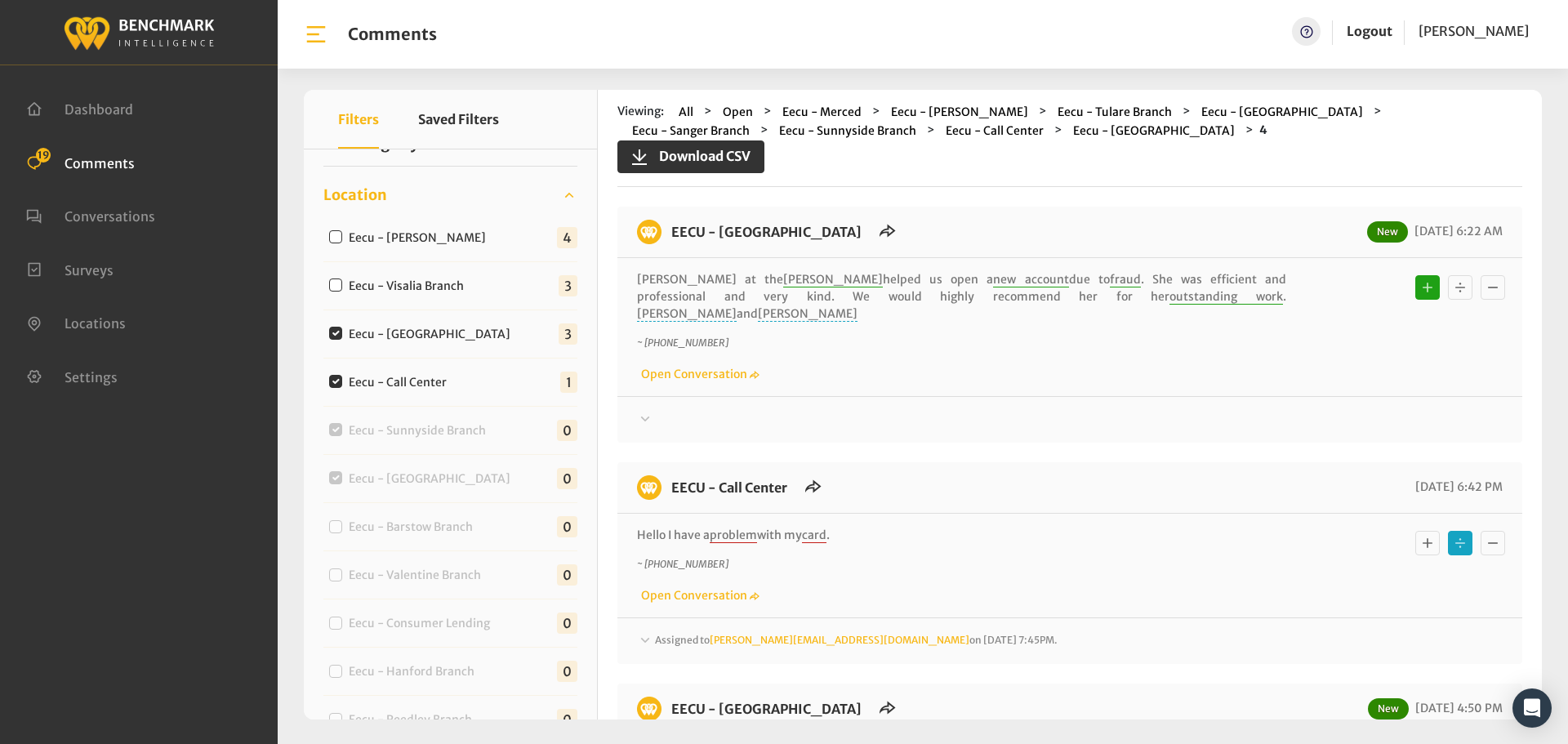
click at [340, 382] on input "Eecu - Call Center" at bounding box center [335, 381] width 13 height 13
checkbox input "false"
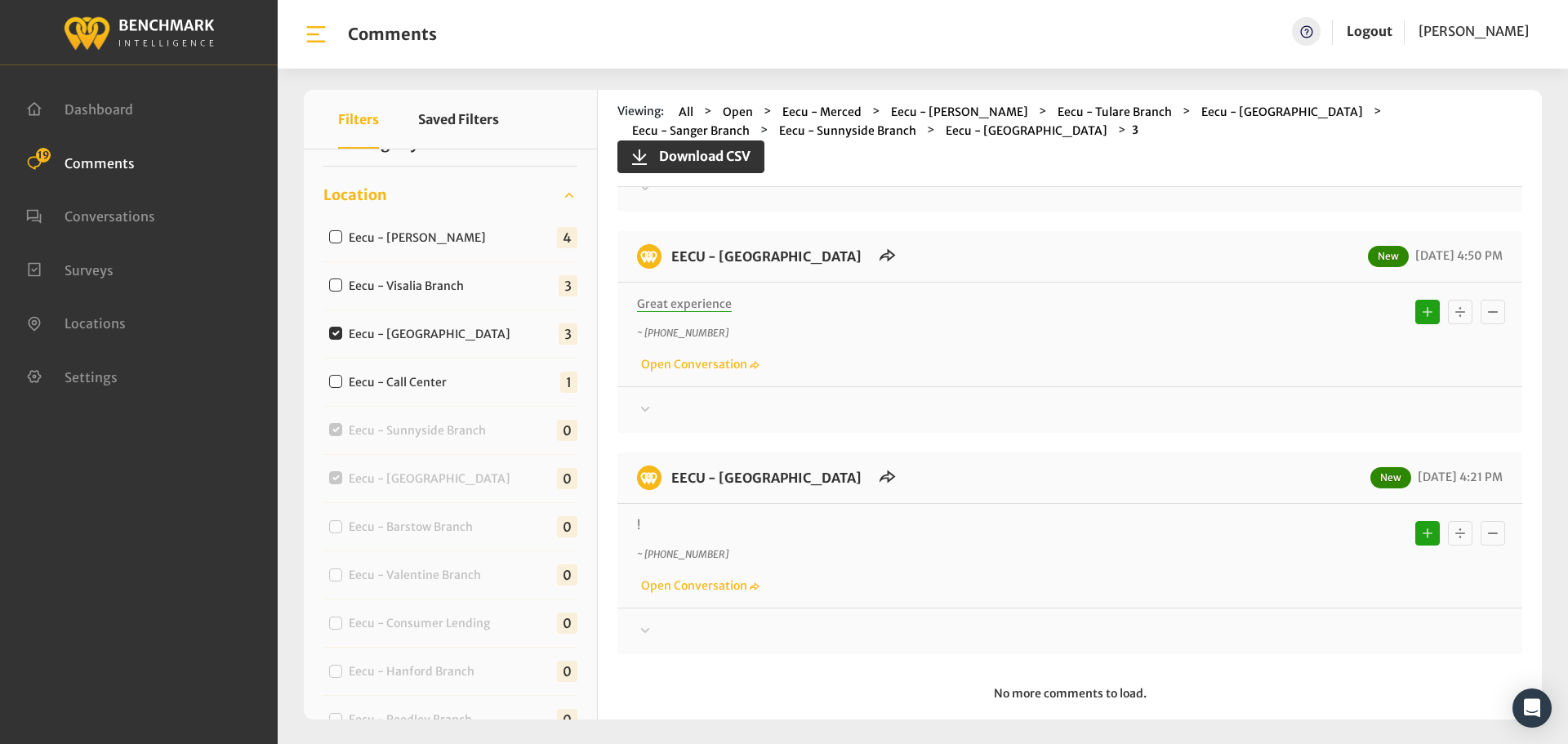
scroll to position [241, 0]
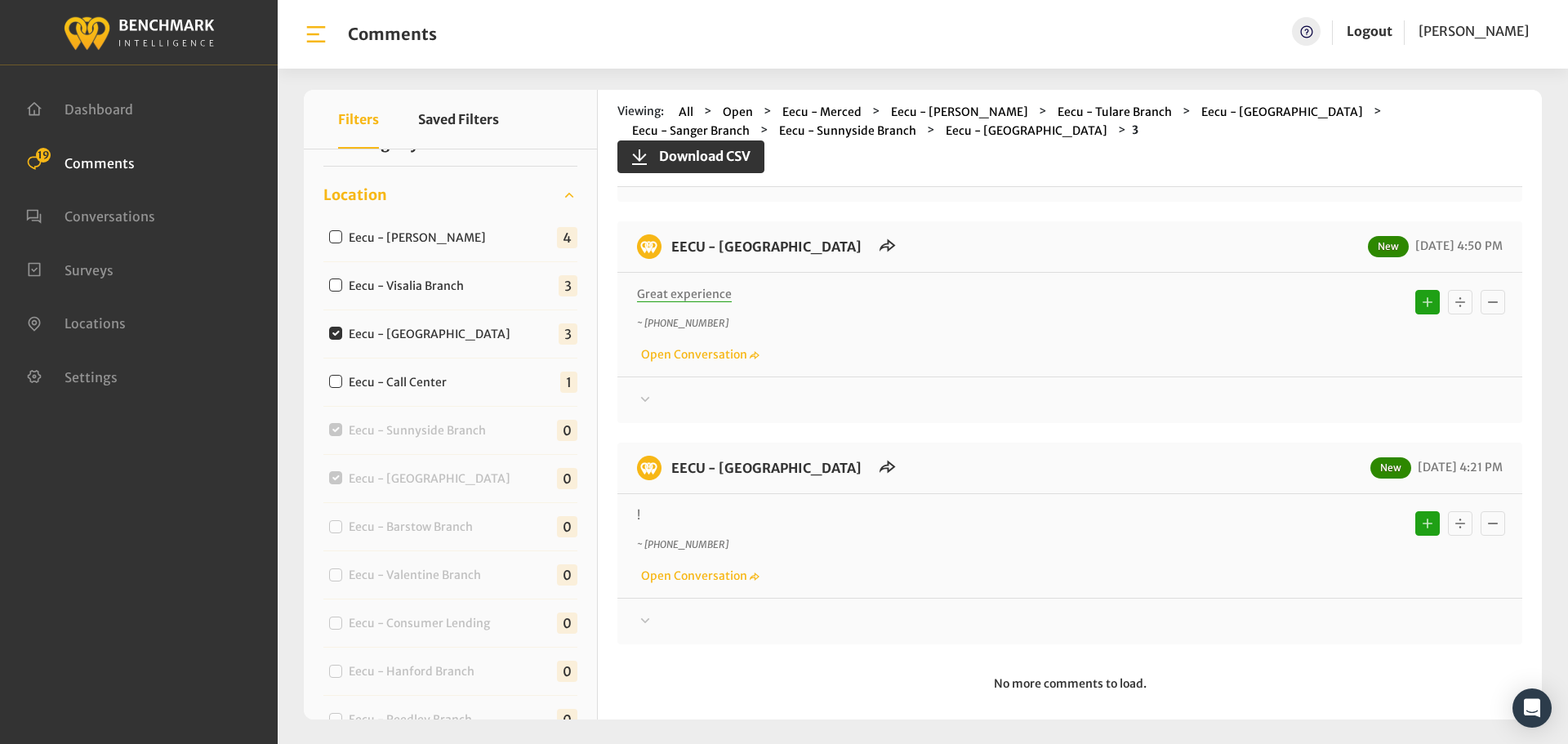
click at [904, 612] on div at bounding box center [1070, 621] width 866 height 20
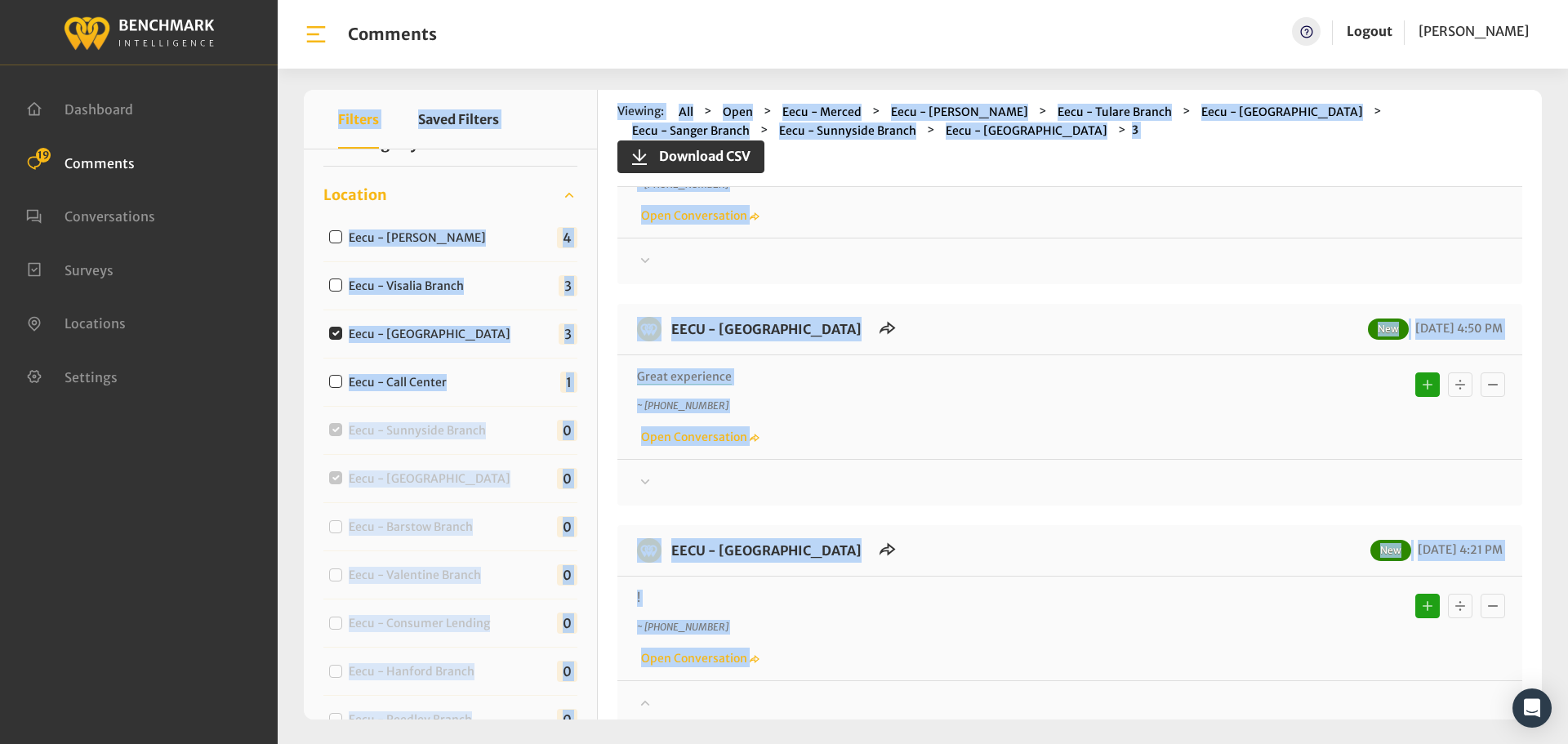
scroll to position [0, 0]
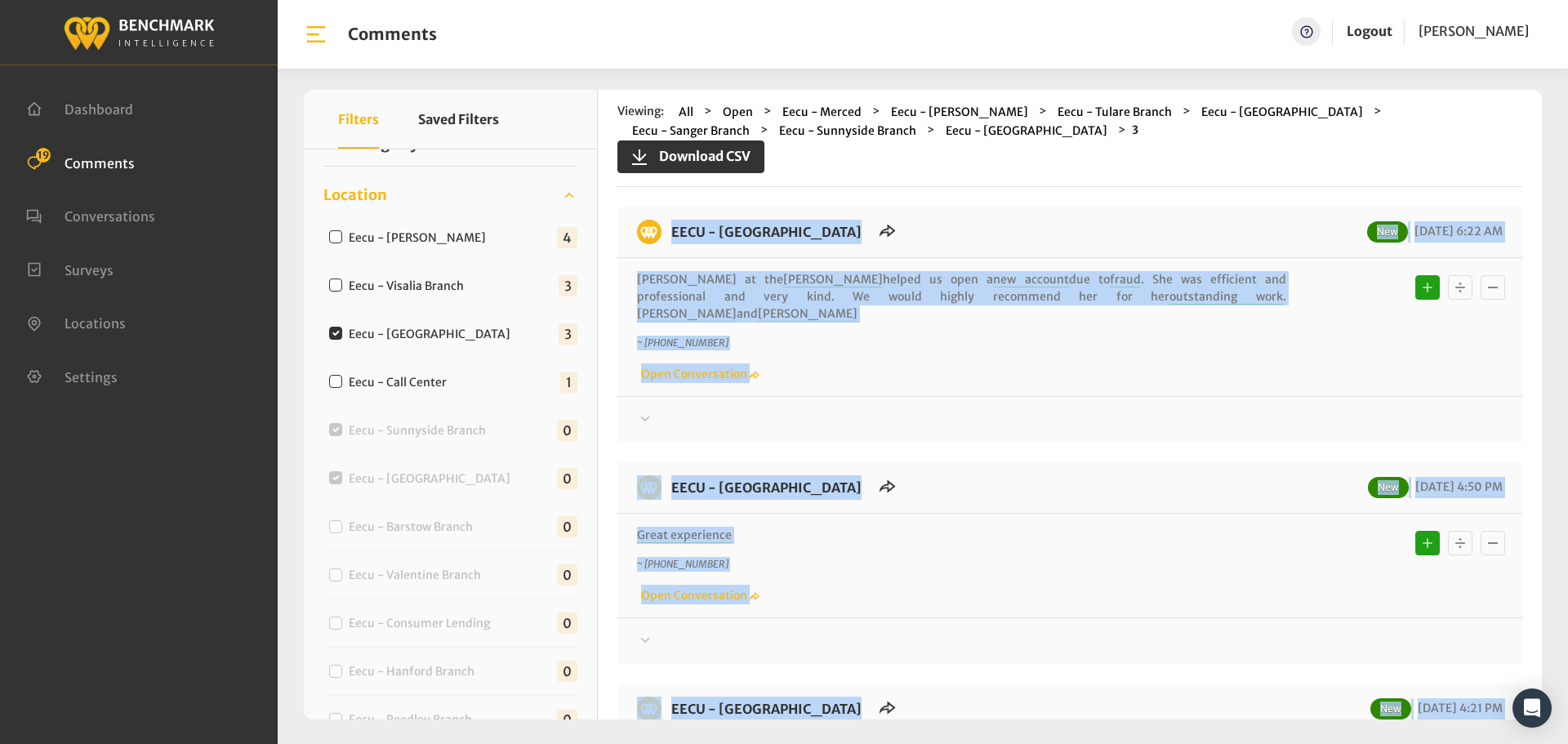
drag, startPoint x: 821, startPoint y: 440, endPoint x: 659, endPoint y: 242, distance: 255.8
copy div "EECU - [GEOGRAPHIC_DATA] New [DATE] 6:22 AM [PERSON_NAME] at the [GEOGRAPHIC_DA…"
click at [1299, 410] on div at bounding box center [1070, 420] width 866 height 20
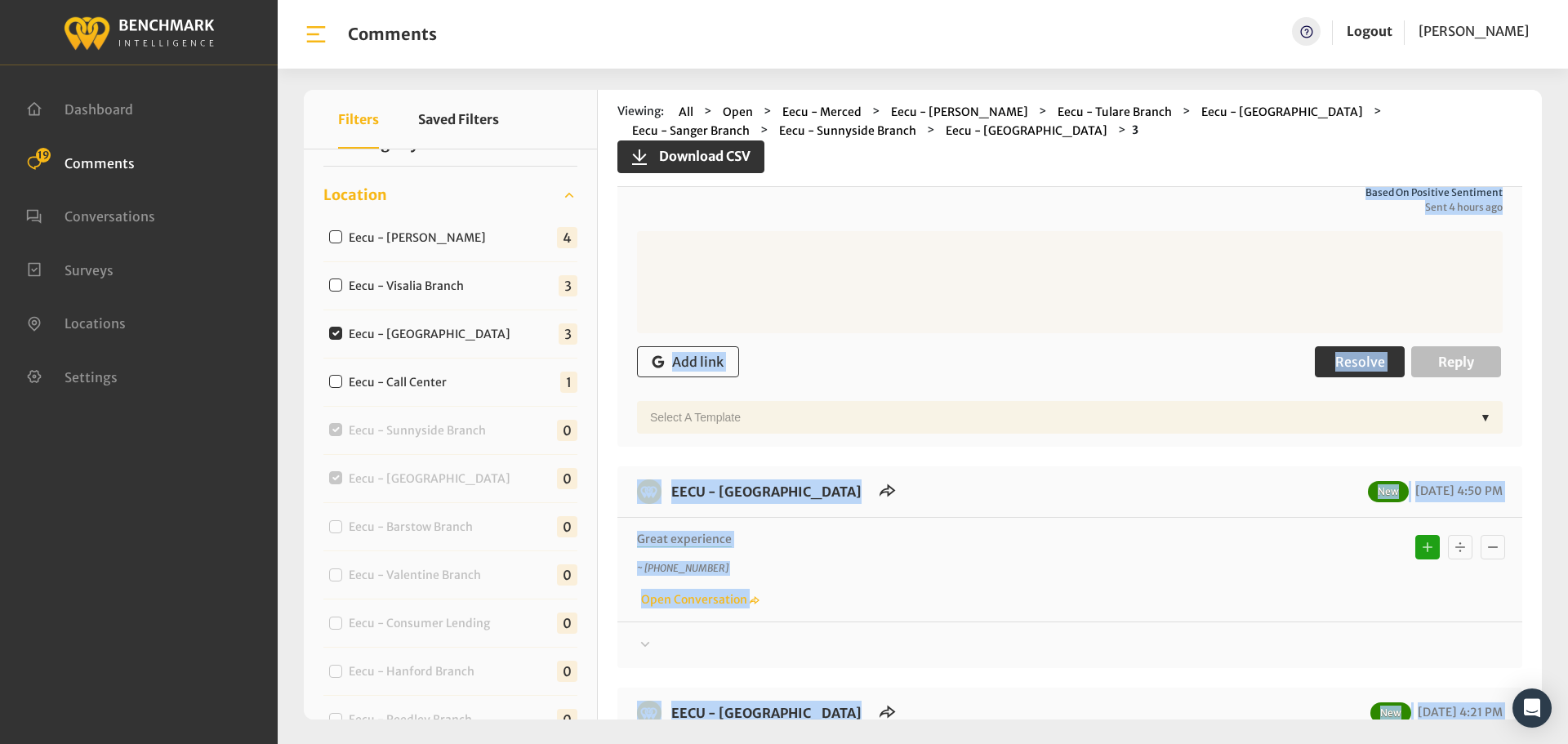
scroll to position [327, 0]
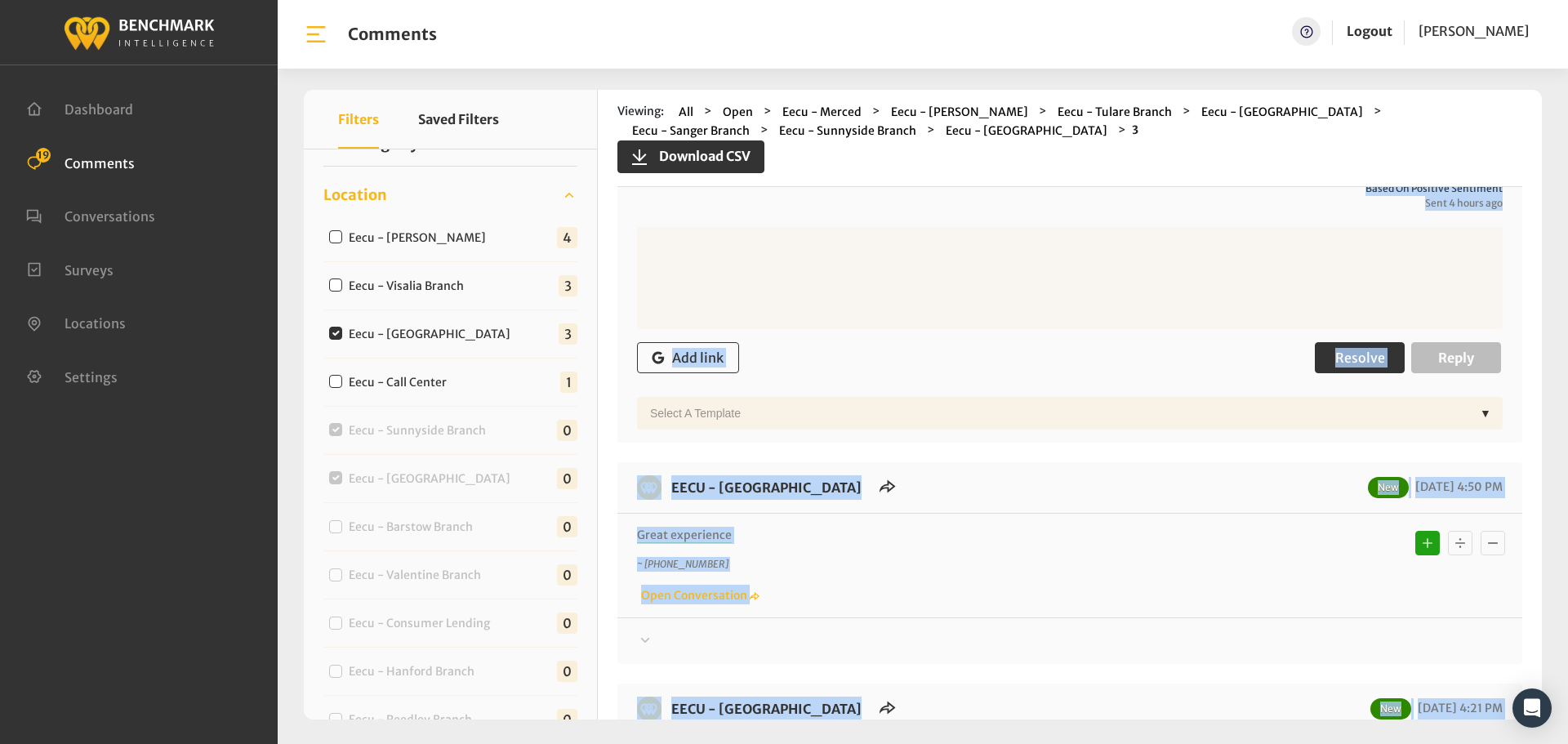
click at [1342, 349] on span "Resolve" at bounding box center [1360, 357] width 50 height 17
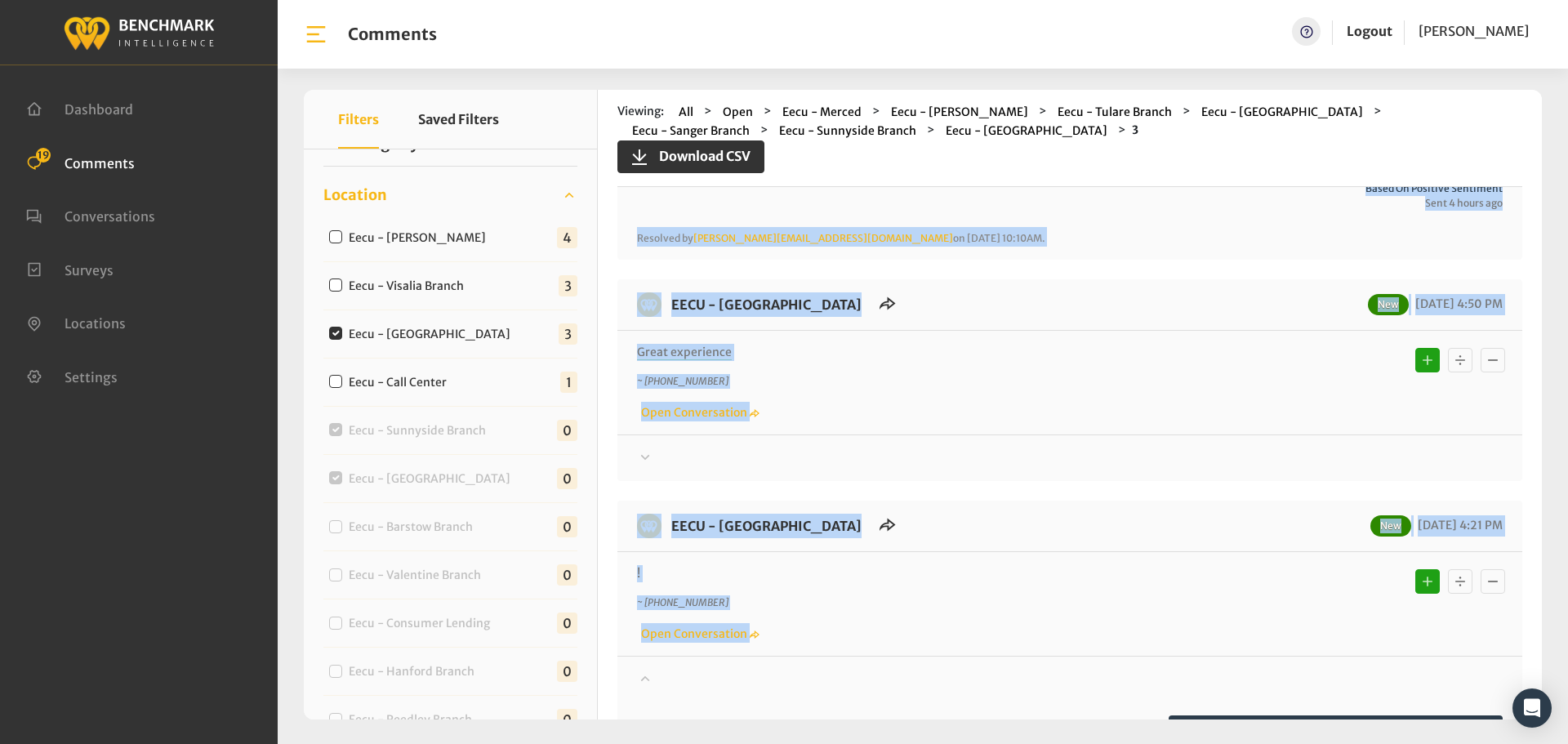
click at [1327, 449] on div at bounding box center [1070, 458] width 866 height 20
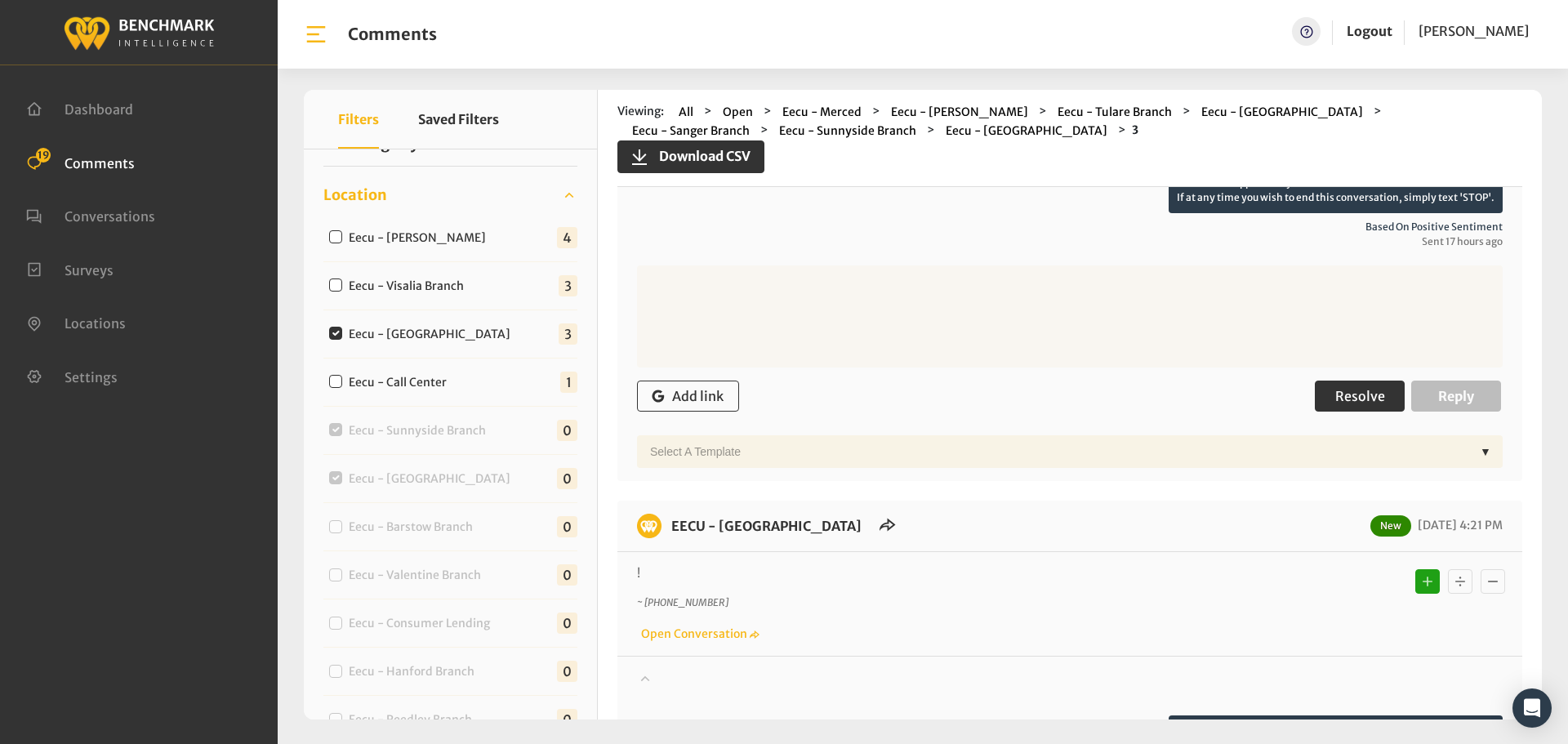
click at [1348, 388] on span "Resolve" at bounding box center [1360, 396] width 50 height 17
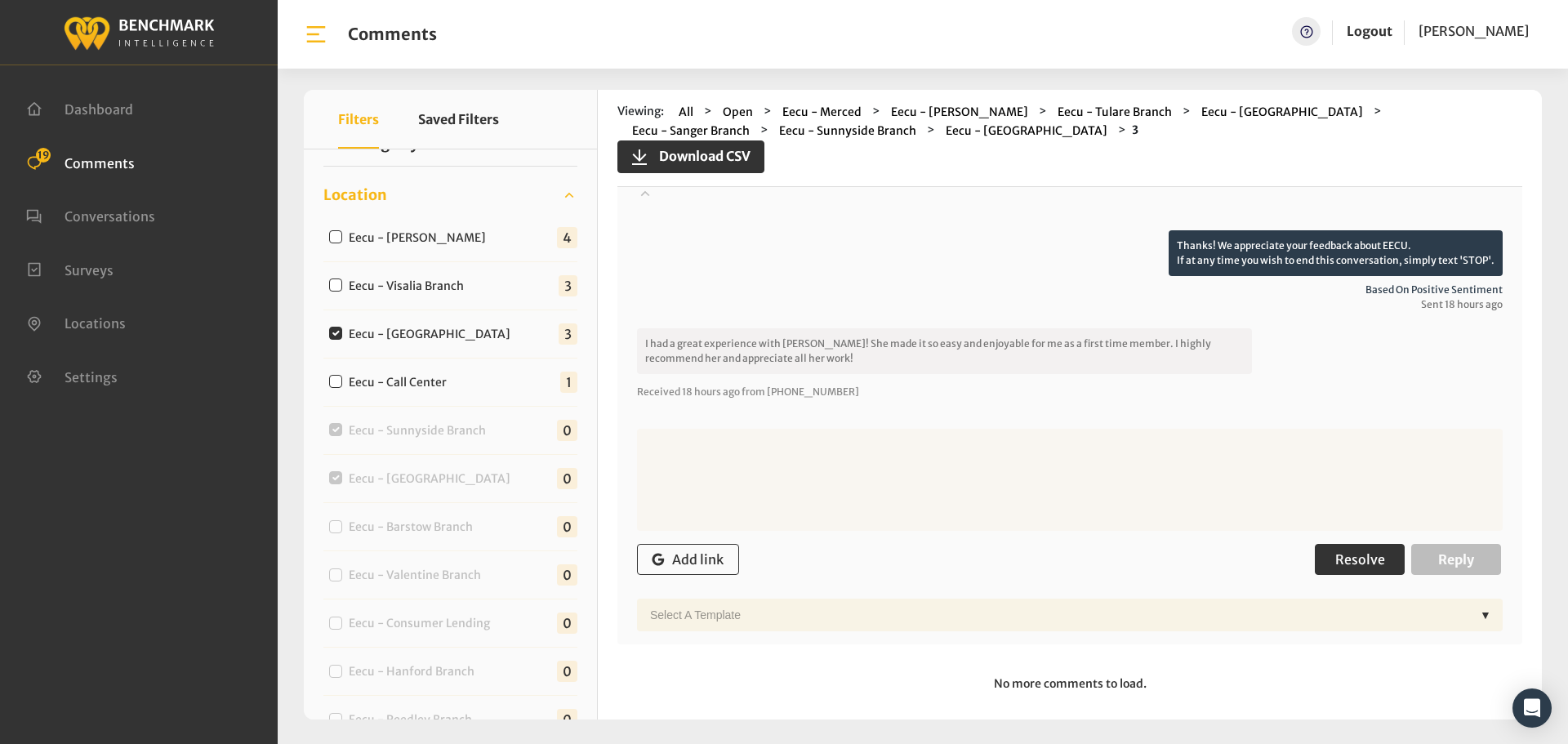
click at [1355, 551] on span "Resolve" at bounding box center [1360, 559] width 50 height 17
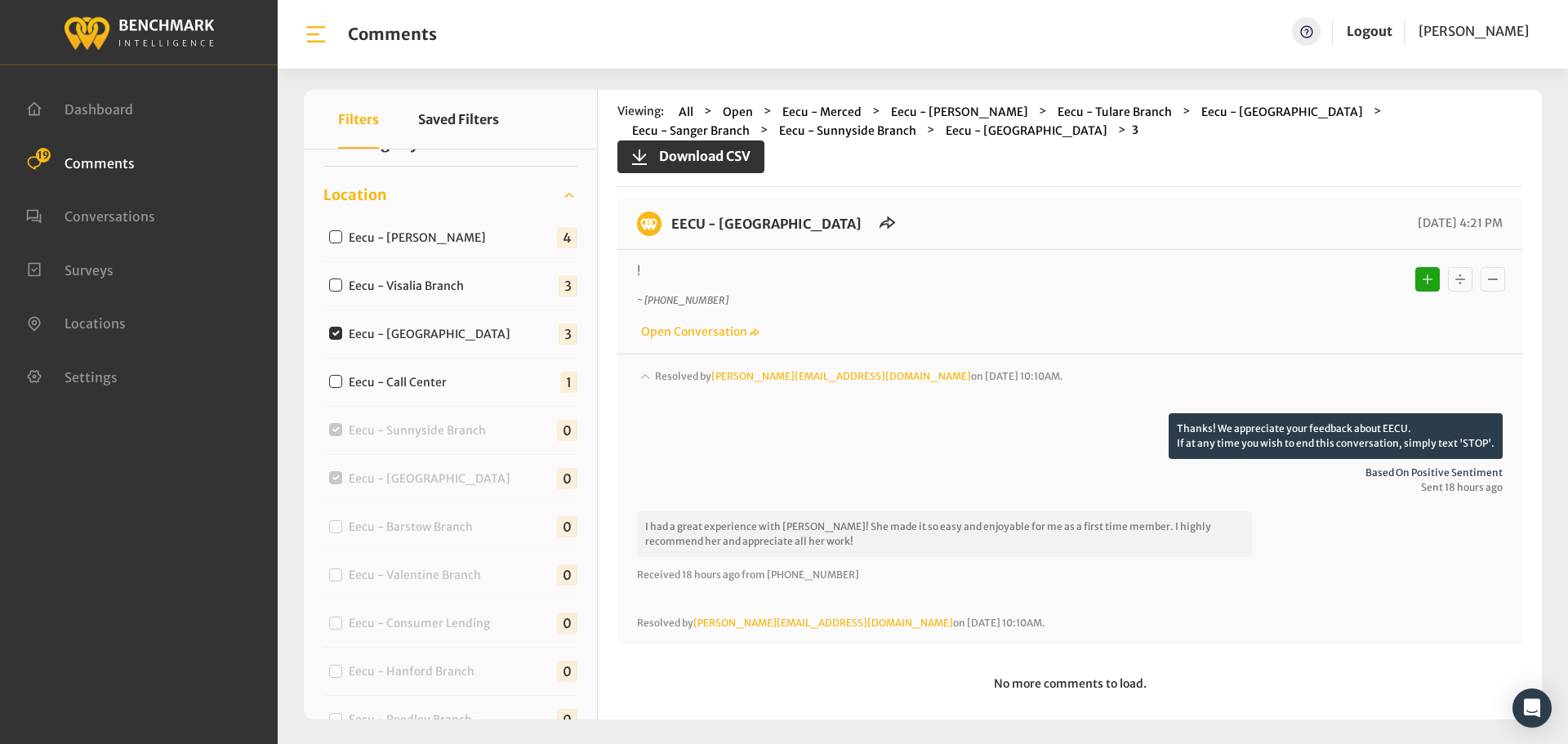
click at [412, 274] on div "Eecu - Visalia Branch 3" at bounding box center [450, 286] width 254 height 48
click at [409, 287] on label "Eecu - Visalia Branch" at bounding box center [410, 287] width 134 height 17
click at [342, 287] on input "Eecu - Visalia Branch" at bounding box center [335, 285] width 13 height 13
checkbox input "true"
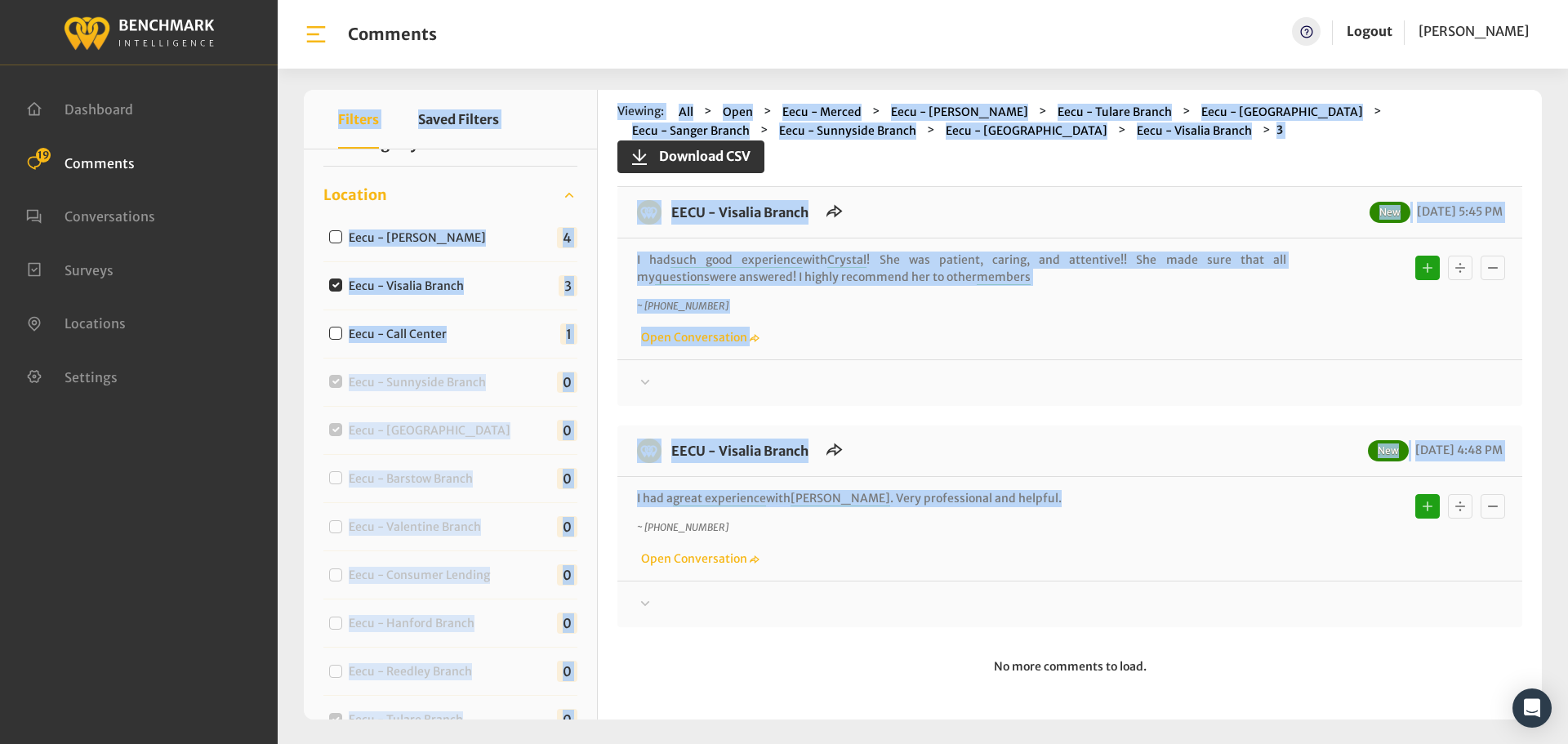
scroll to position [0, 0]
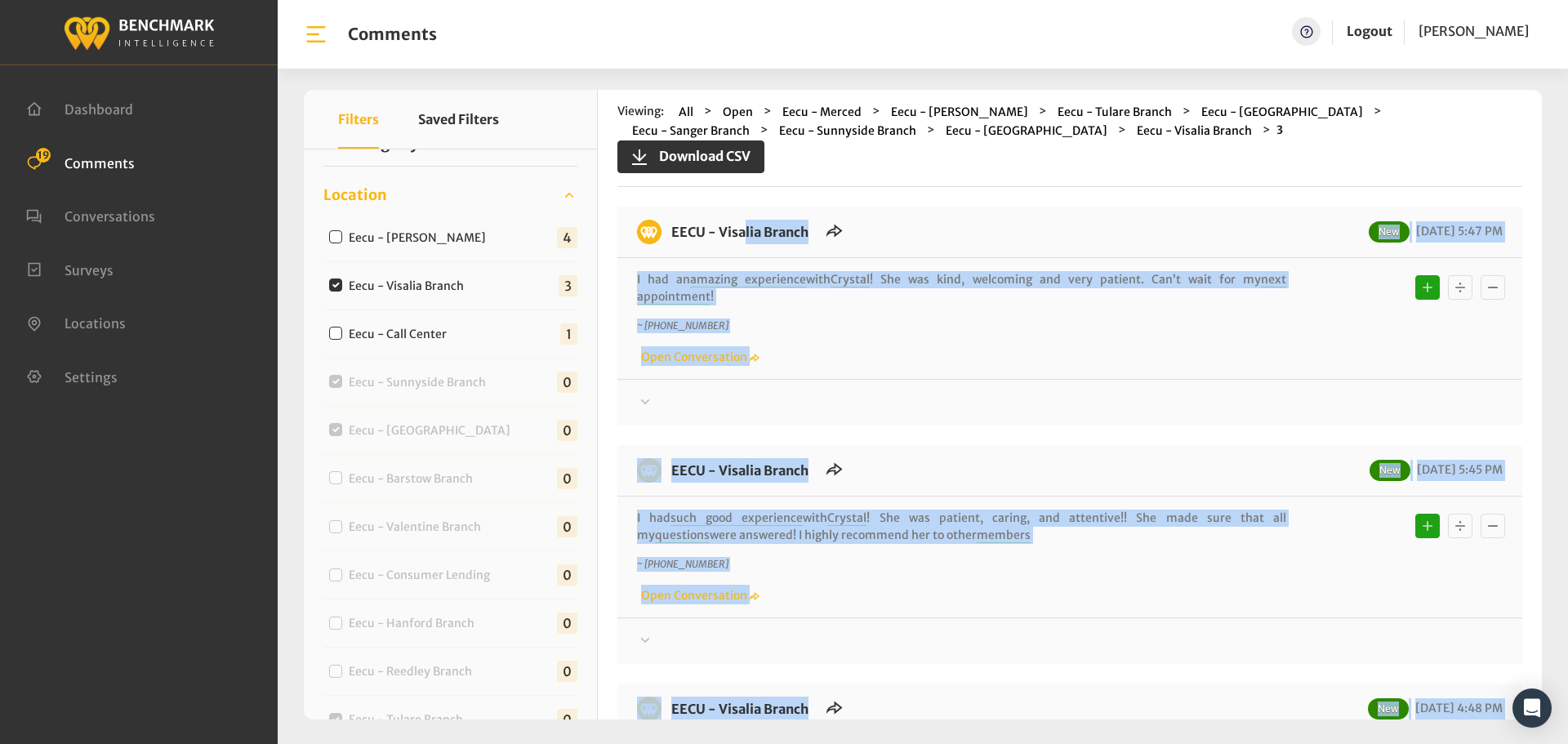
drag, startPoint x: 1006, startPoint y: 497, endPoint x: 662, endPoint y: 220, distance: 441.7
click at [662, 220] on div "EECU - Visalia Branch New [DATE] 5:47 PM I had an amazing experience with [PERS…" at bounding box center [1070, 545] width 905 height 679
copy div "LORE - Ipsumdo Sitame Con 20/12/1578 5:59 AD E sed do eiusmod temporinci utla E…"
click at [1334, 393] on div at bounding box center [1070, 402] width 866 height 20
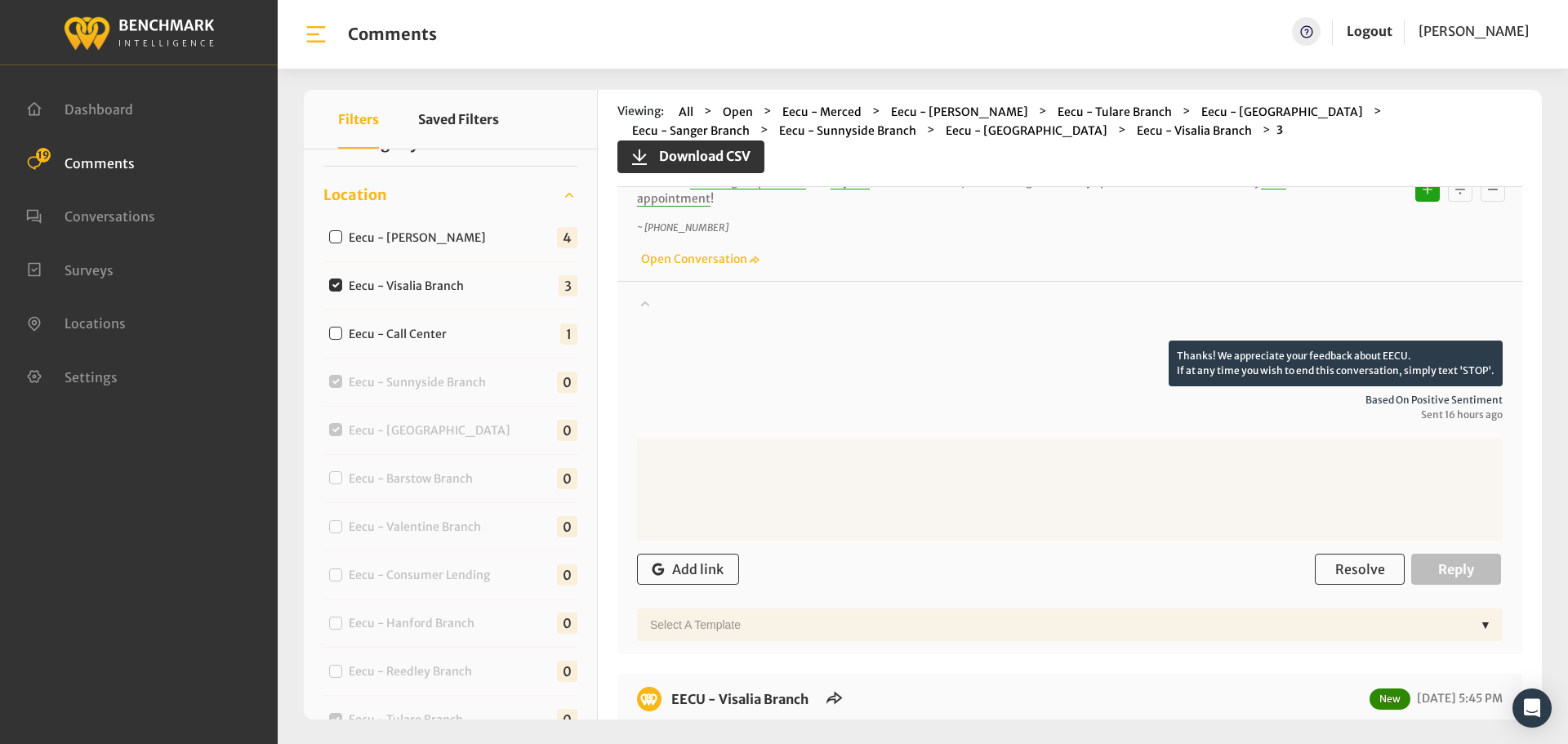
scroll to position [327, 0]
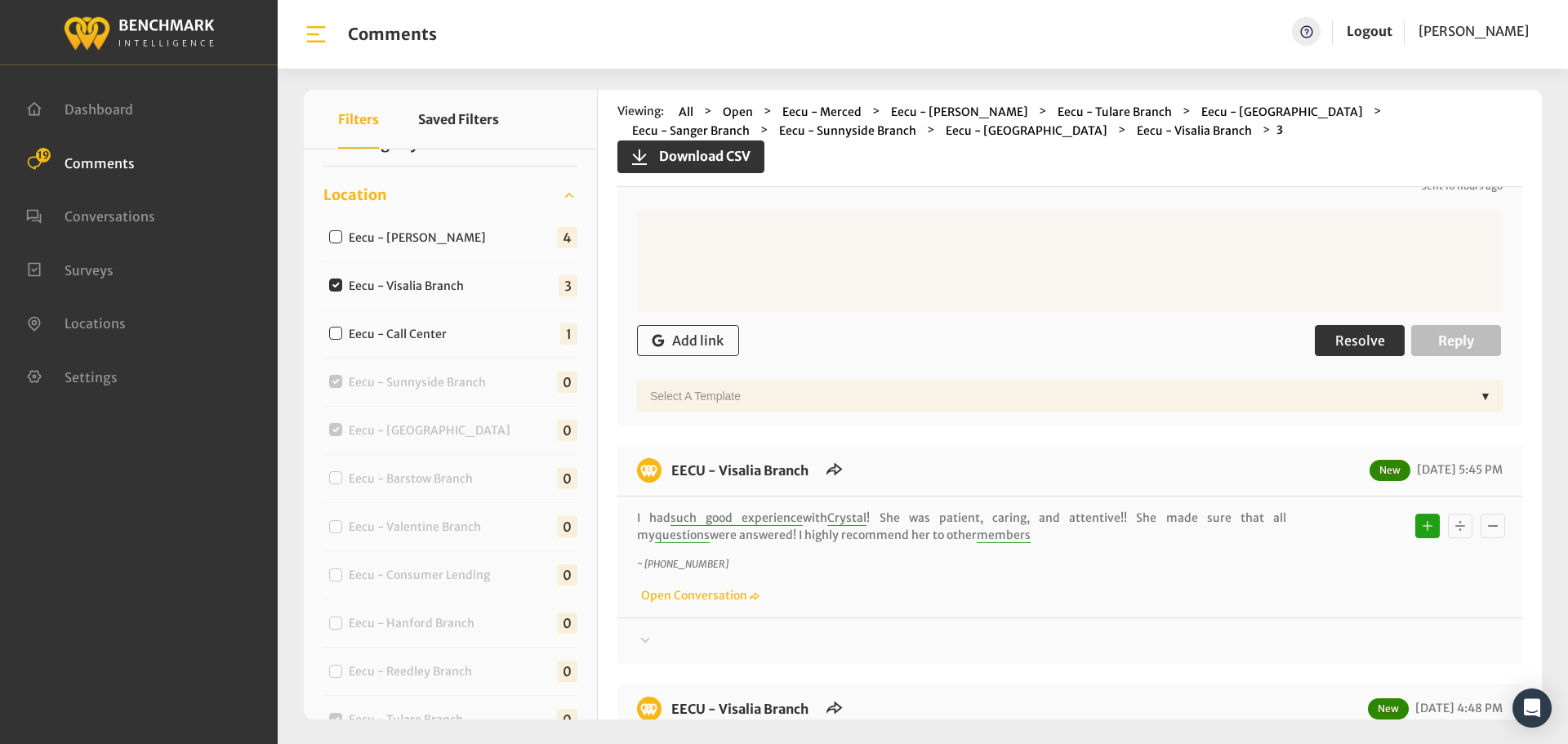
click at [1345, 351] on button "Resolve" at bounding box center [1360, 341] width 90 height 31
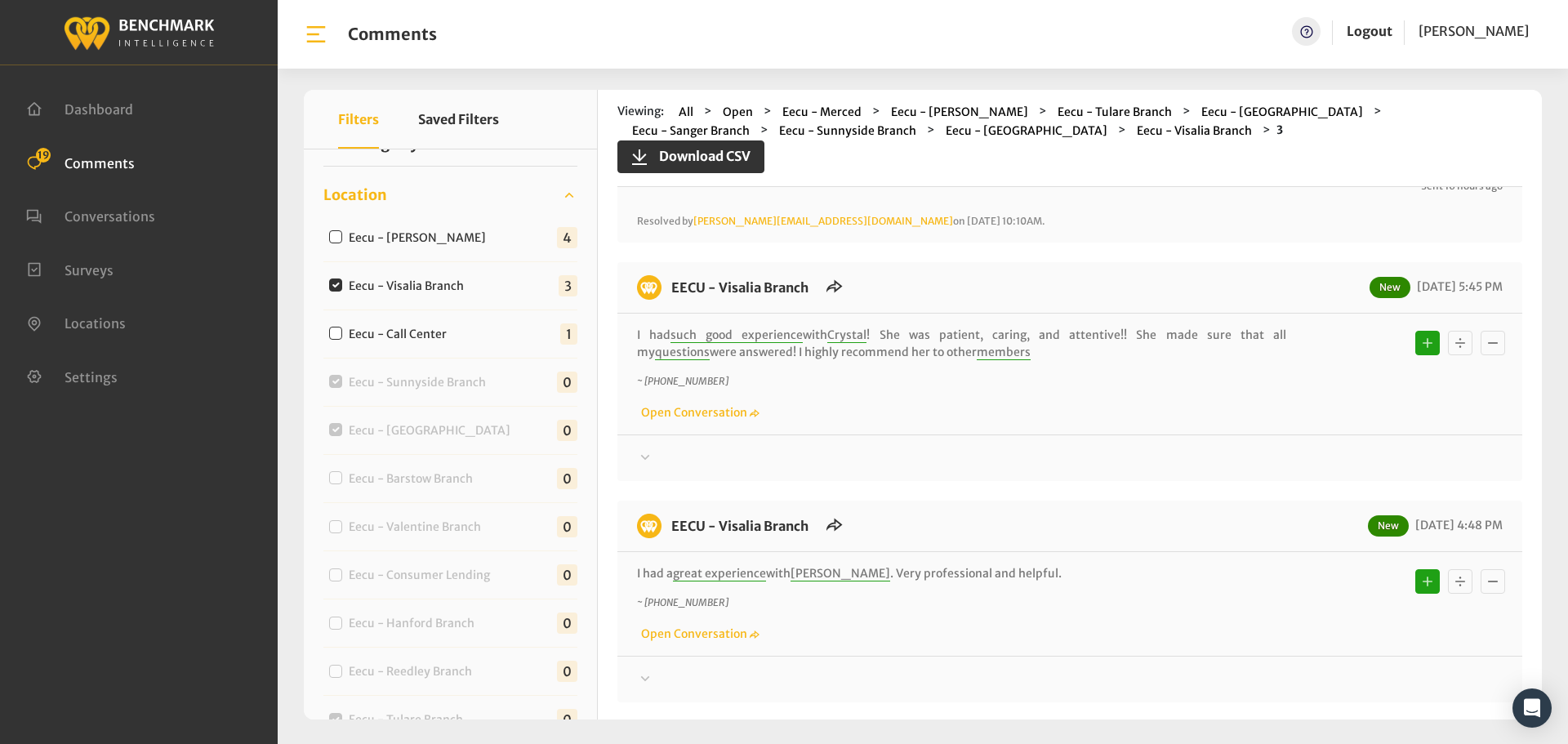
click at [1303, 463] on div at bounding box center [1070, 458] width 866 height 20
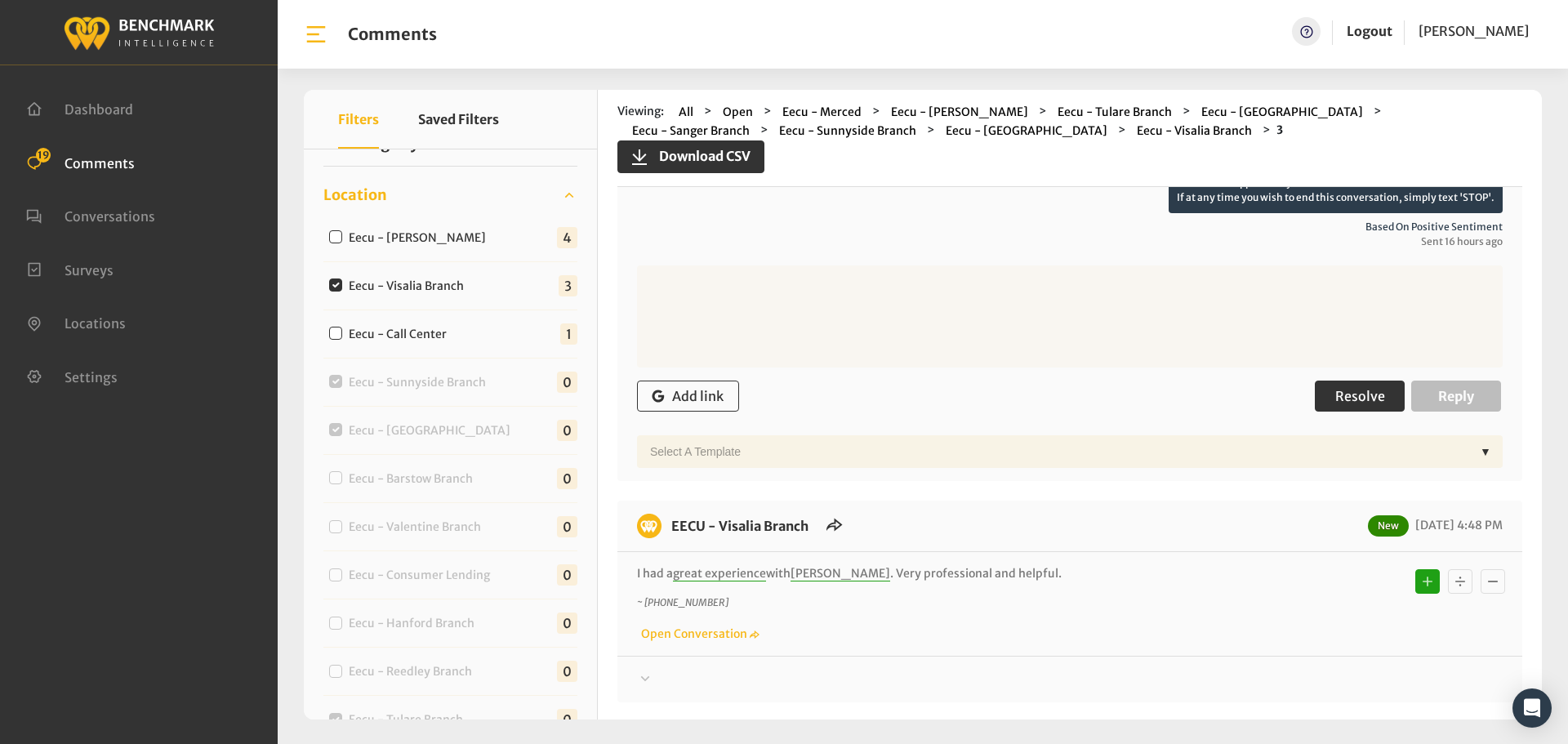
click at [1343, 401] on span "Resolve" at bounding box center [1360, 396] width 50 height 17
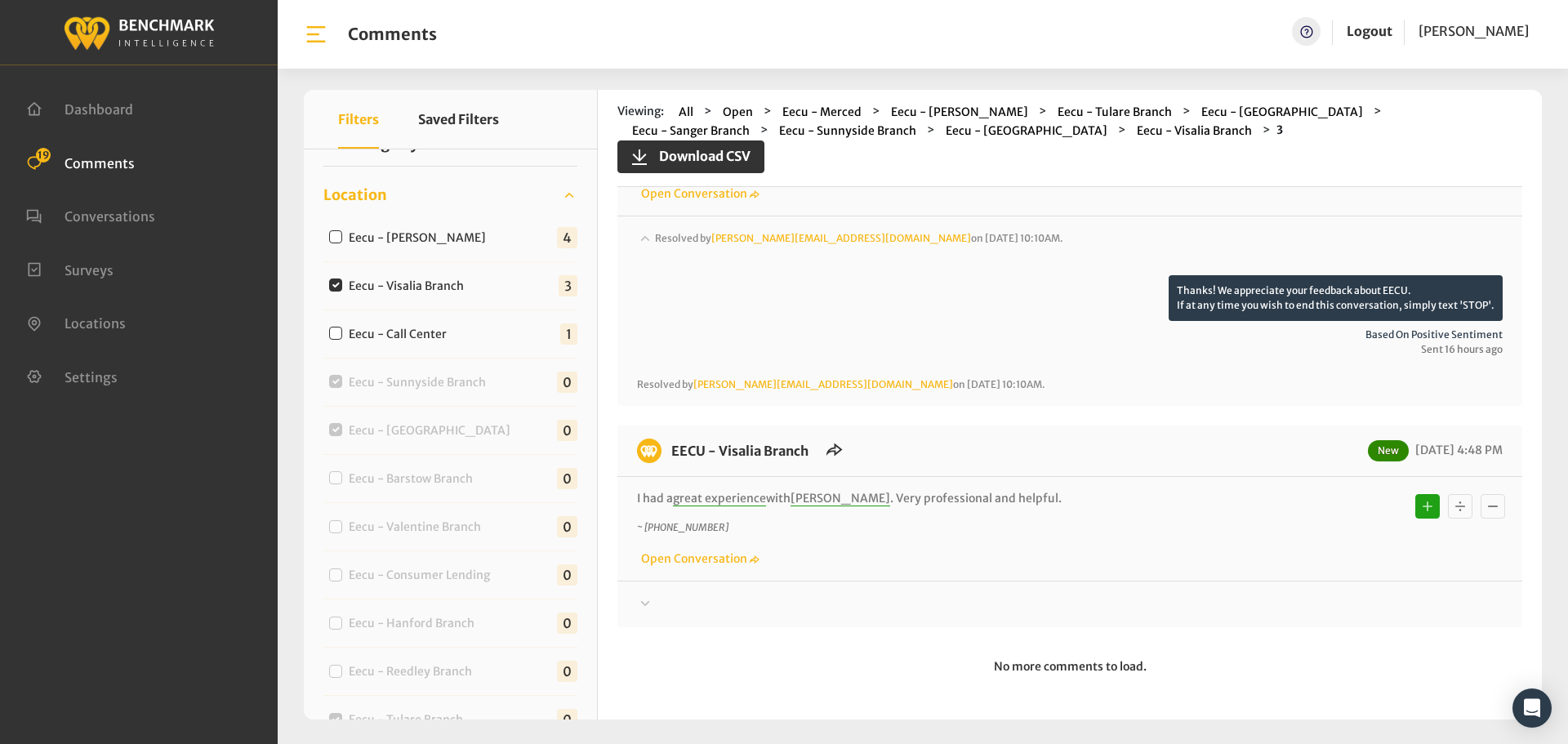
click at [1276, 595] on div at bounding box center [1070, 605] width 866 height 20
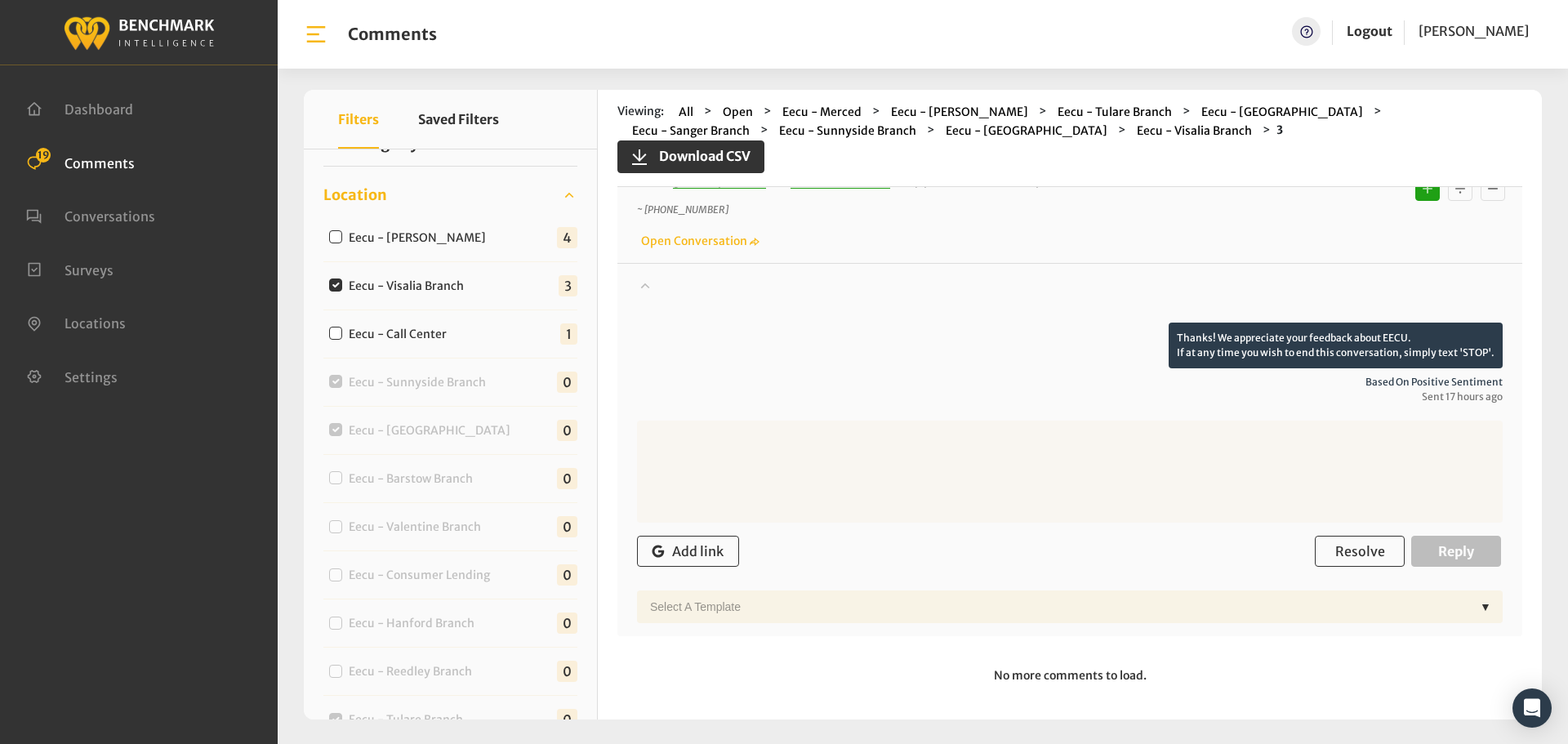
click at [1312, 571] on div "Add link Resolve Reply" at bounding box center [1070, 551] width 866 height 48
click at [1325, 550] on button "Resolve" at bounding box center [1360, 551] width 90 height 31
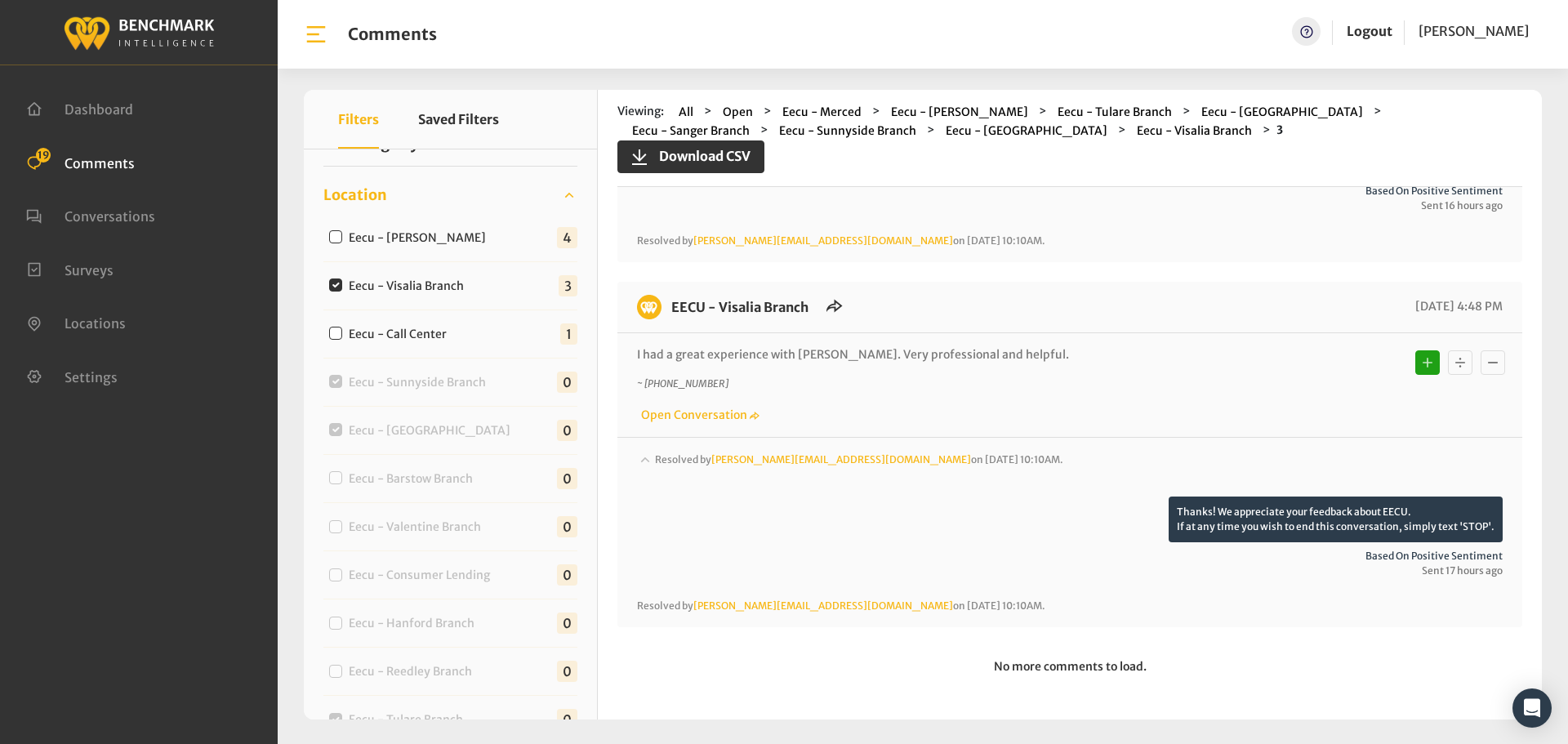
click at [424, 241] on label "Eecu - [PERSON_NAME]" at bounding box center [421, 239] width 156 height 17
click at [342, 241] on input "Eecu - [PERSON_NAME]" at bounding box center [335, 236] width 13 height 13
checkbox input "true"
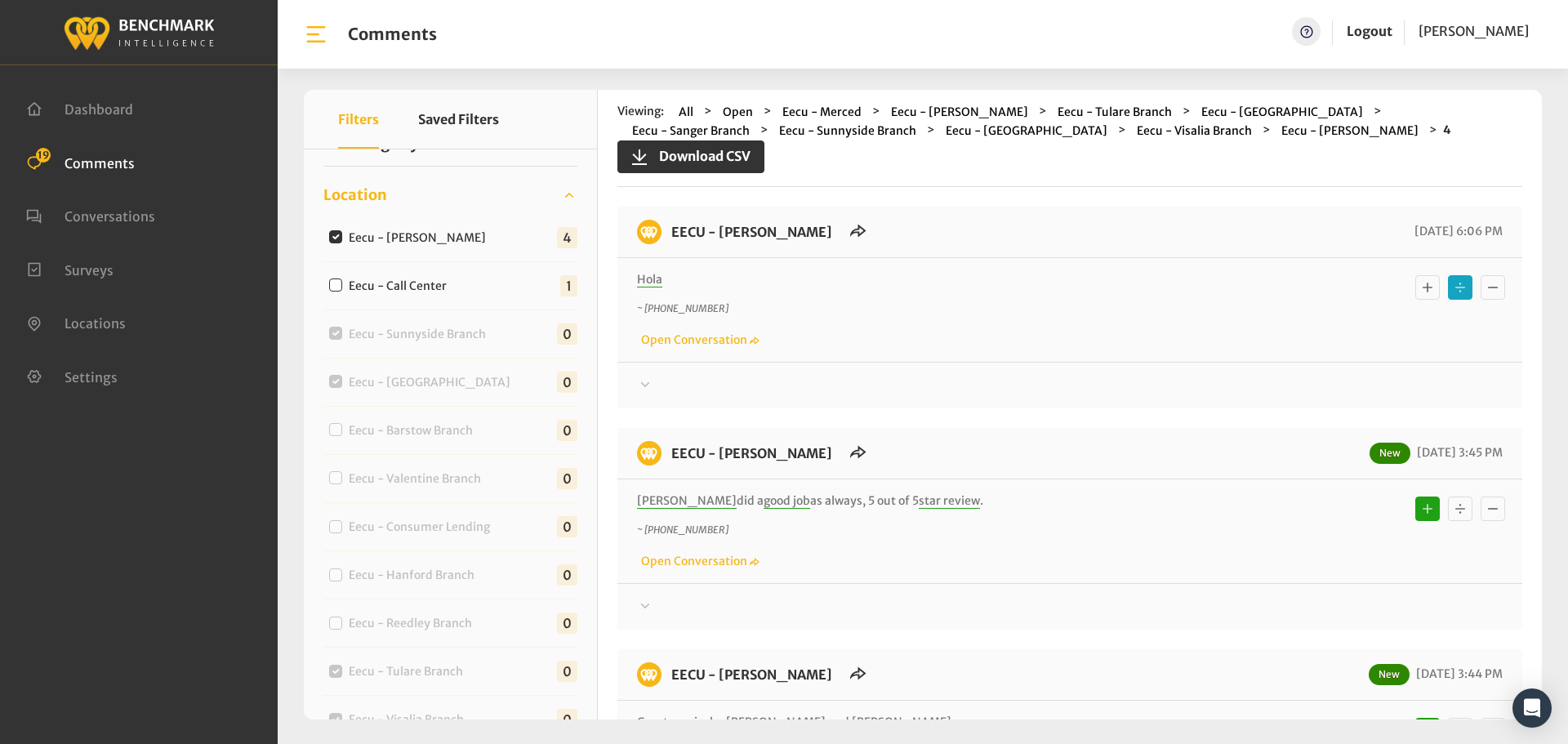
click at [923, 396] on div "EECU - [PERSON_NAME] [DATE] 6:06 PM [GEOGRAPHIC_DATA] ~ [PHONE_NUMBER] Open Con…" at bounding box center [1070, 308] width 905 height 202
click at [933, 386] on div at bounding box center [1070, 385] width 866 height 20
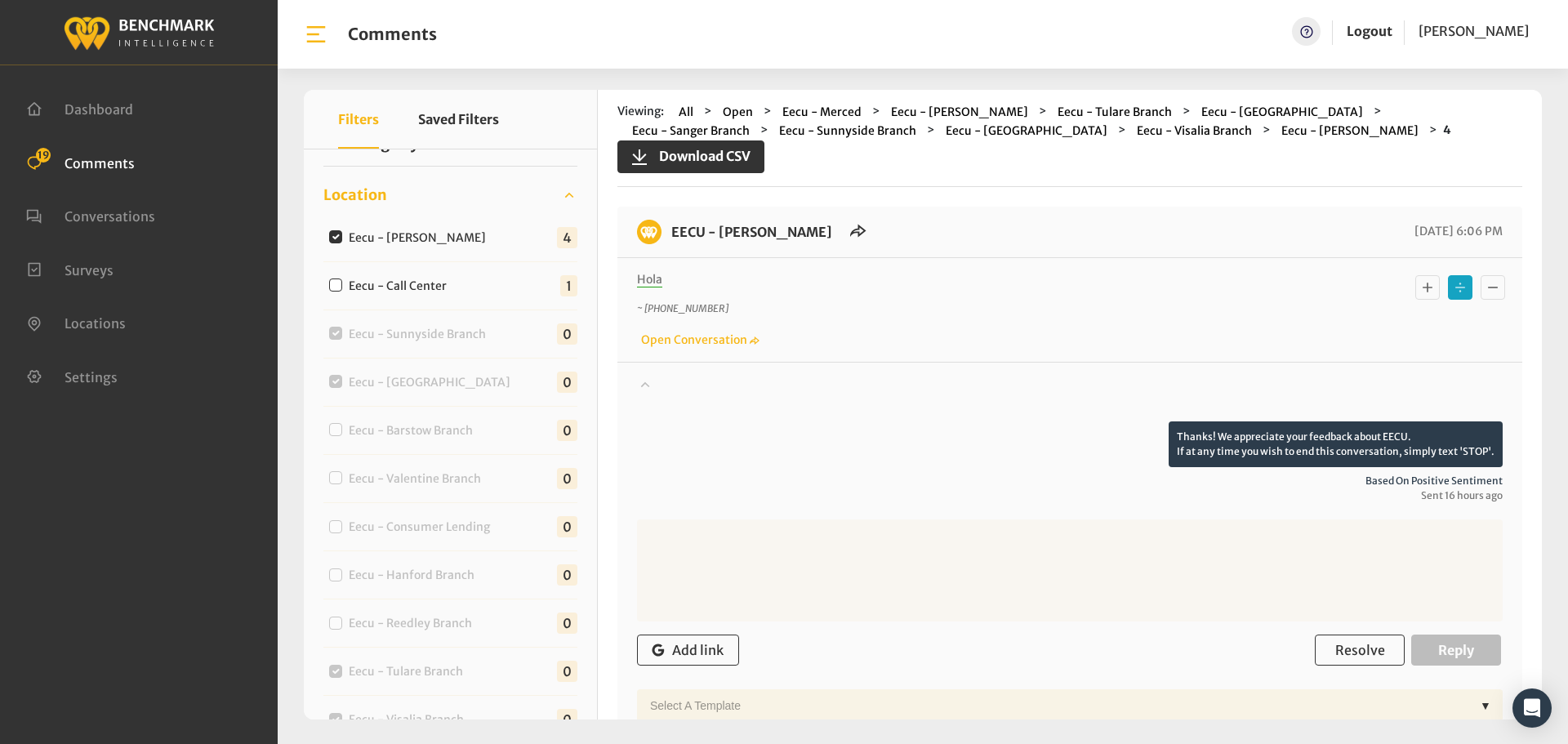
click at [933, 386] on div at bounding box center [1070, 398] width 866 height 46
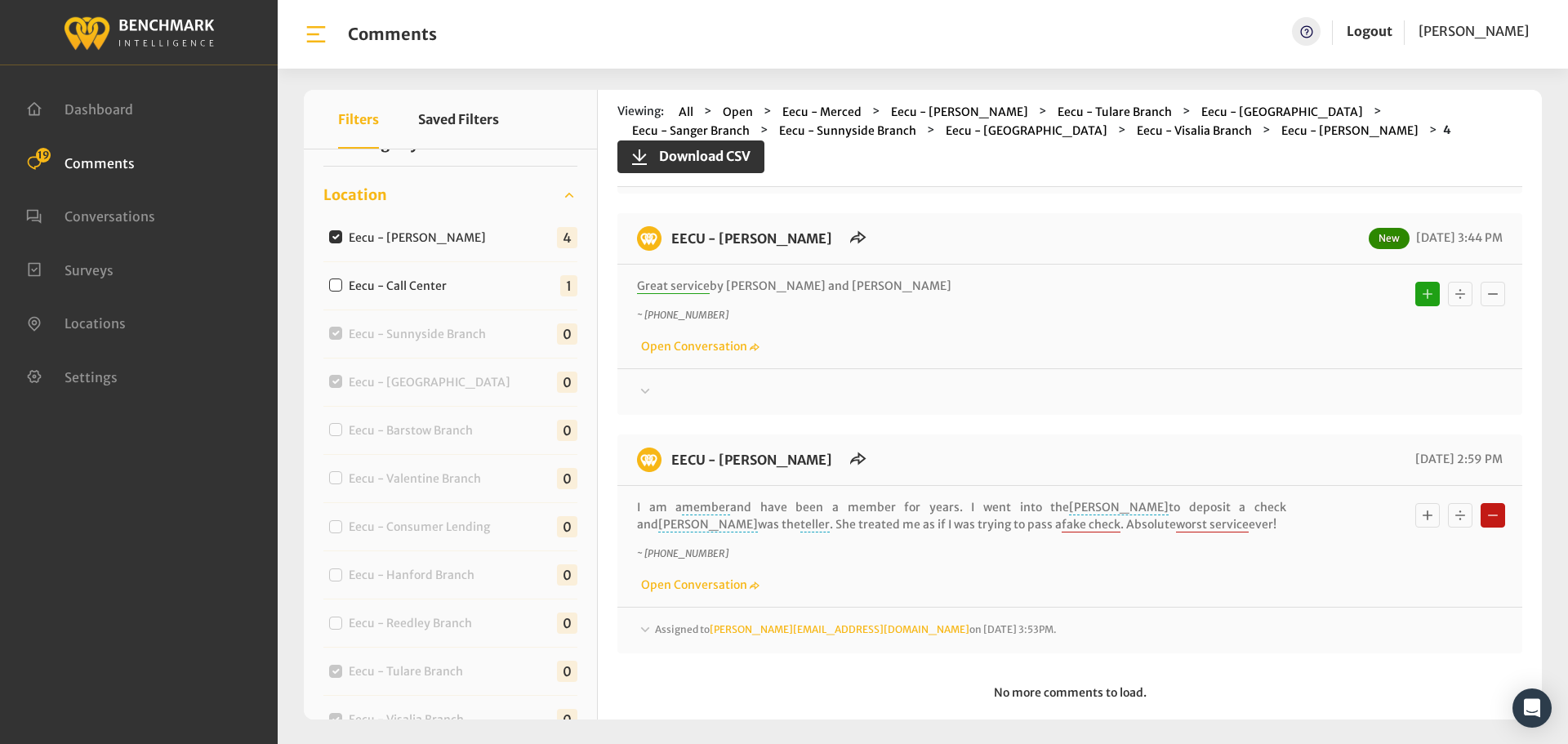
scroll to position [463, 0]
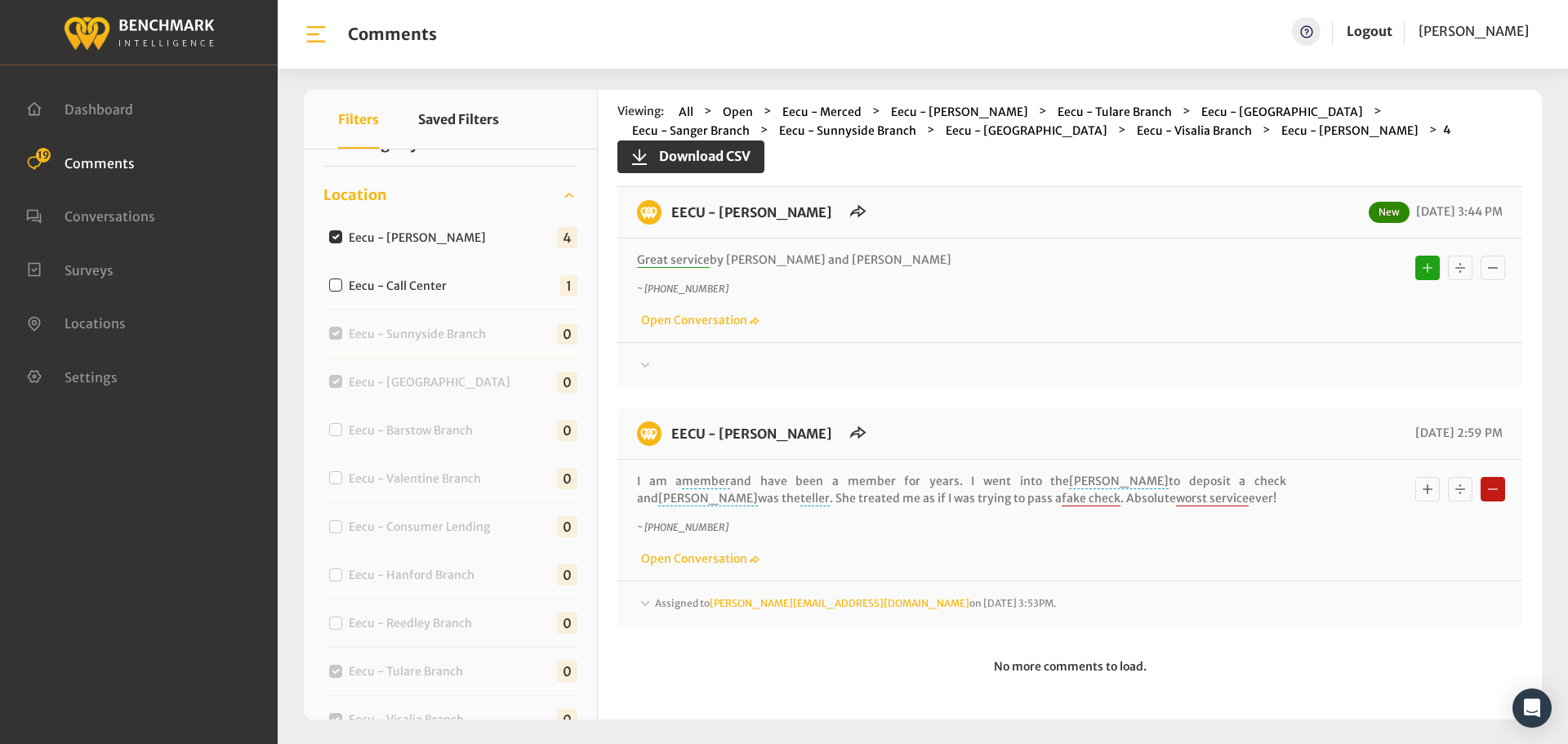
click at [1084, 599] on div "Assigned to [PERSON_NAME][EMAIL_ADDRESS][DOMAIN_NAME] on [DATE] 3:53PM." at bounding box center [1070, 605] width 866 height 20
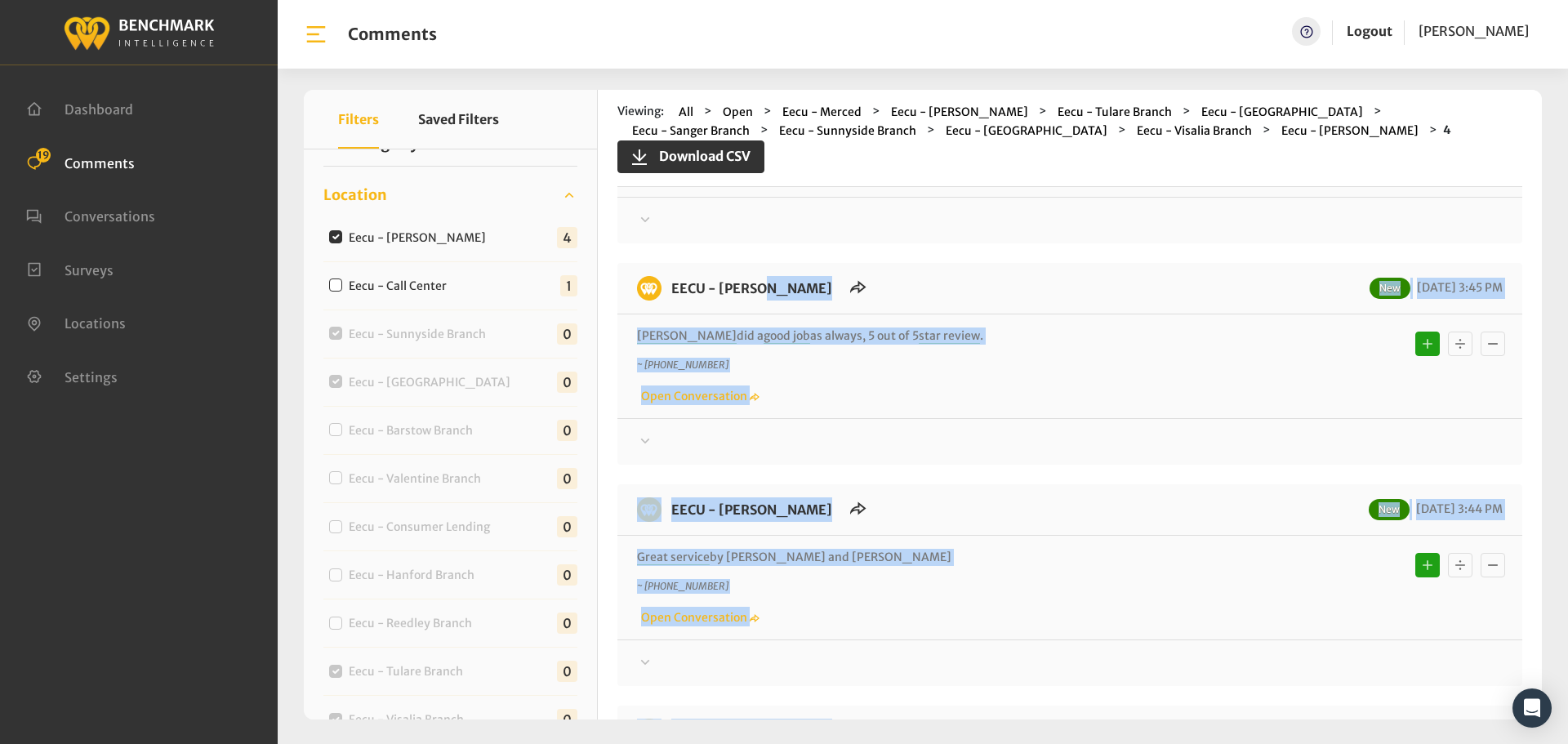
scroll to position [136, 0]
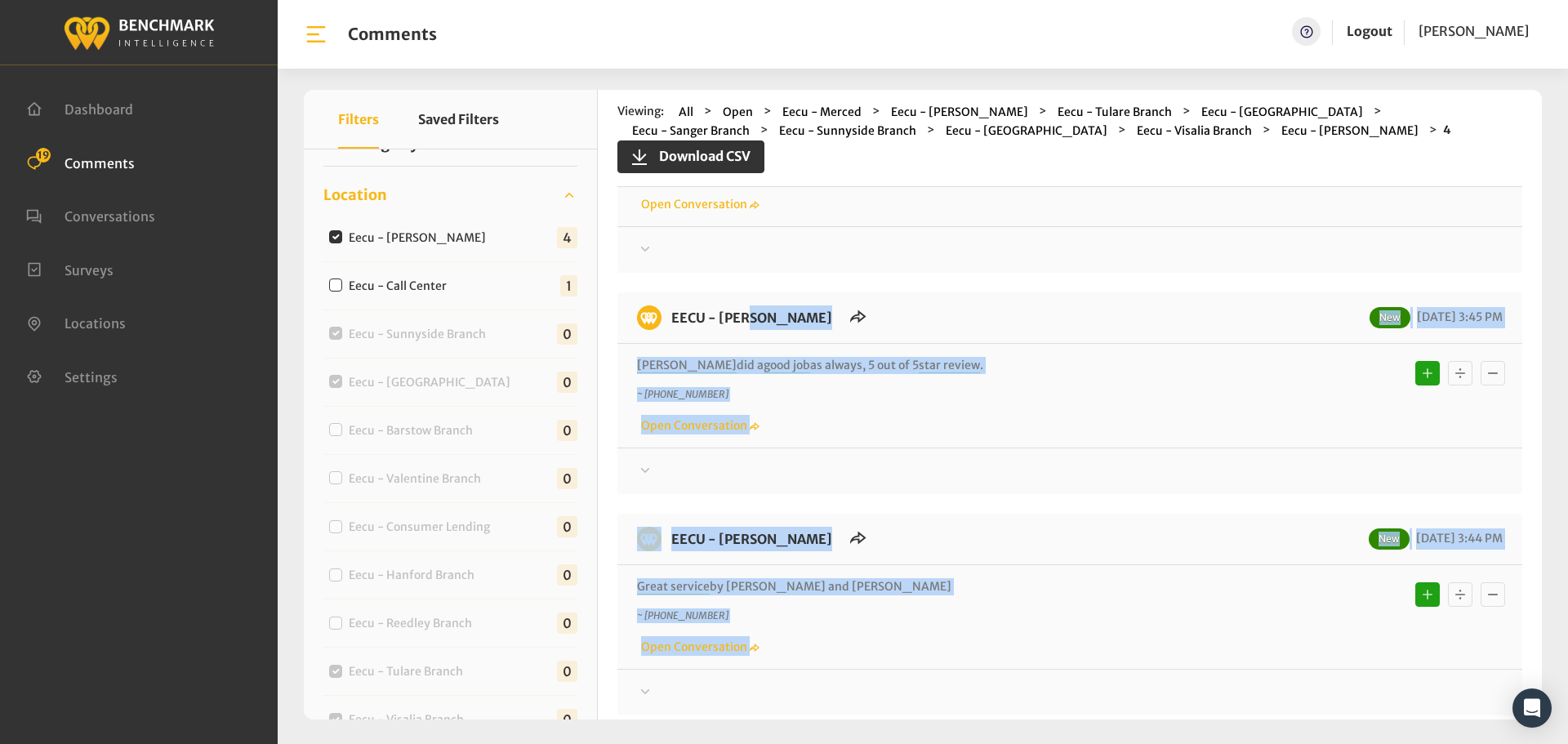
drag, startPoint x: 860, startPoint y: 516, endPoint x: 672, endPoint y: 307, distance: 281.1
copy div "LORE - Ipsum Dolors Ame 60/49/8583 3:83 CO Adipisc eli s doei tem in utlabo, 3 …"
click at [1287, 468] on div at bounding box center [1070, 471] width 866 height 20
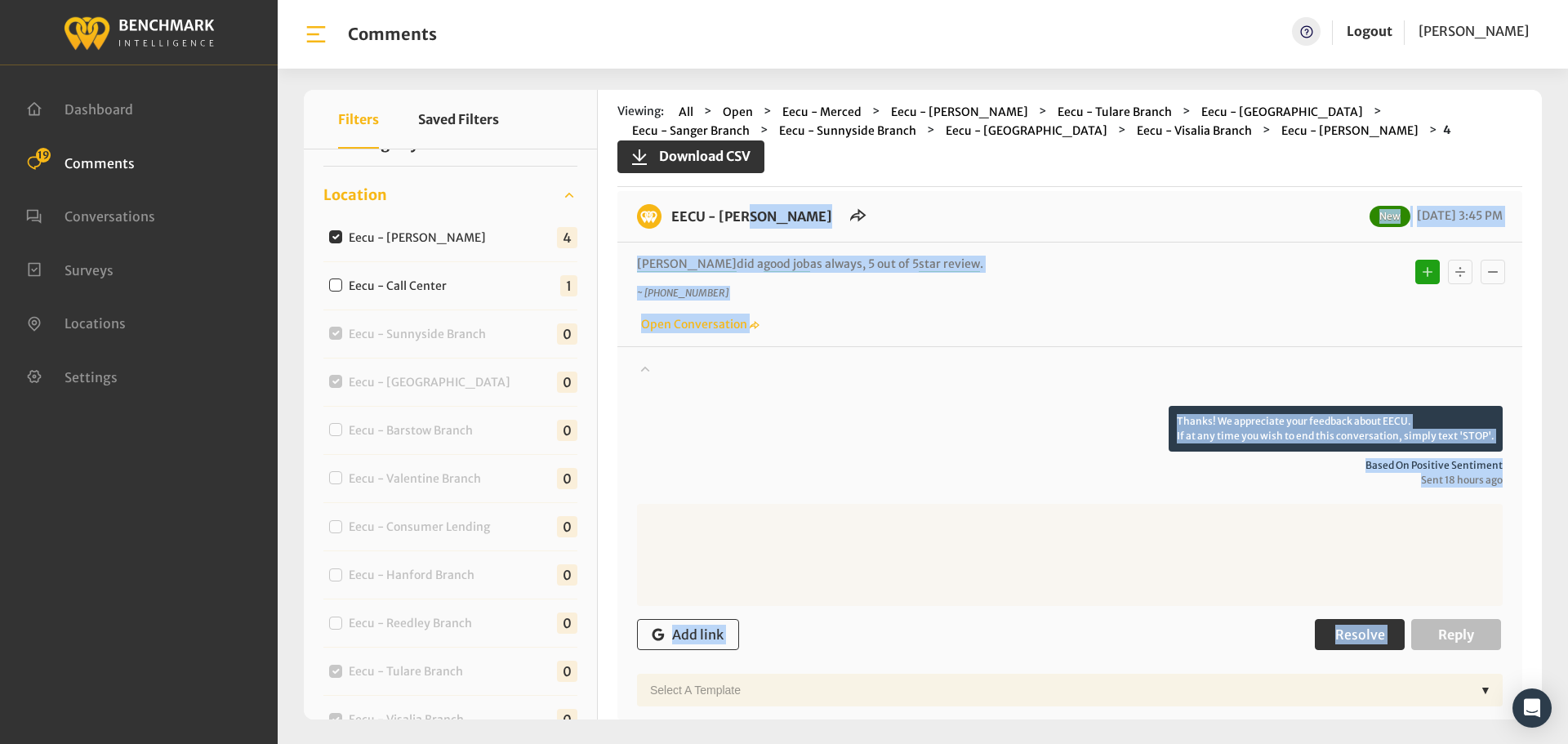
scroll to position [463, 0]
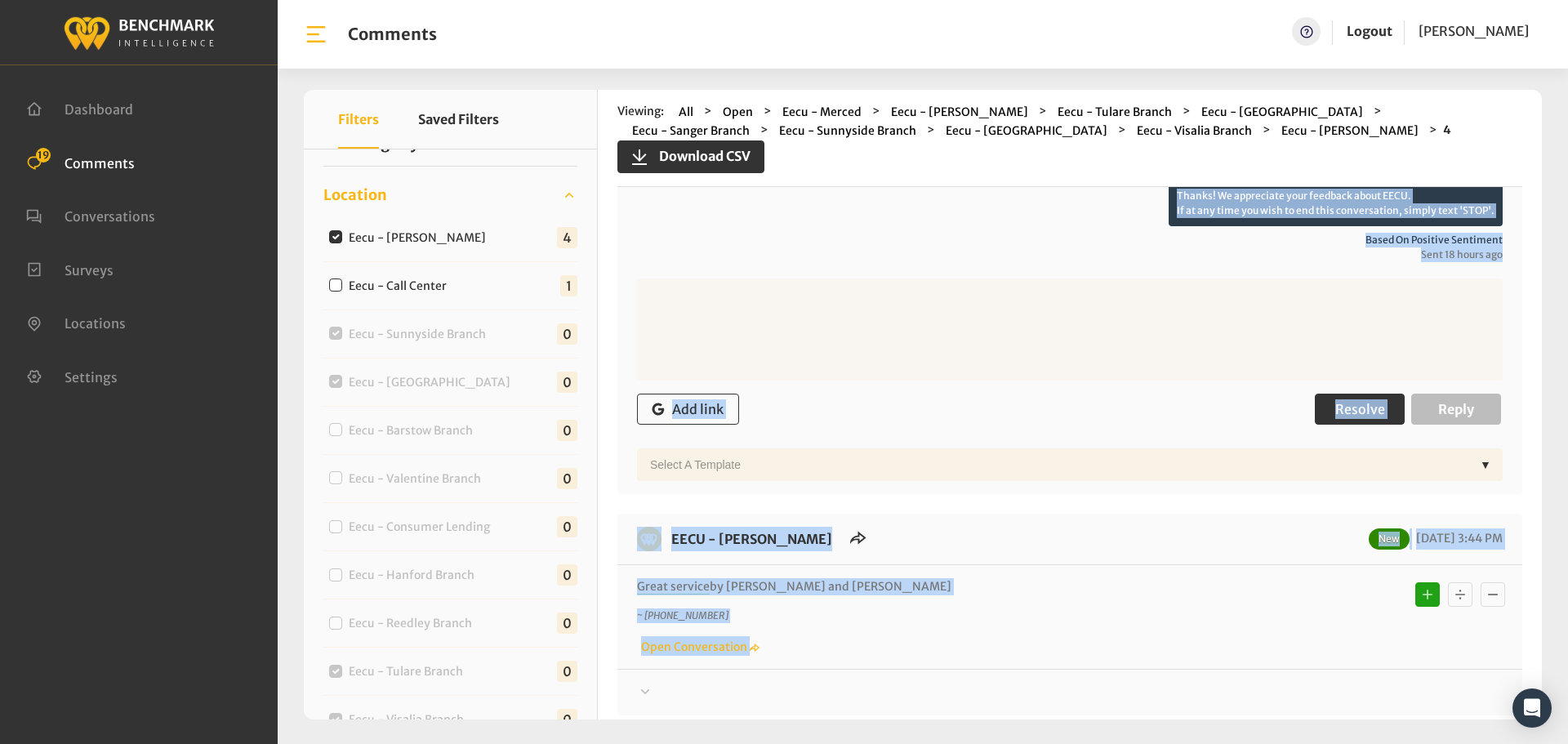
click at [1336, 408] on span "Resolve" at bounding box center [1360, 409] width 50 height 17
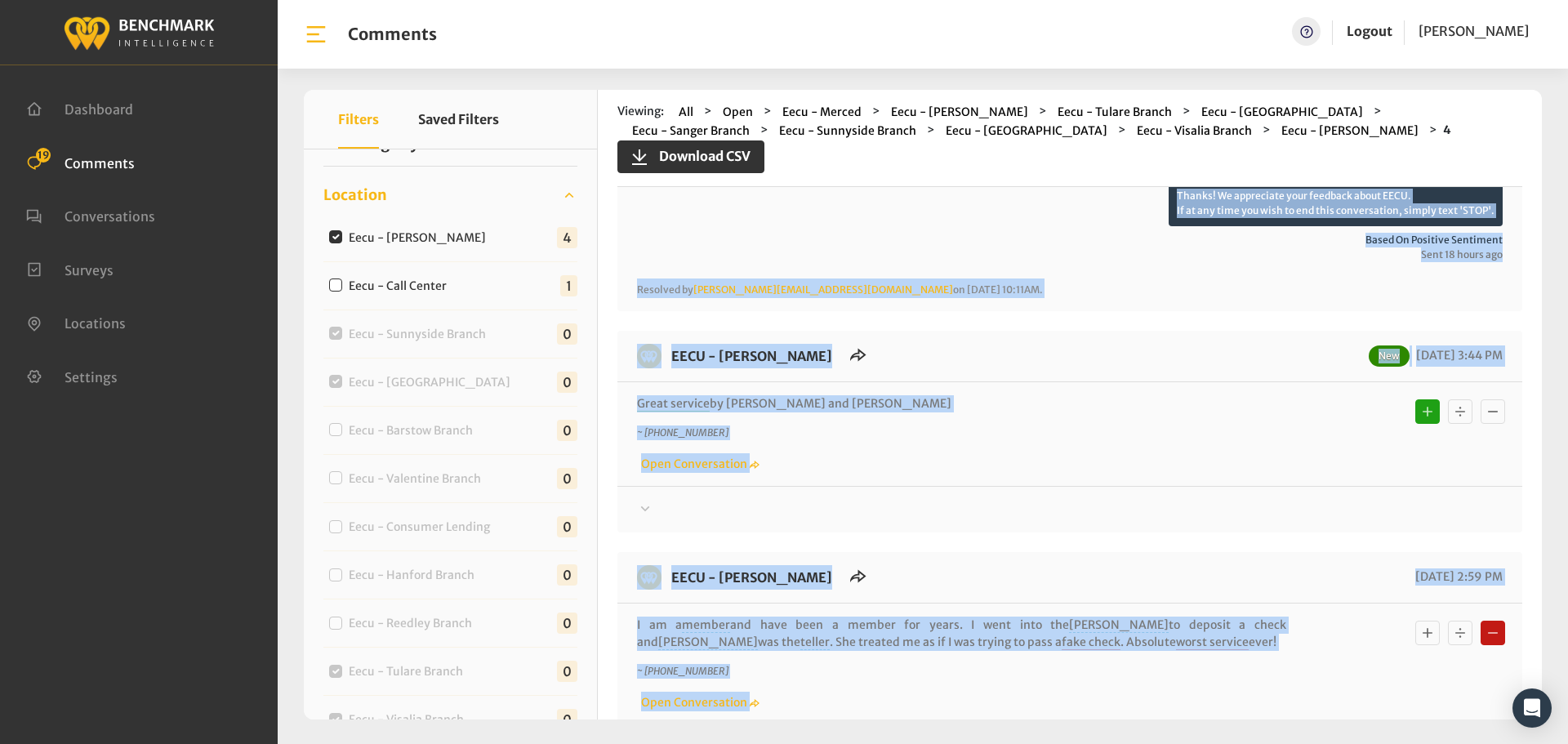
click at [1266, 507] on div at bounding box center [1070, 510] width 866 height 20
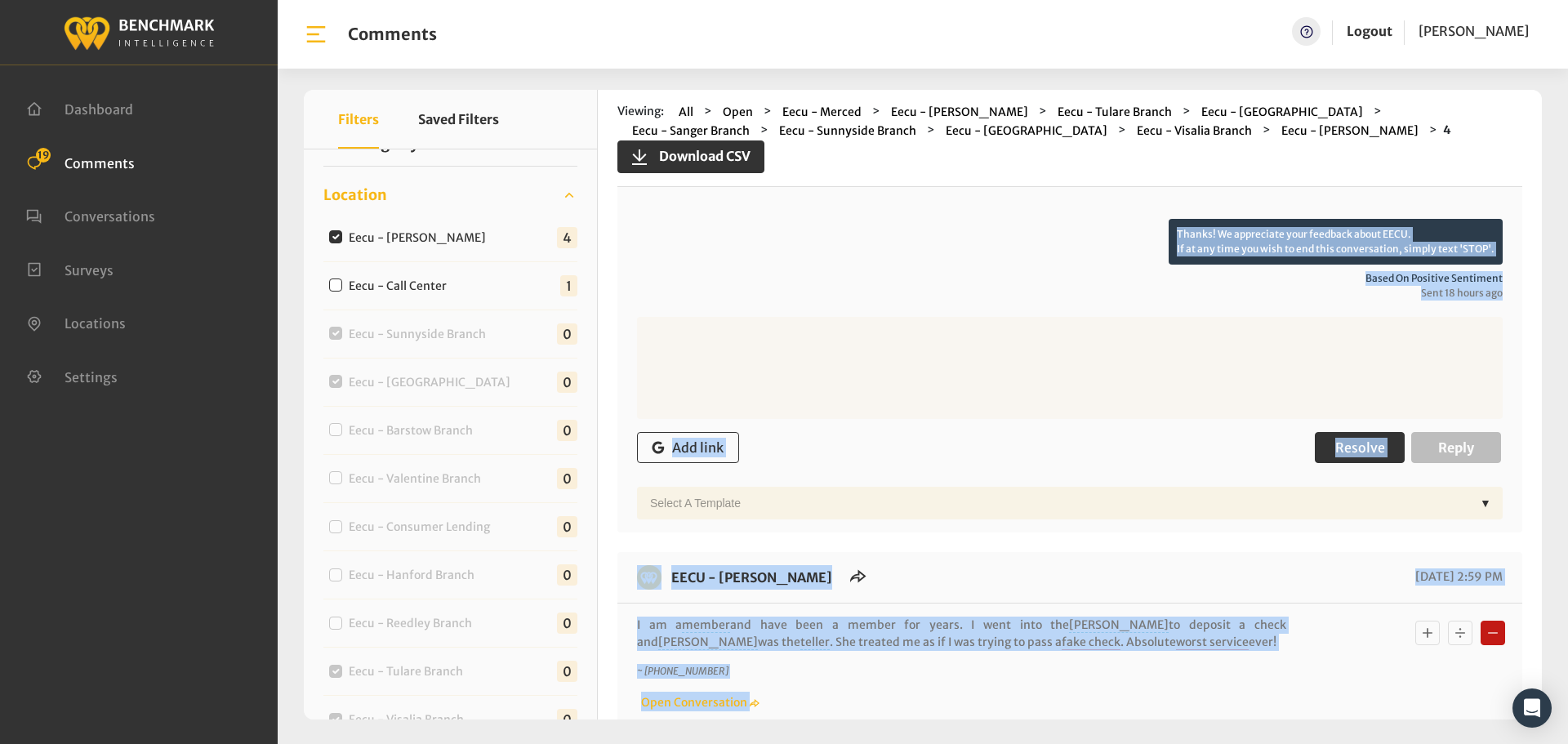
click at [1324, 449] on button "Resolve" at bounding box center [1360, 448] width 90 height 31
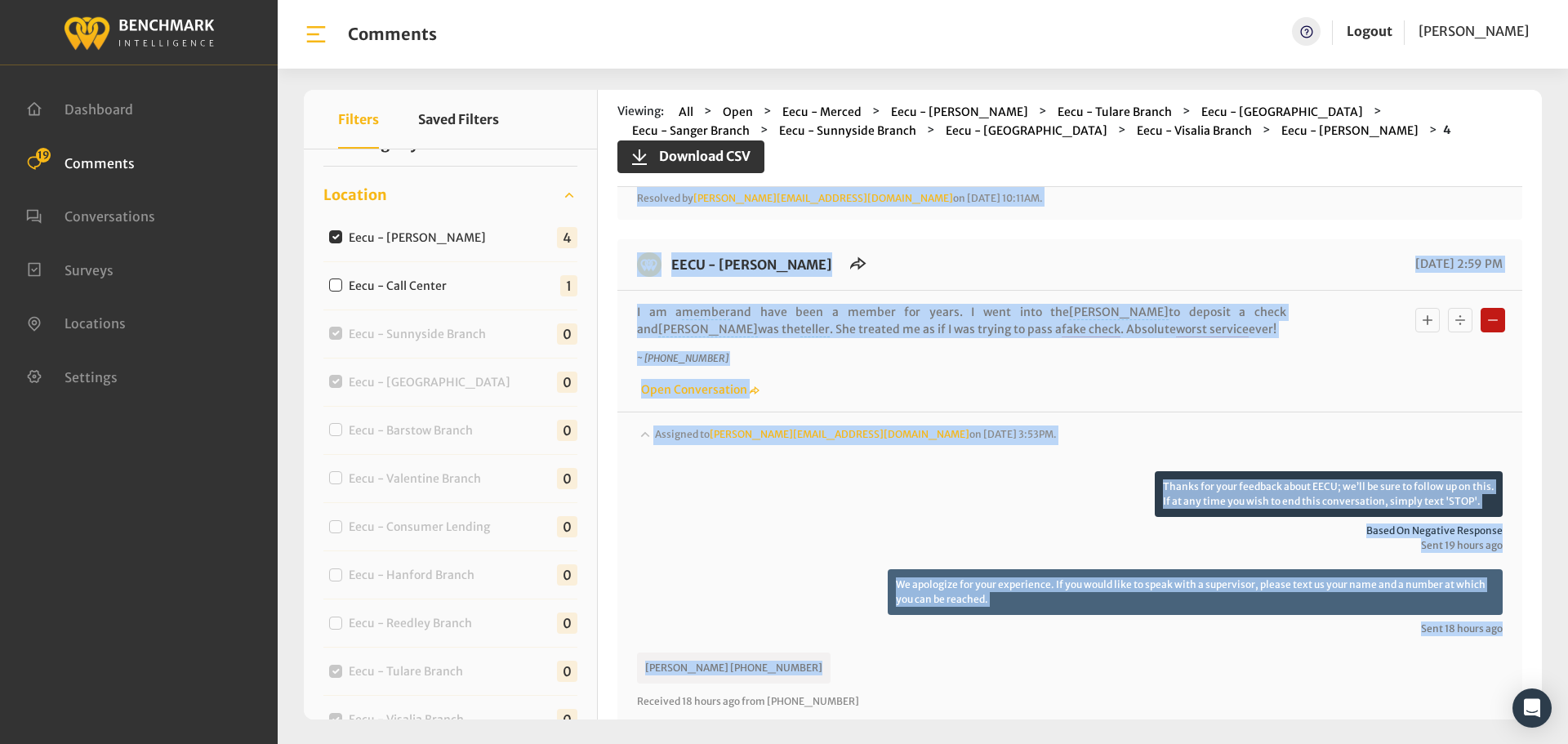
click at [1226, 434] on div "Assigned to [PERSON_NAME][EMAIL_ADDRESS][DOMAIN_NAME] on [DATE] 3:53PM." at bounding box center [1070, 449] width 866 height 46
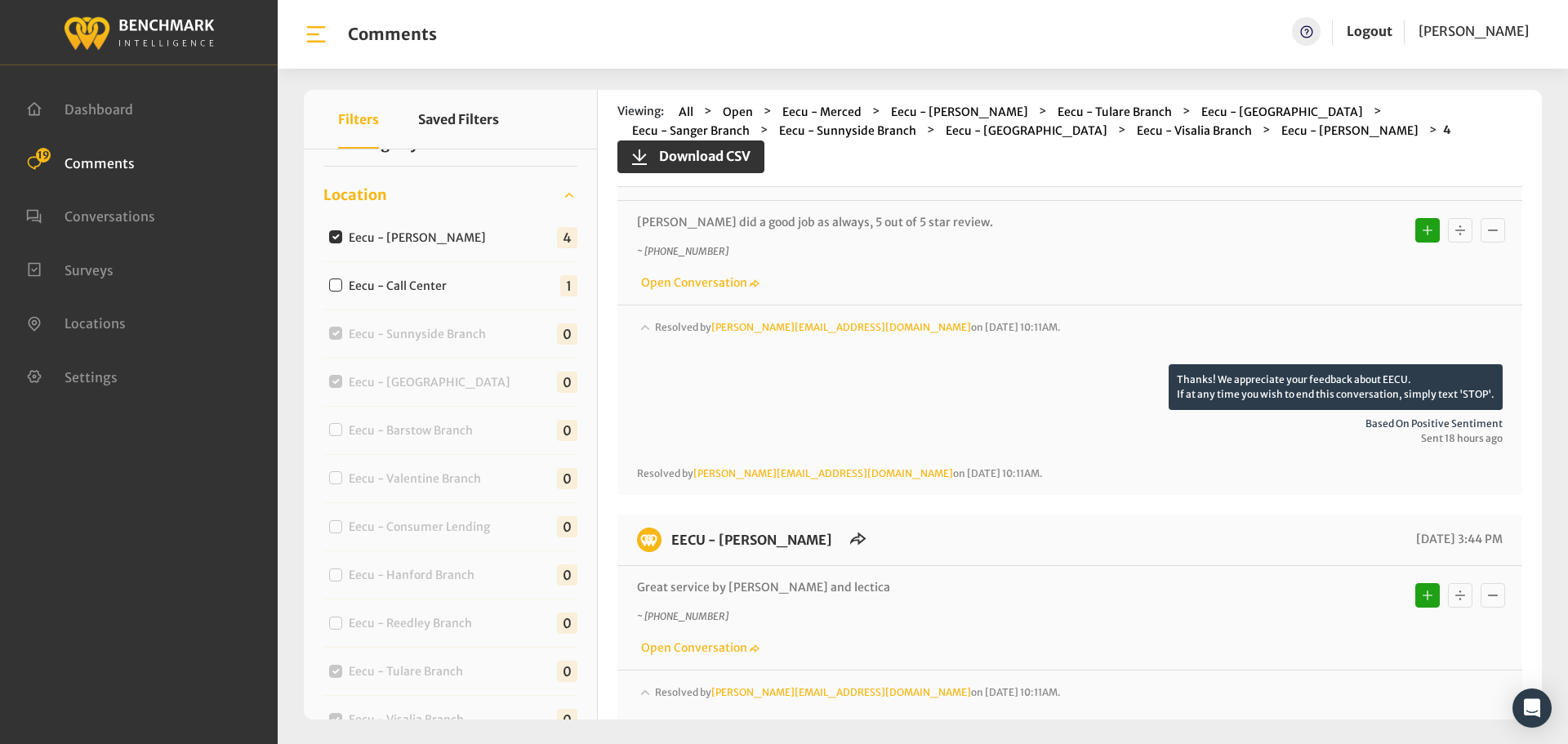
scroll to position [0, 0]
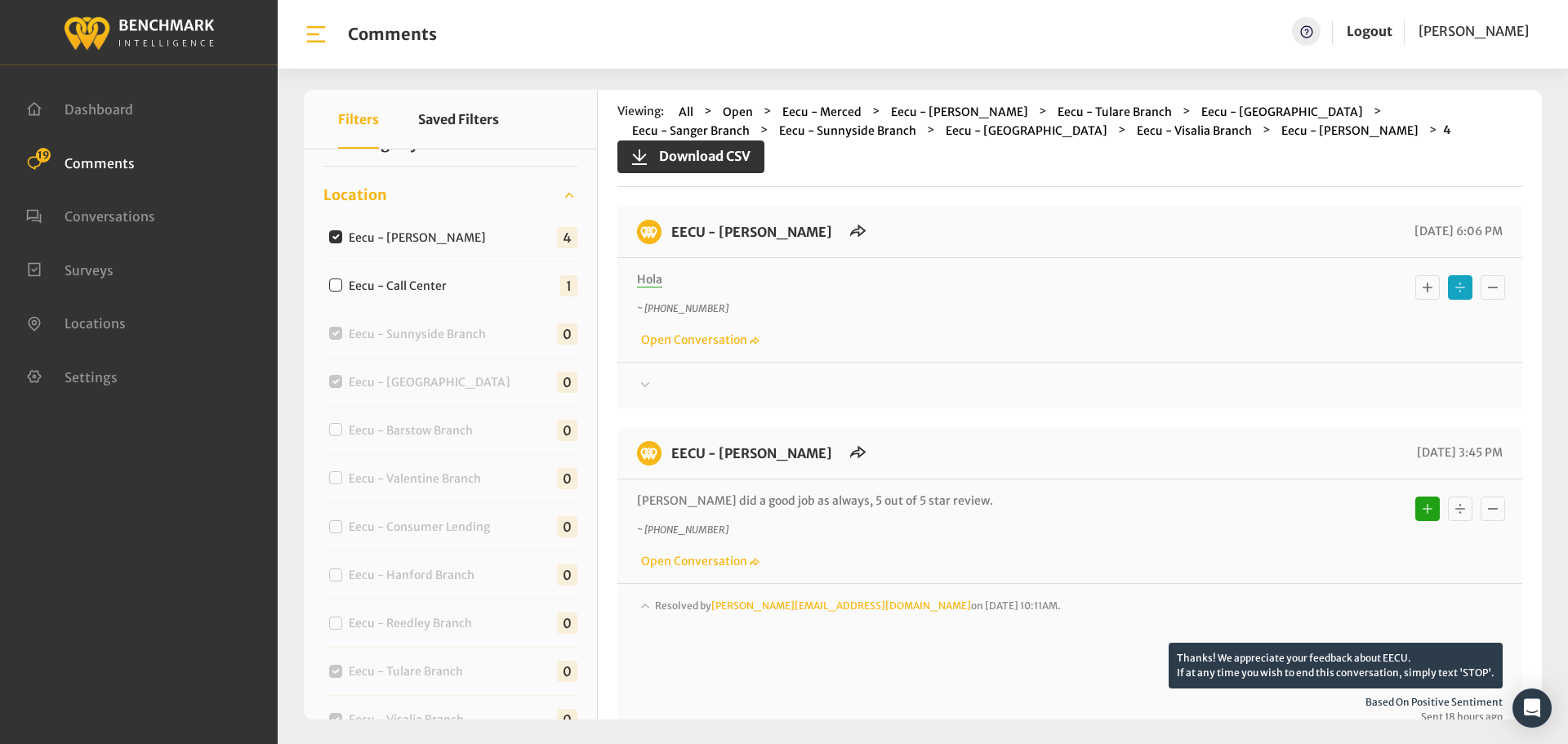
click at [1233, 400] on div "EECU - [PERSON_NAME] [DATE] 6:06 PM [GEOGRAPHIC_DATA] ~ [PHONE_NUMBER] Open Con…" at bounding box center [1070, 308] width 905 height 202
click at [1239, 390] on div at bounding box center [1070, 385] width 866 height 20
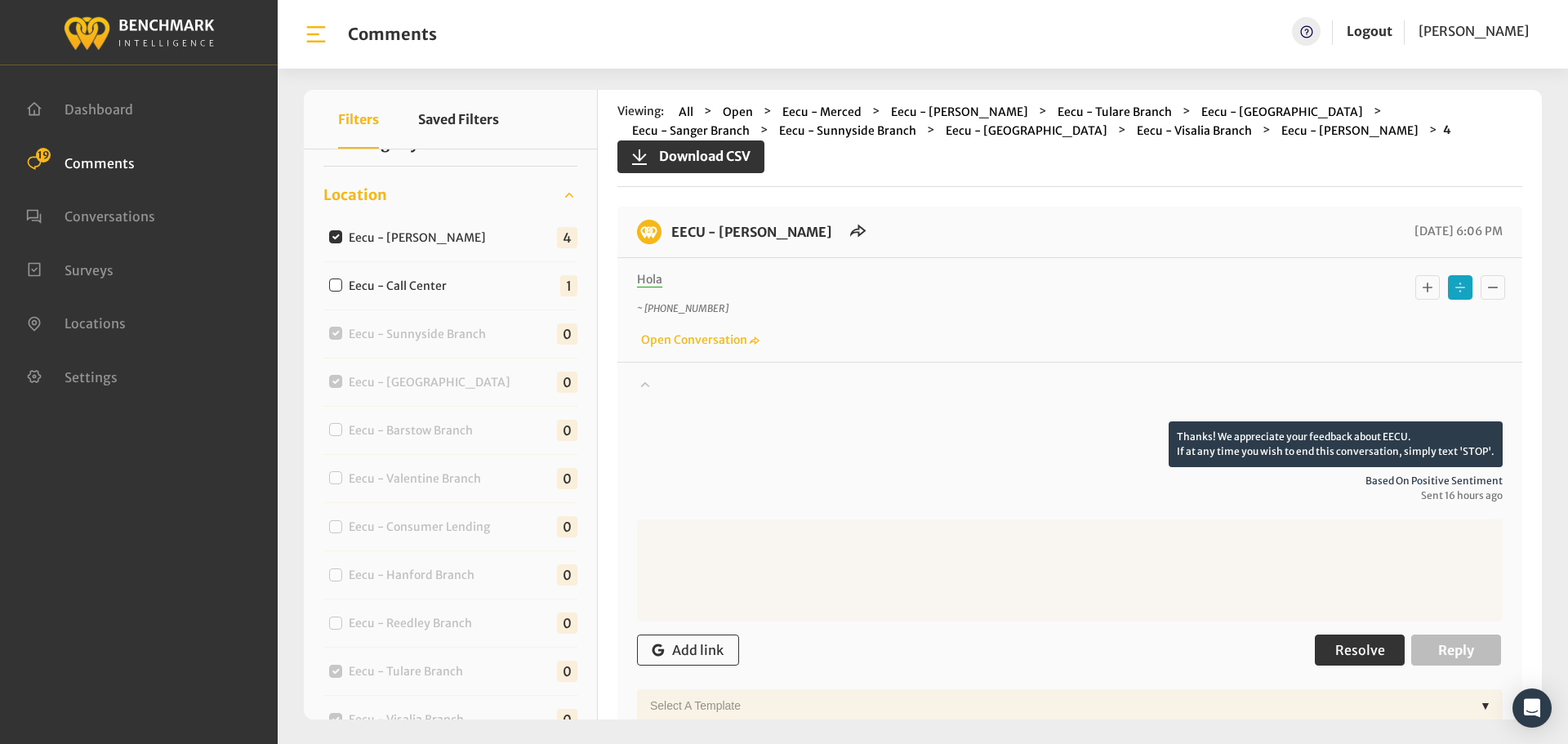
click at [1350, 639] on button "Resolve" at bounding box center [1360, 651] width 90 height 31
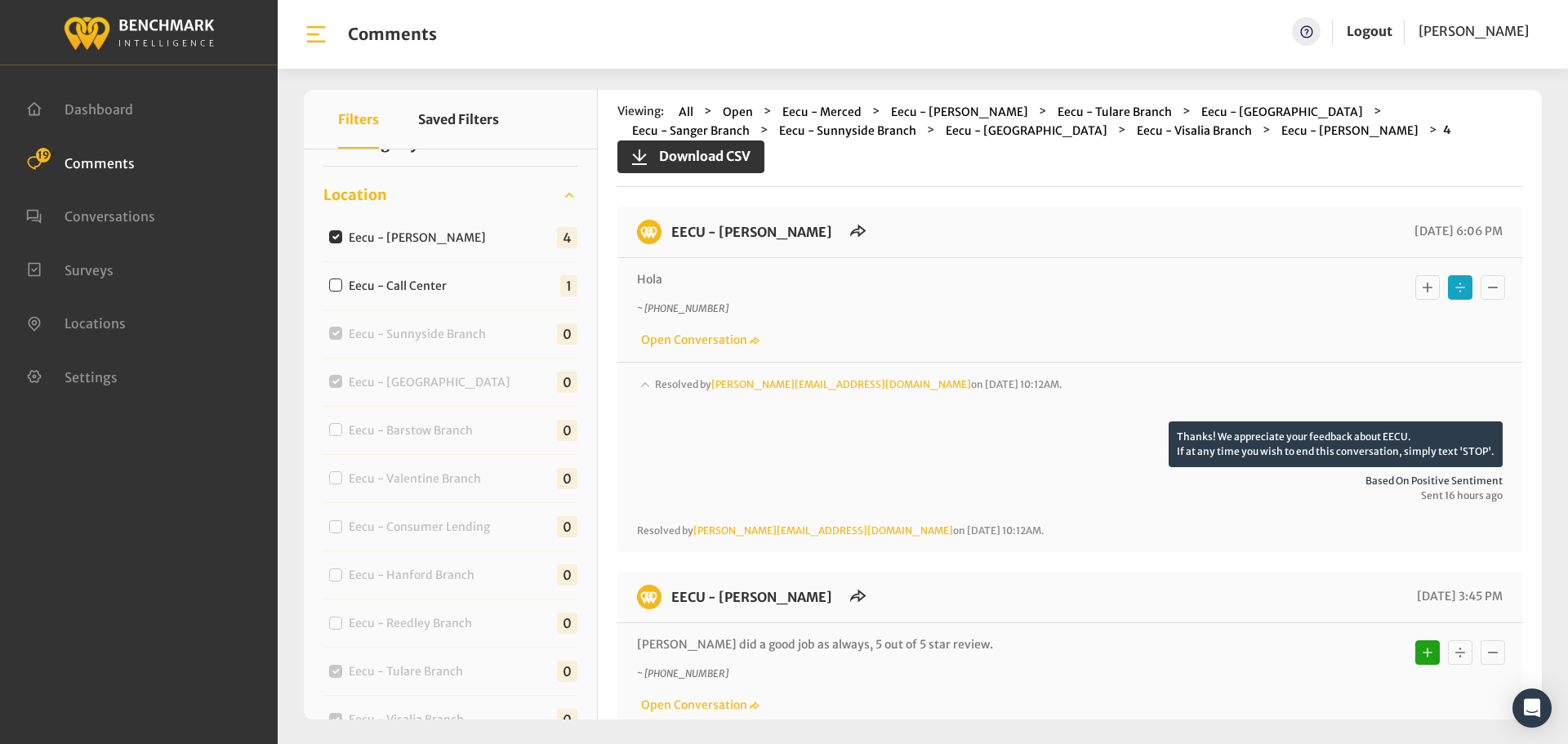
click at [403, 246] on label "Eecu - [PERSON_NAME]" at bounding box center [421, 239] width 156 height 17
click at [342, 243] on input "Eecu - [PERSON_NAME]" at bounding box center [335, 236] width 13 height 13
checkbox input "false"
